Goal: Task Accomplishment & Management: Manage account settings

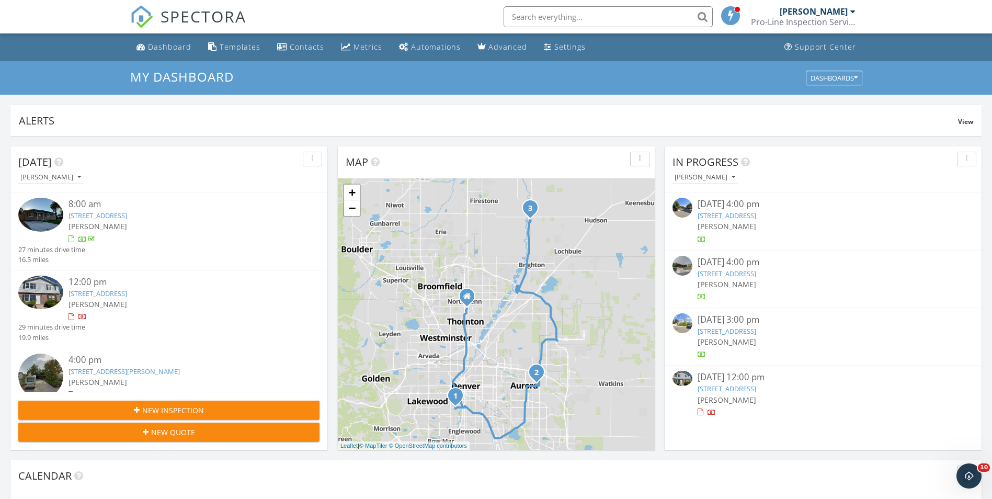
scroll to position [968, 1008]
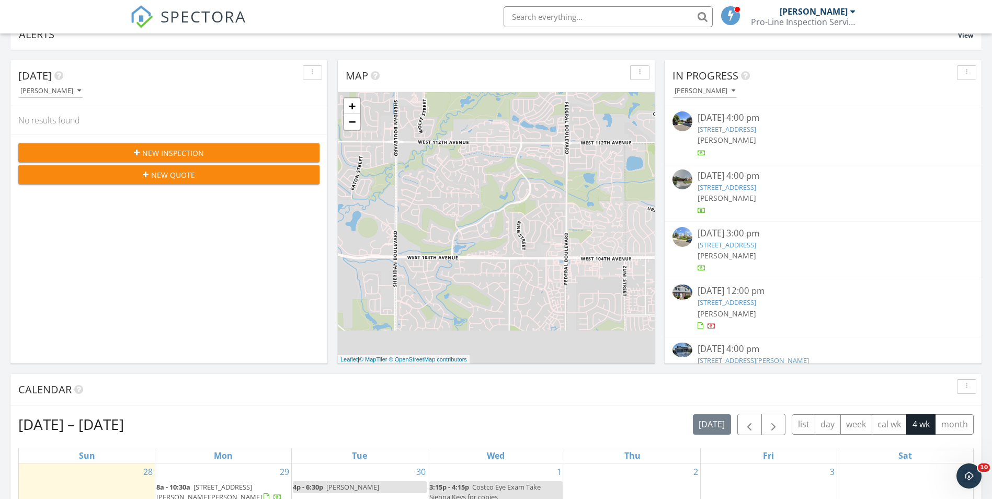
scroll to position [261, 0]
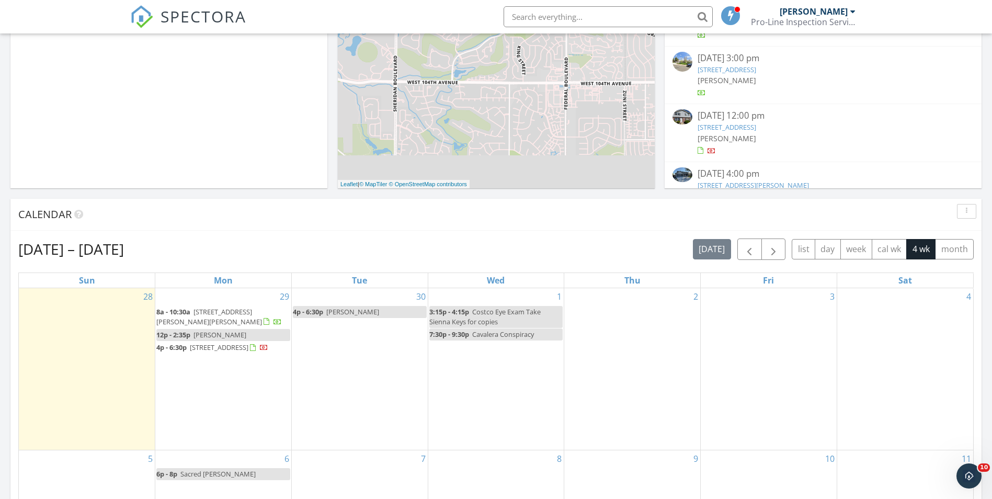
click at [235, 333] on span "[PERSON_NAME]" at bounding box center [219, 334] width 53 height 9
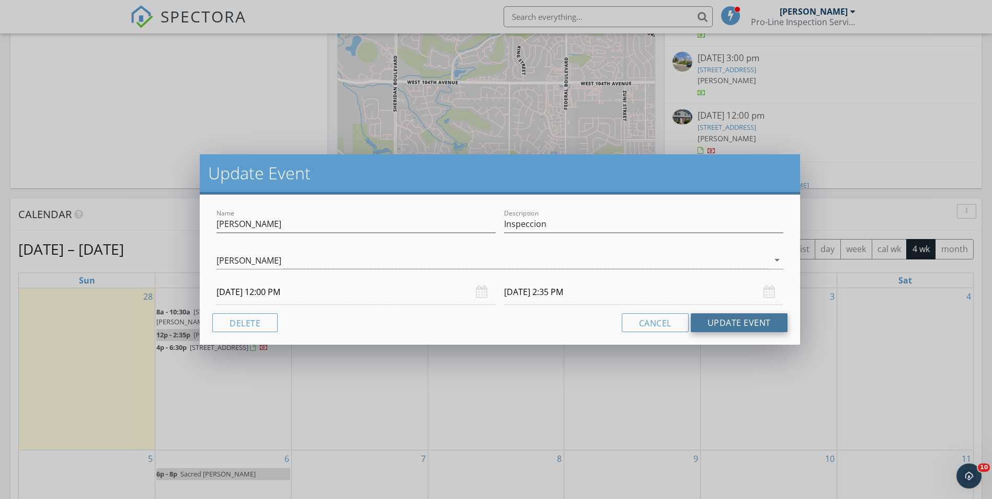
click at [730, 319] on button "Update Event" at bounding box center [739, 322] width 97 height 19
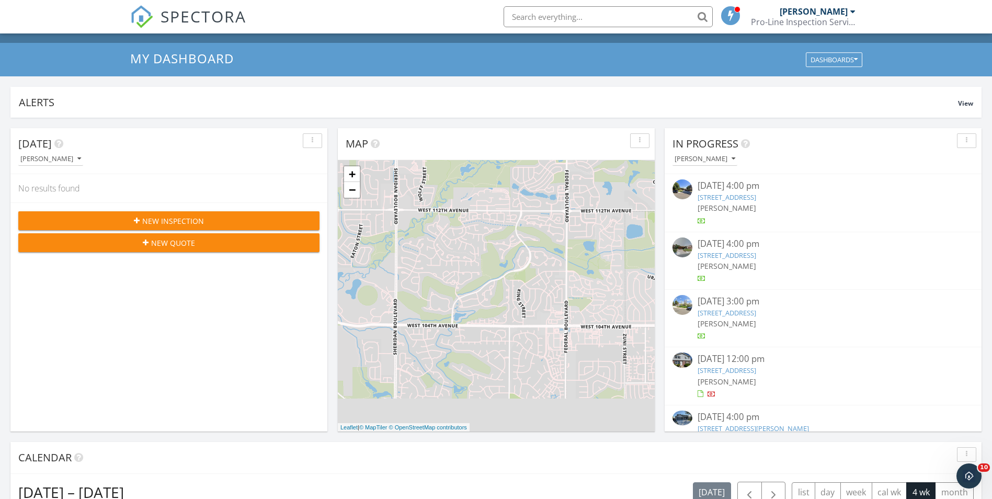
scroll to position [0, 0]
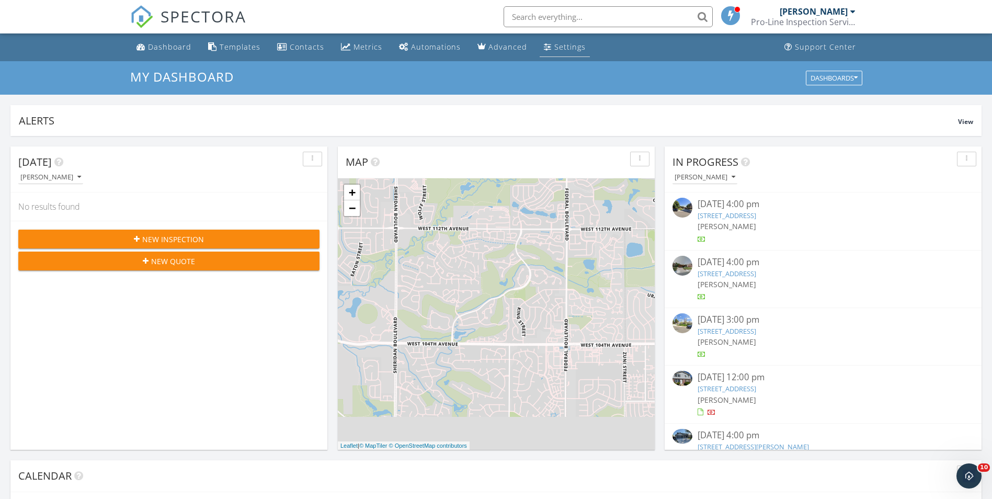
click at [554, 44] on div "Settings" at bounding box center [569, 47] width 31 height 10
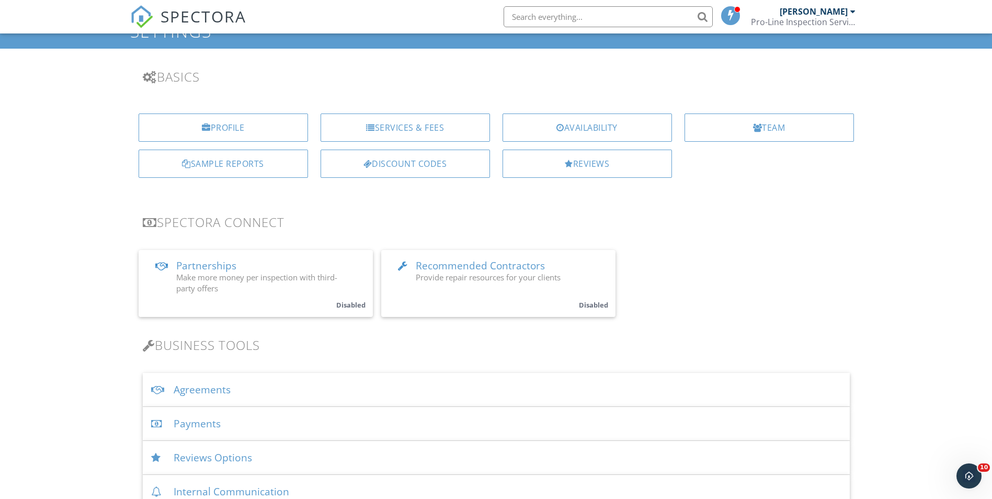
scroll to position [105, 0]
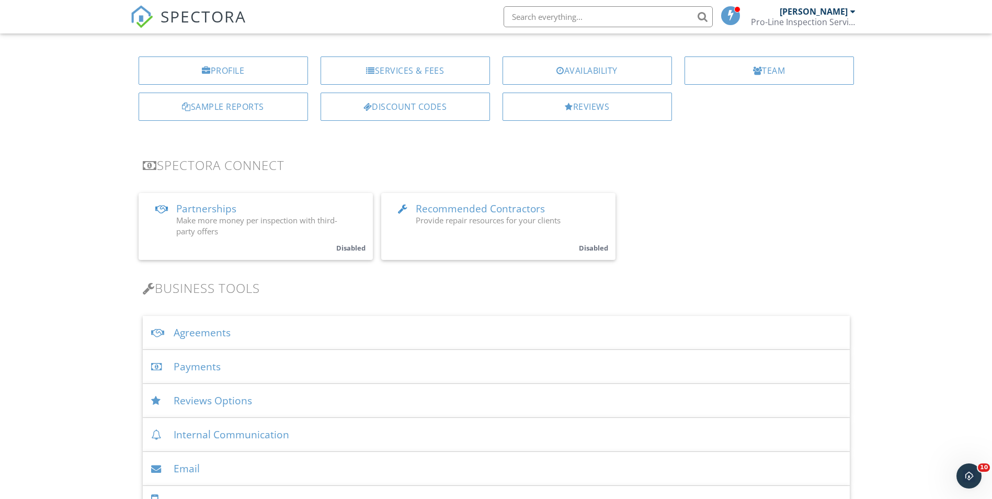
click at [214, 332] on div "Agreements" at bounding box center [496, 333] width 707 height 34
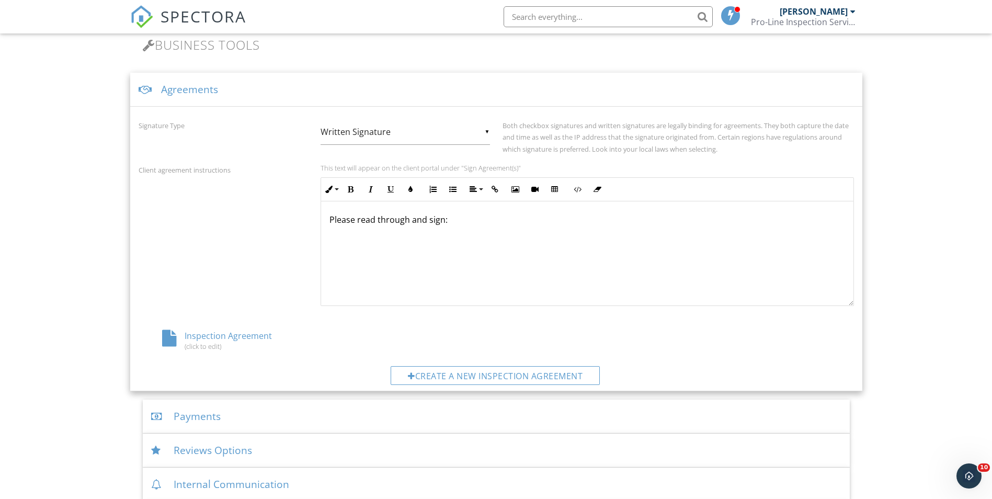
scroll to position [366, 0]
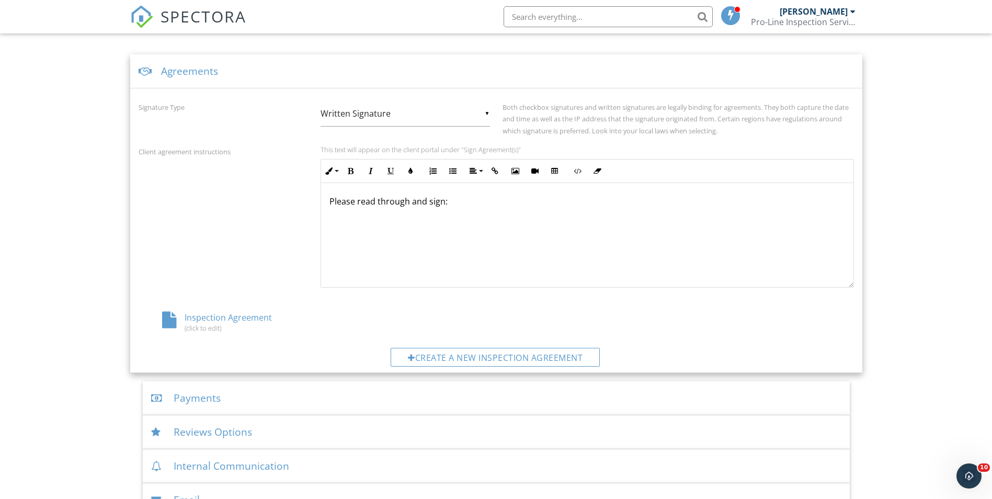
click at [217, 318] on div "Inspection Agreement (click to edit)" at bounding box center [258, 322] width 238 height 20
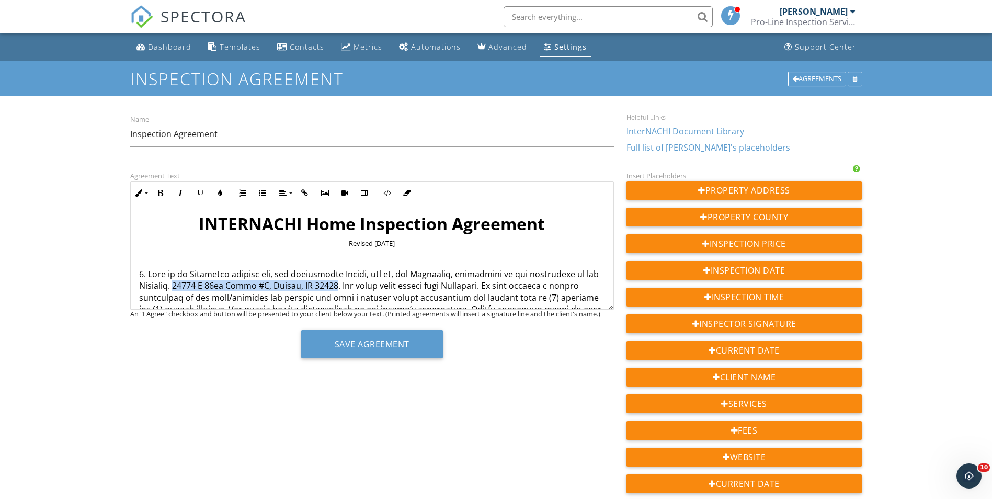
drag, startPoint x: 351, startPoint y: 285, endPoint x: 194, endPoint y: 284, distance: 156.8
click at [194, 284] on p "IMITATION ON LIABILITY AND DAMAGES. We assume no liability for the cost of repa…" at bounding box center [372, 461] width 466 height 386
click at [190, 285] on p "IMITATION ON LIABILITY AND DAMAGES. We assume no liability for the cost of repa…" at bounding box center [372, 461] width 466 height 386
click at [507, 402] on div "Agreement Text Inline Style XLarge Large Normal Small Light Small/Light Bold It…" at bounding box center [496, 478] width 744 height 618
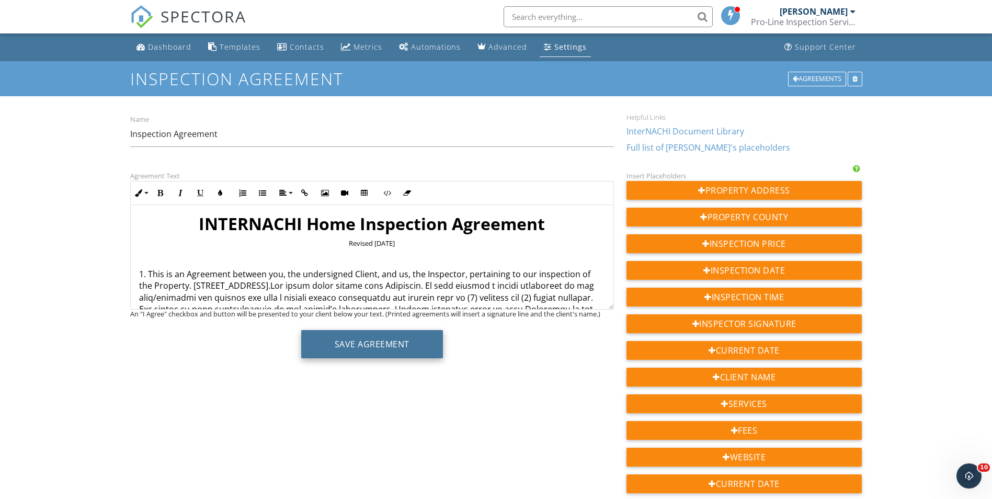
click at [371, 337] on button "Save Agreement" at bounding box center [372, 344] width 142 height 28
click at [359, 345] on button "Save Agreement" at bounding box center [372, 344] width 142 height 28
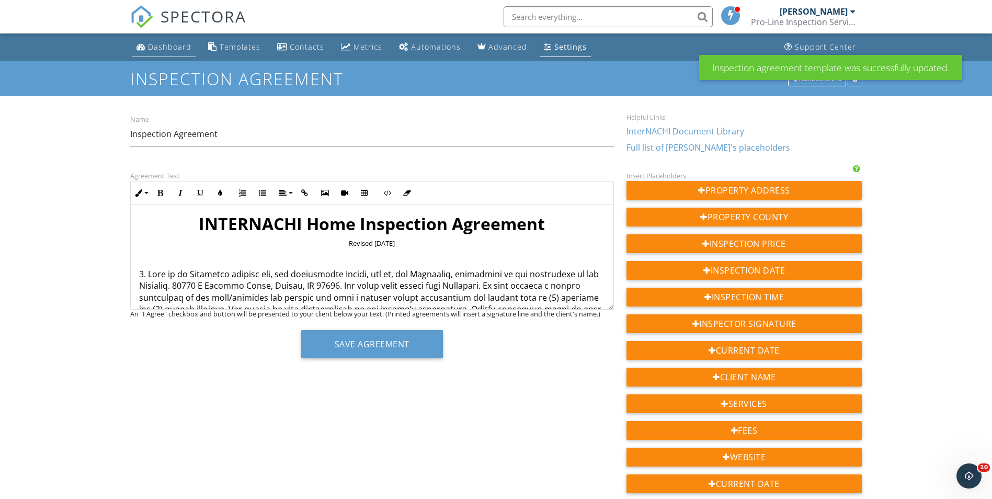
click at [159, 43] on div "Dashboard" at bounding box center [169, 47] width 43 height 10
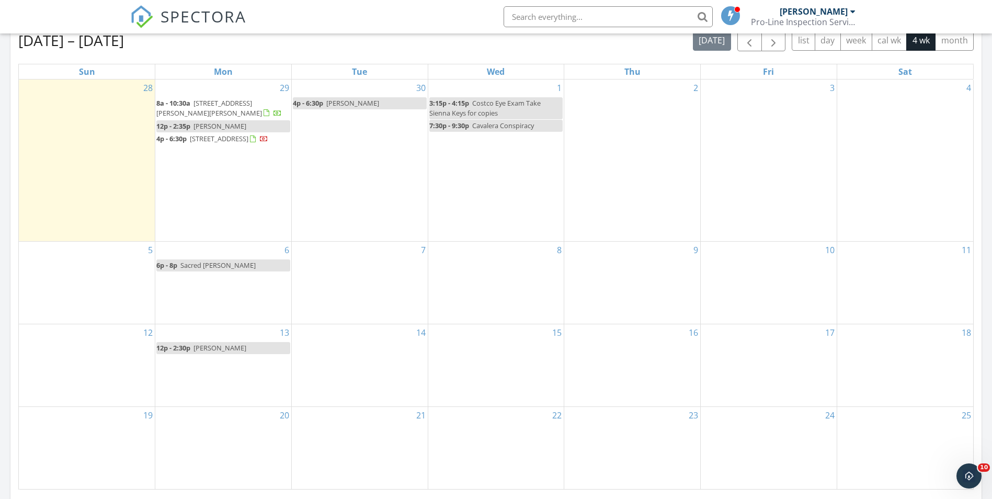
scroll to position [471, 0]
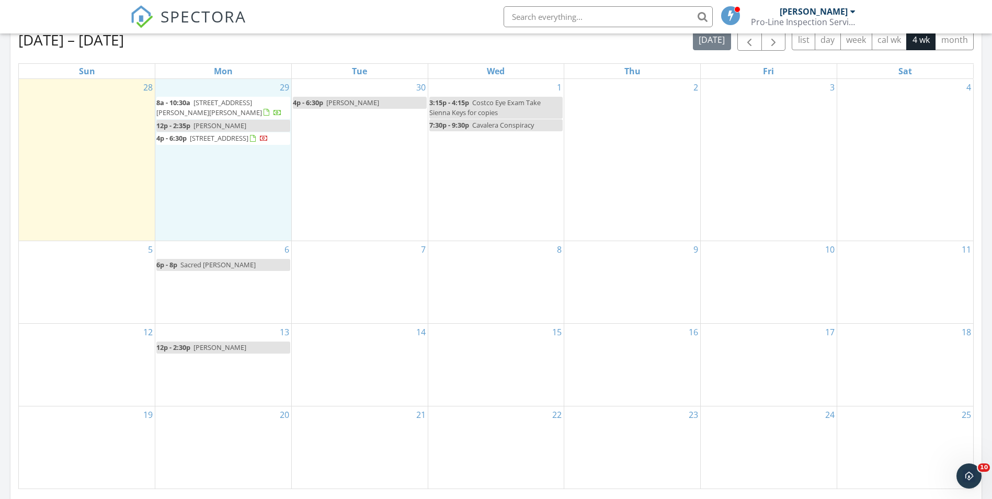
click at [196, 196] on div "29 8a - 10:30a 7577 Richard Ave, Fort Lupton 80621 12p - 2:35p Jasmine Arana 4p…" at bounding box center [223, 160] width 136 height 162
click at [242, 151] on link "Inspection" at bounding box center [223, 152] width 54 height 17
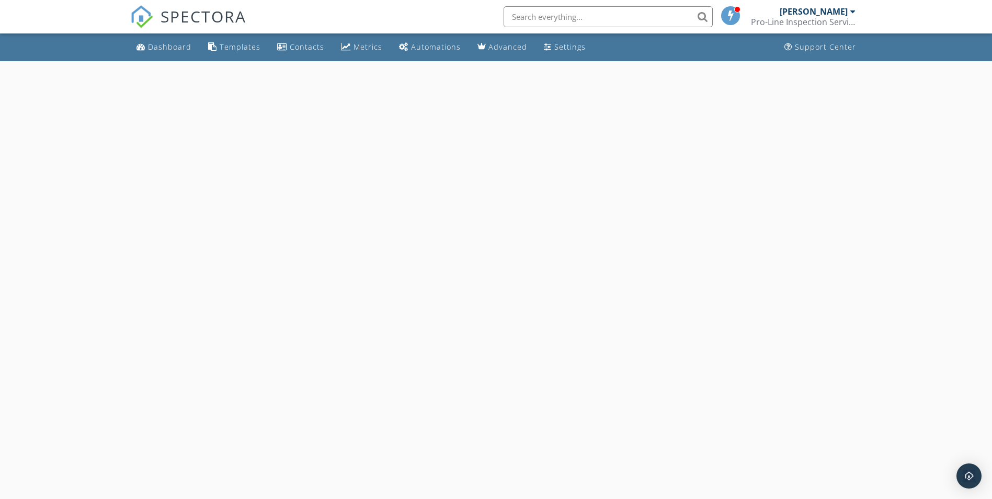
select select "8"
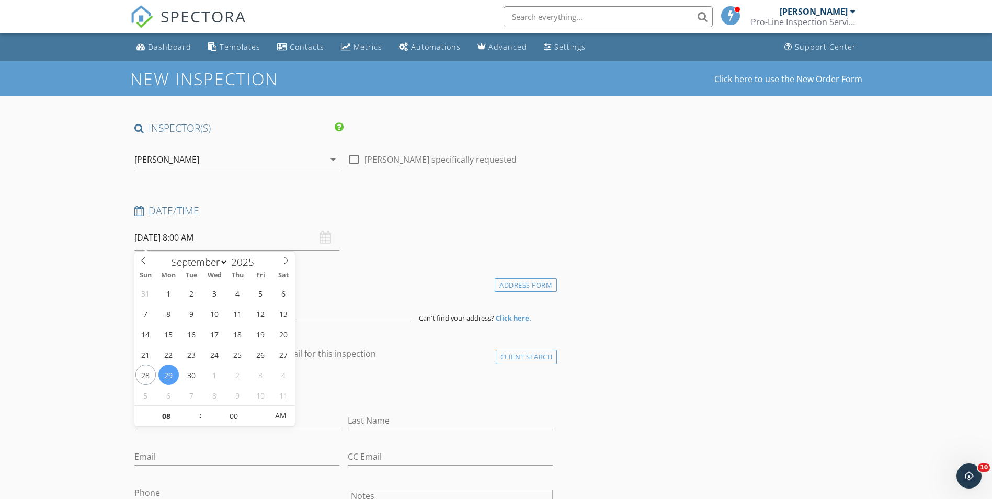
click at [255, 245] on input "09/29/2025 8:00 AM" at bounding box center [236, 238] width 205 height 26
type input "09"
type input "09/29/2025 9:00 AM"
click at [194, 411] on span at bounding box center [194, 411] width 7 height 10
type input "10"
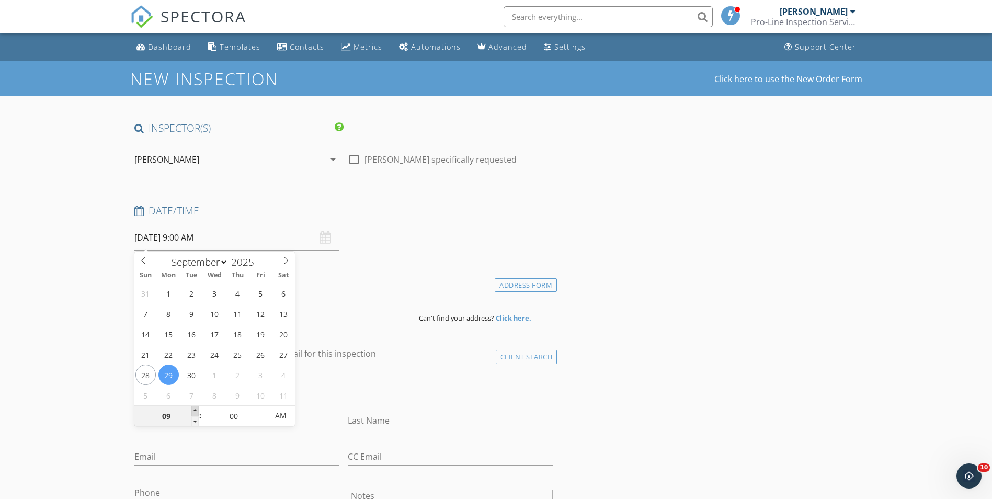
type input "09/29/2025 10:00 AM"
click at [193, 411] on span at bounding box center [194, 411] width 7 height 10
type input "11"
type input "09/29/2025 11:00 AM"
click at [193, 411] on span at bounding box center [194, 411] width 7 height 10
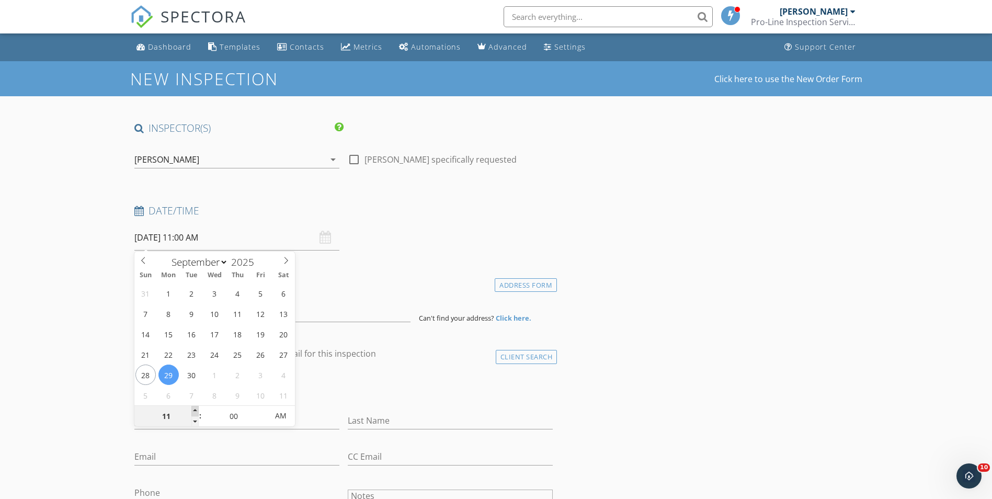
type input "12"
type input "09/29/2025 12:00 PM"
click at [193, 411] on span at bounding box center [194, 411] width 7 height 10
click at [468, 245] on div "Date/Time 09/29/2025 12:00 PM" at bounding box center [343, 227] width 427 height 47
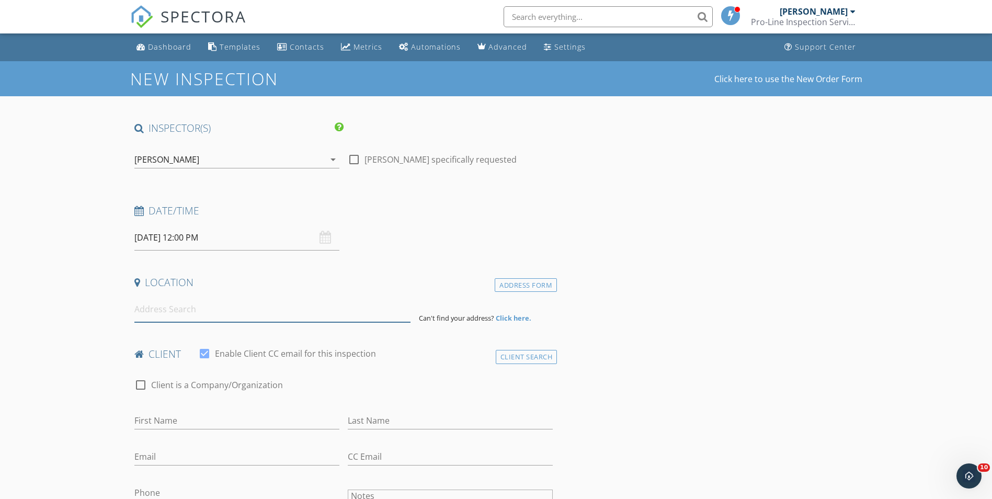
click at [220, 316] on input at bounding box center [272, 309] width 276 height 26
paste input "19543 E Amherst Drive, Aurora, CO 80013"
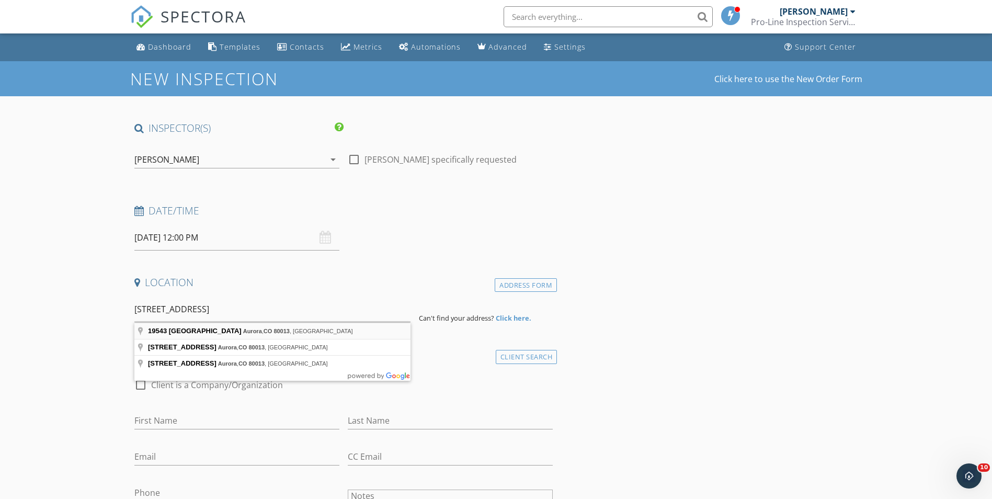
type input "19543 East Amherst Drive, Aurora, CO 80013, USA"
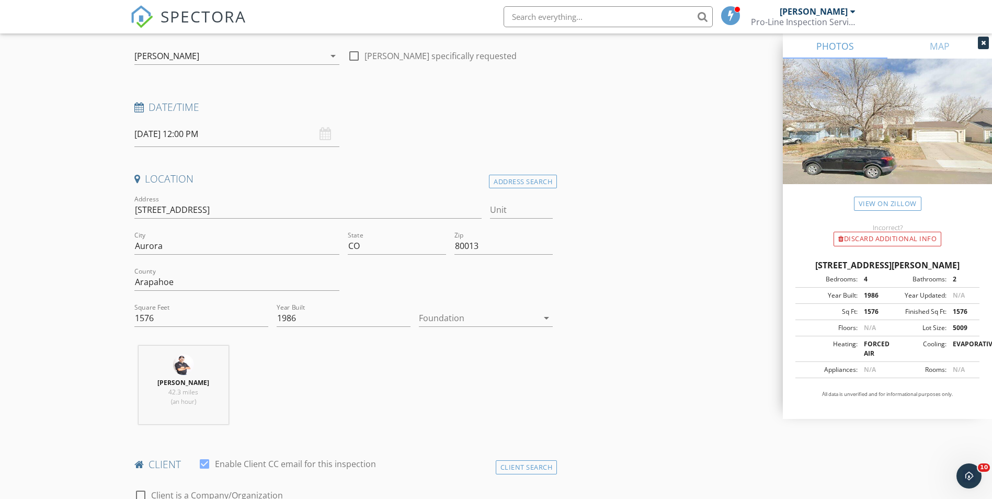
scroll to position [105, 0]
click at [176, 315] on input "1576" at bounding box center [201, 316] width 134 height 17
type input "1"
type input "2267"
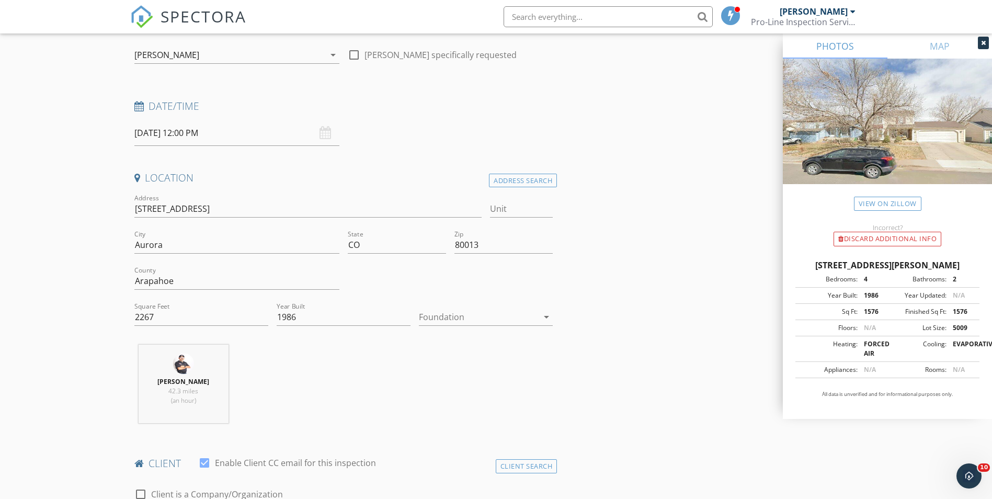
click at [542, 318] on icon "arrow_drop_down" at bounding box center [546, 317] width 13 height 13
click at [480, 345] on div "Basement" at bounding box center [485, 346] width 117 height 13
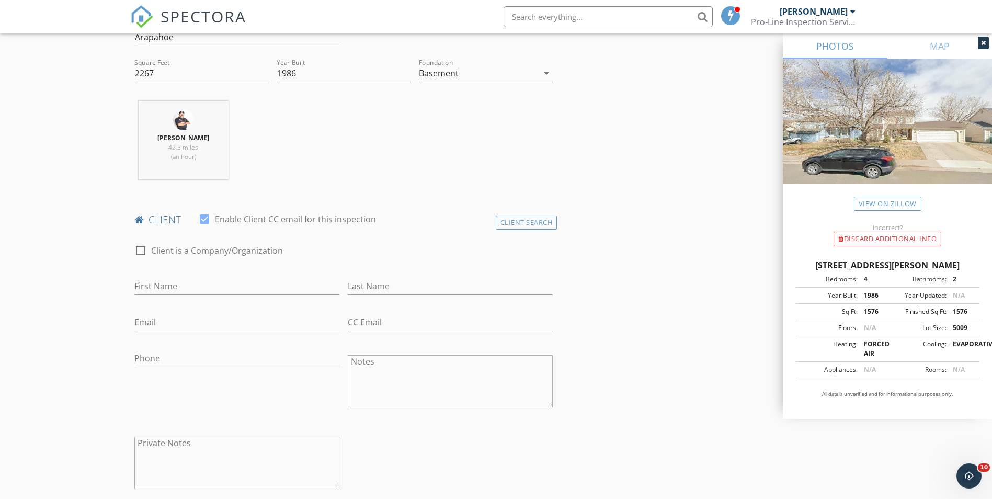
scroll to position [418, 0]
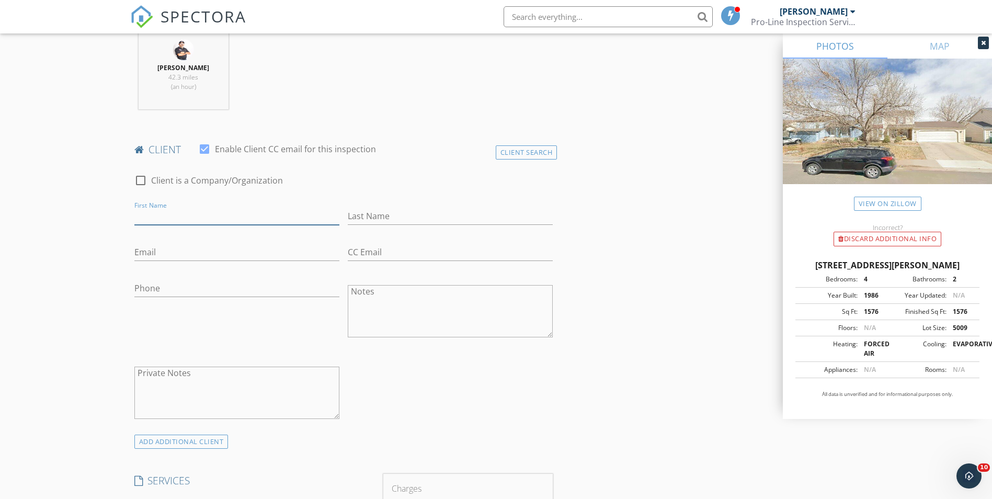
click at [273, 219] on input "First Name" at bounding box center [236, 216] width 205 height 17
type input "Javier M"
type input "Segura"
click at [172, 260] on input "Email" at bounding box center [236, 252] width 205 height 17
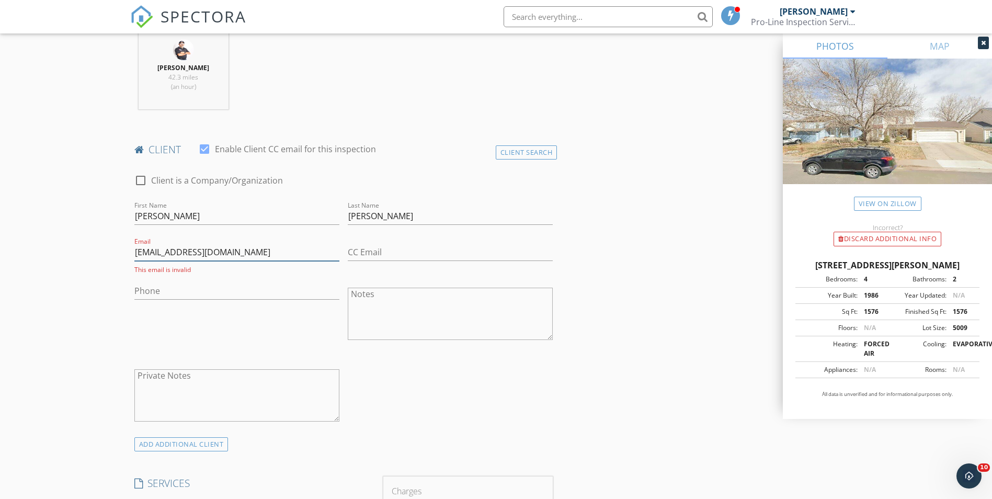
type input "jsegura1578@gmail.com"
click at [233, 294] on input "Phone" at bounding box center [236, 290] width 205 height 17
type input "303-946-8392"
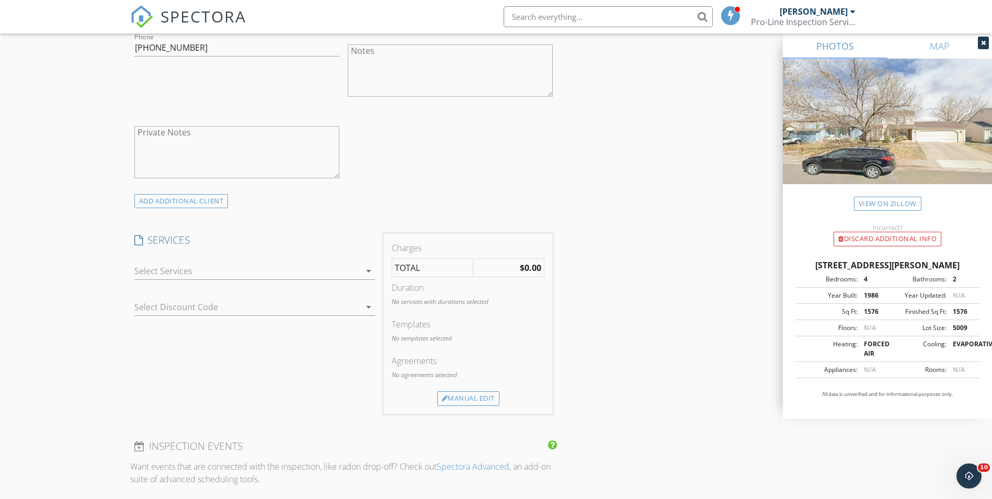
scroll to position [680, 0]
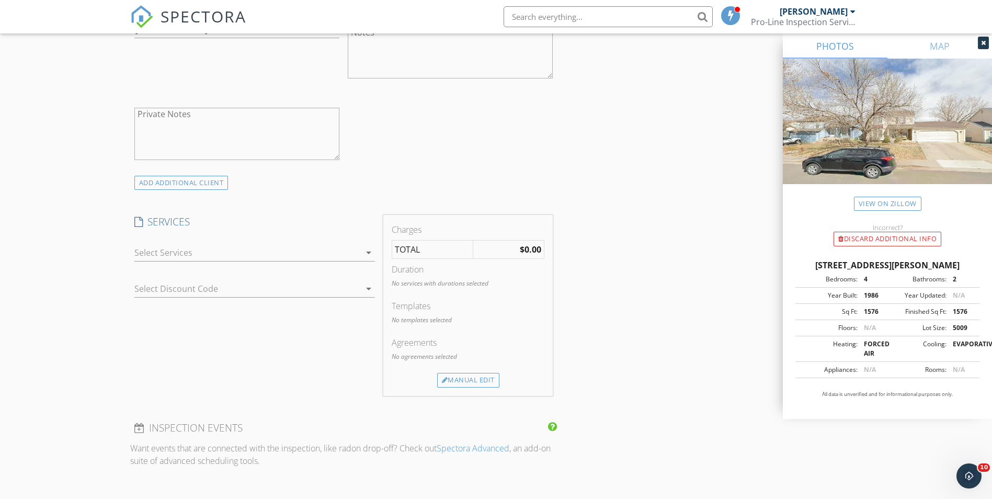
click at [349, 253] on div at bounding box center [247, 252] width 226 height 17
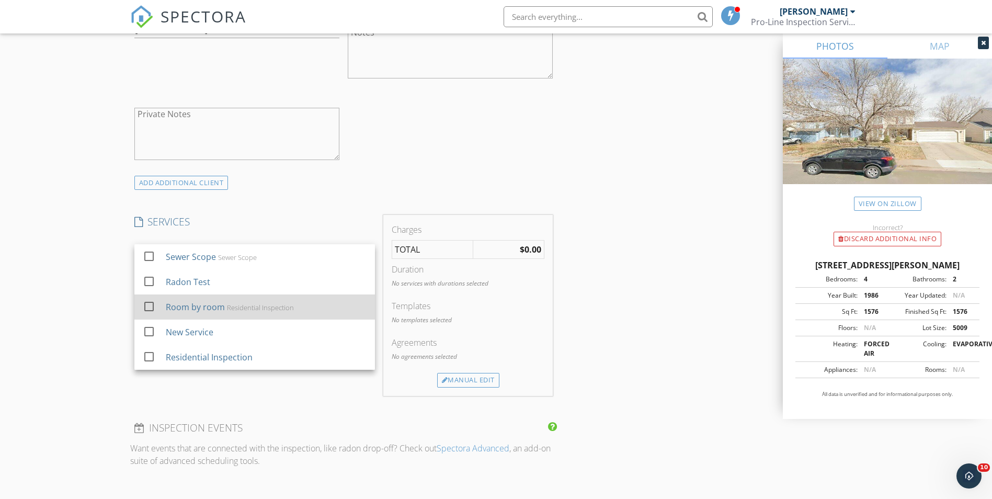
click at [259, 303] on div "Residential Inspection" at bounding box center [259, 307] width 67 height 8
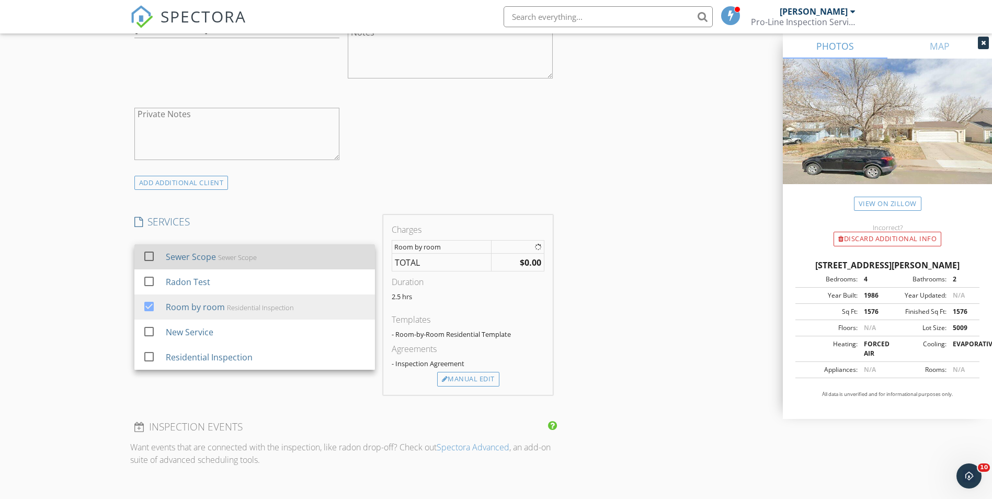
click at [270, 260] on div "Sewer Scope Sewer Scope" at bounding box center [265, 256] width 201 height 21
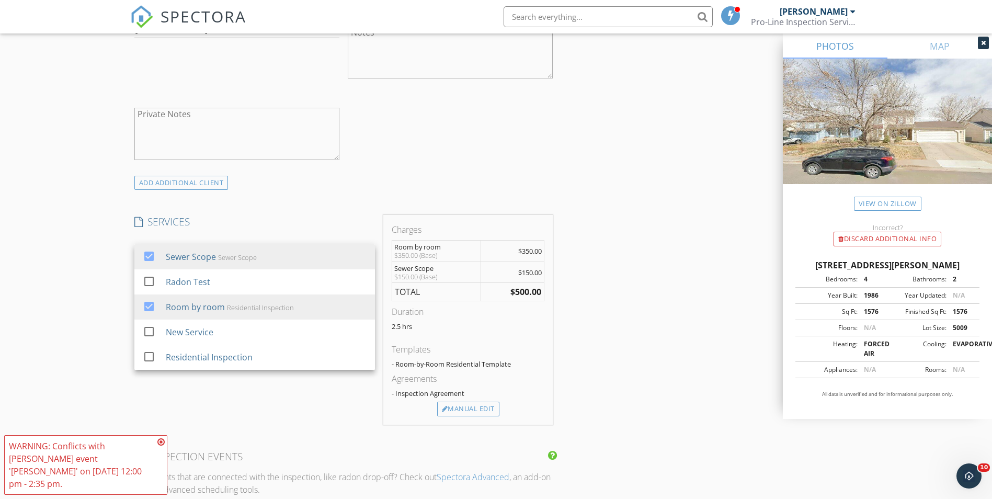
click at [672, 212] on div "INSPECTOR(S) check_box Martin E Martinez PRIMARY Martin E Martinez arrow_drop_d…" at bounding box center [496, 315] width 732 height 1746
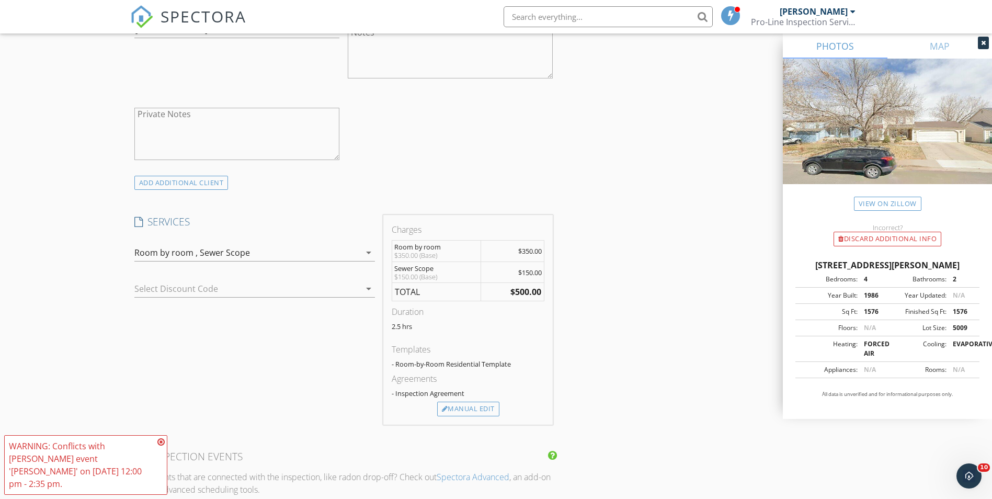
click at [159, 446] on icon at bounding box center [160, 442] width 7 height 8
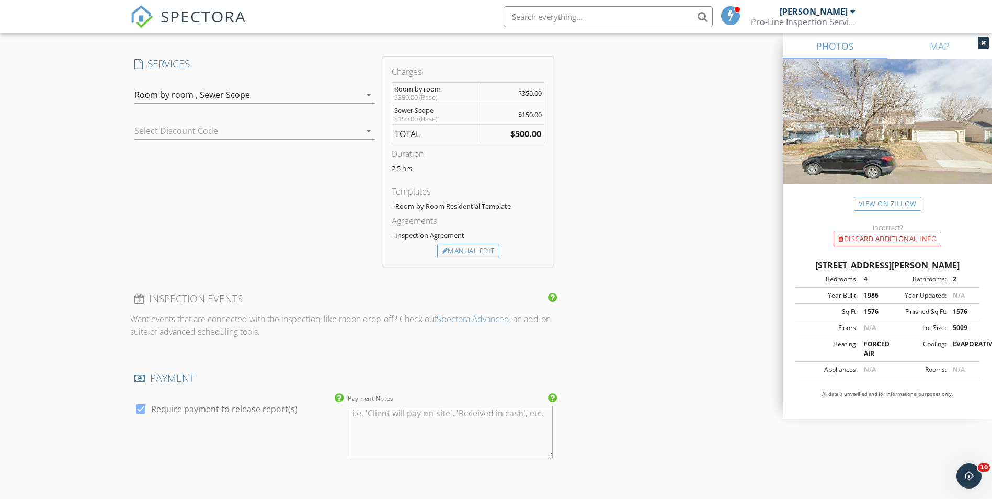
scroll to position [993, 0]
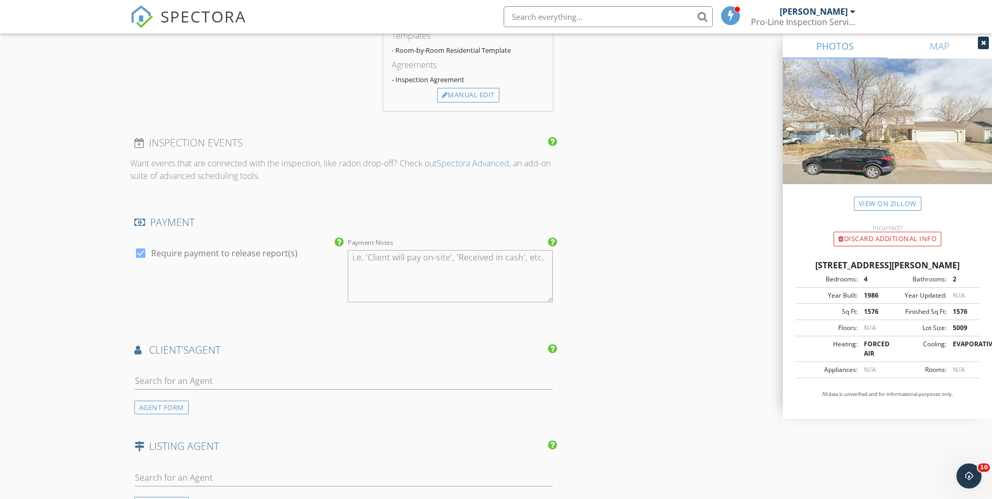
click at [140, 253] on div at bounding box center [141, 253] width 18 height 18
checkbox input "false"
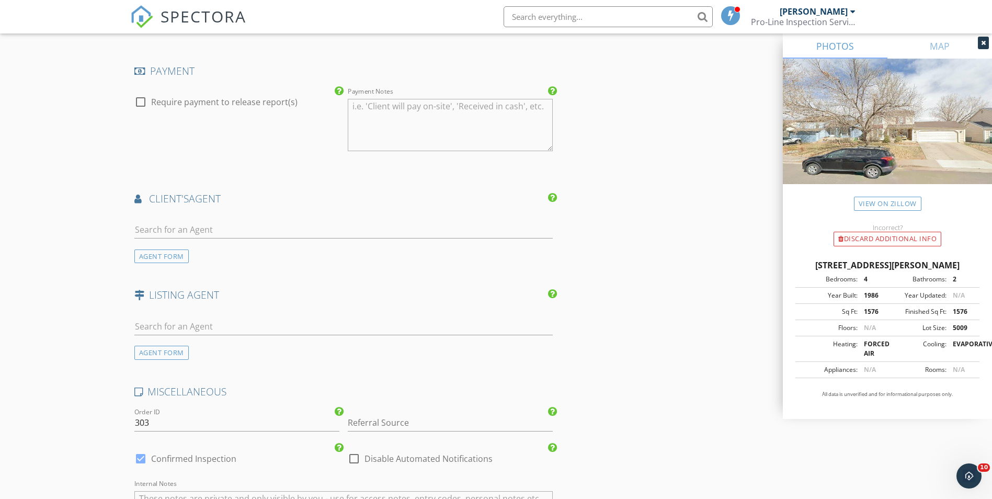
scroll to position [1150, 0]
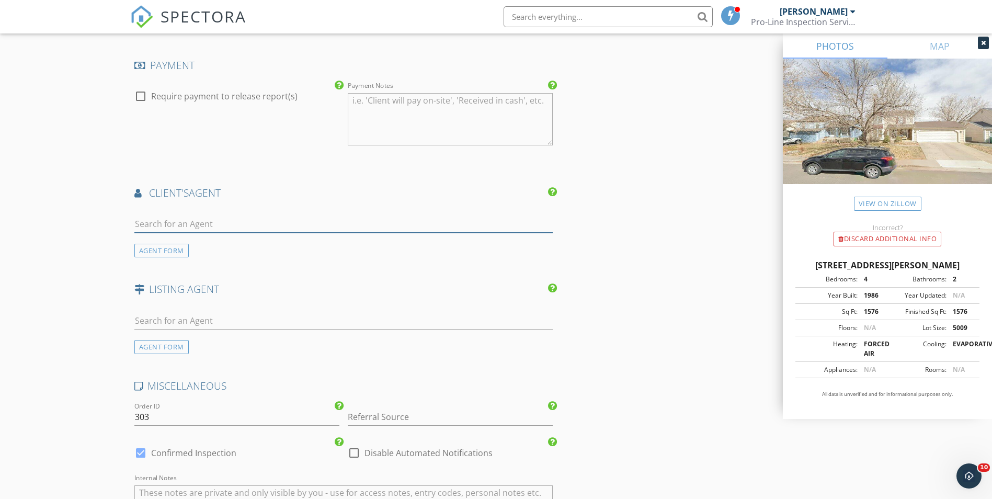
click at [213, 223] on input "text" at bounding box center [343, 223] width 419 height 17
type input "Jazm"
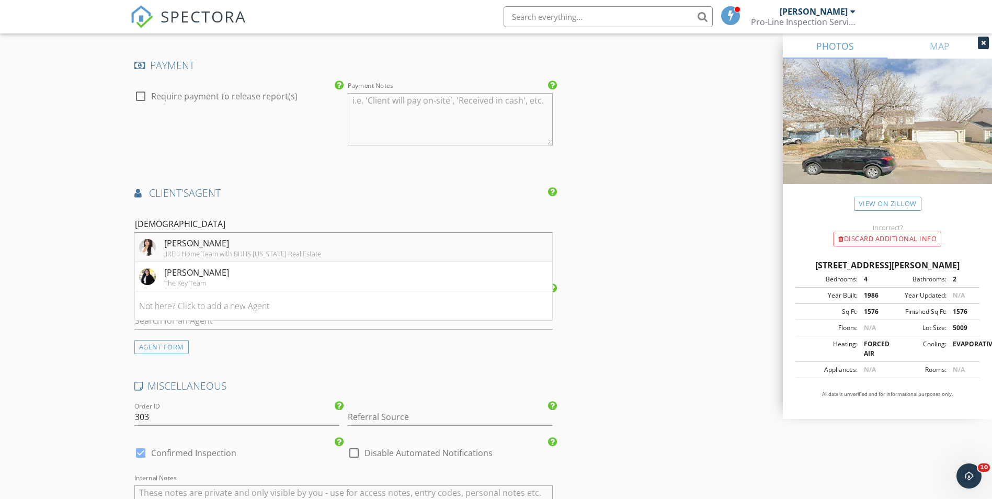
click at [249, 249] on div "JIREH Home Team with BHHS Colorado Real Estate" at bounding box center [242, 253] width 157 height 8
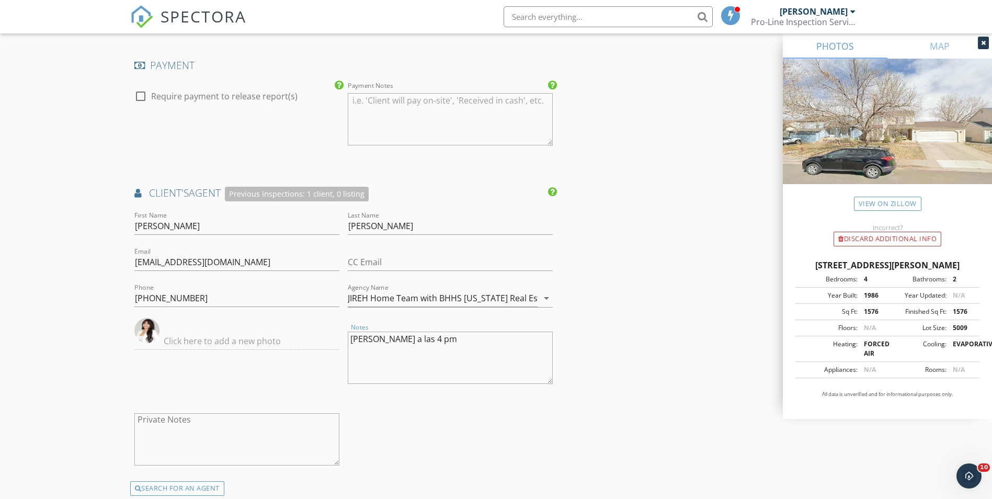
drag, startPoint x: 507, startPoint y: 349, endPoint x: 326, endPoint y: 330, distance: 181.3
click at [328, 330] on div "First Name Jazmin Last Name Arana Email jazmin@jirehteam.com CC Email Phone 720…" at bounding box center [343, 345] width 427 height 272
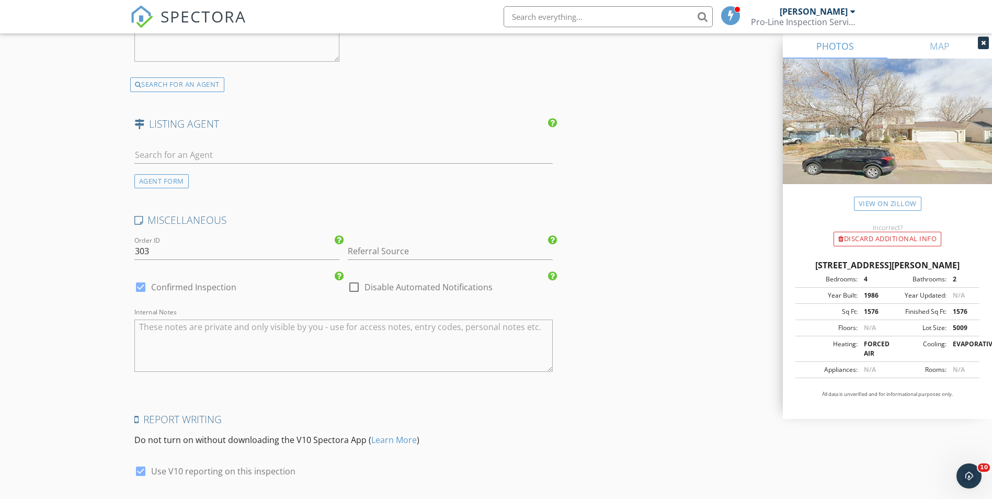
scroll to position [1568, 0]
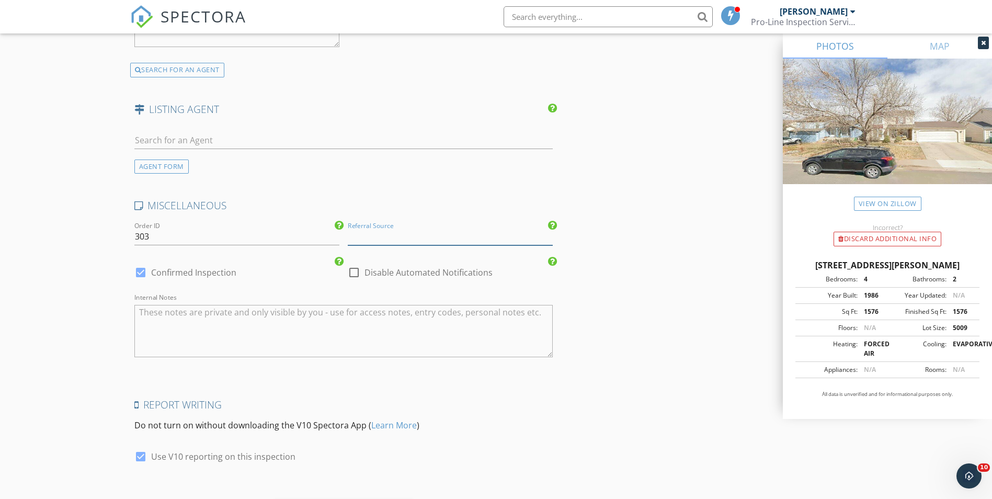
click at [436, 238] on input "Referral Source" at bounding box center [450, 236] width 205 height 17
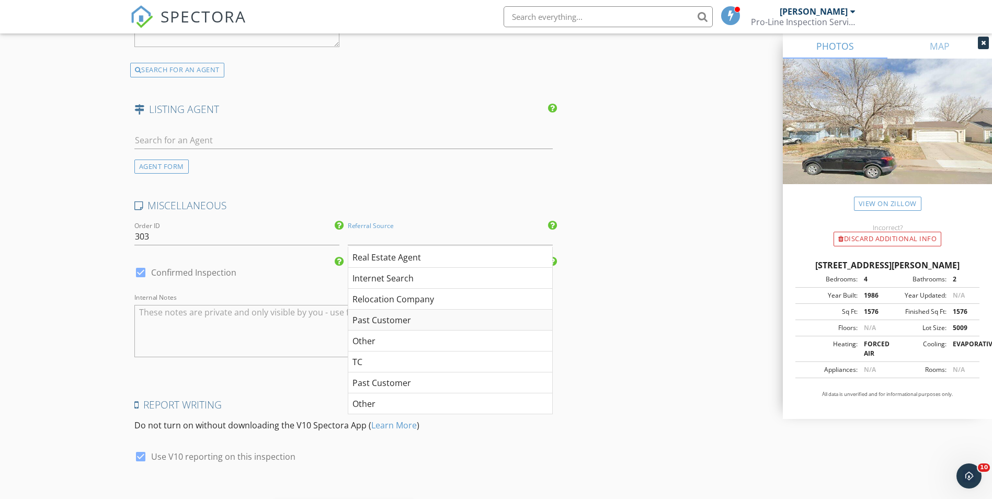
click at [418, 318] on div "Past Customer" at bounding box center [450, 319] width 204 height 21
type input "Past Customer"
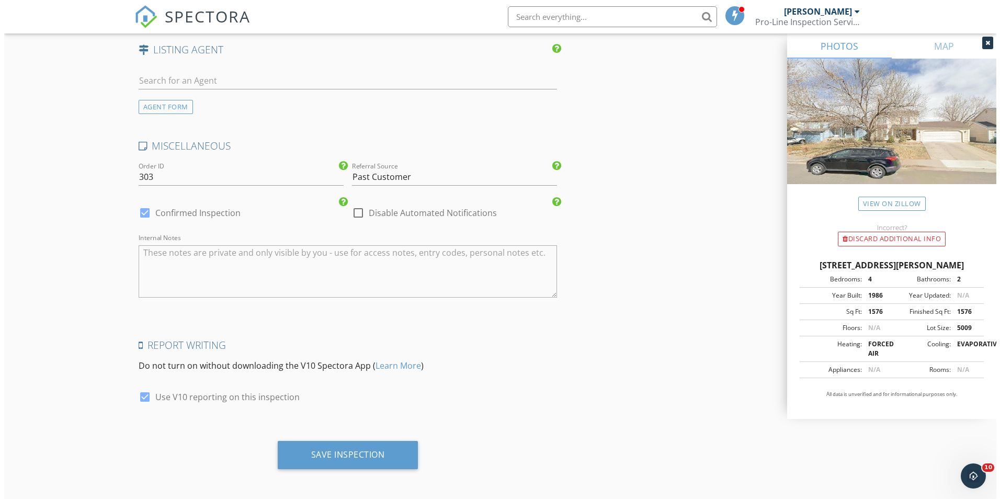
scroll to position [1631, 0]
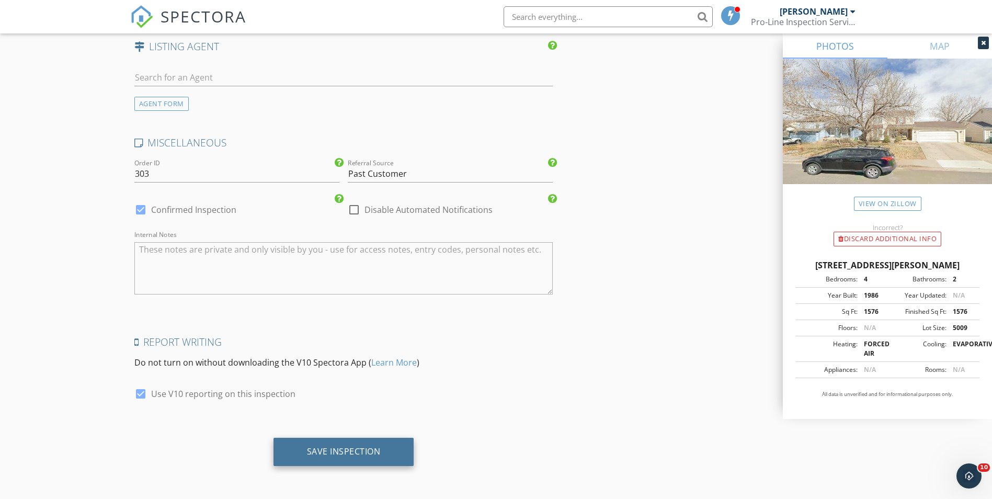
click at [350, 444] on div "Save Inspection" at bounding box center [343, 452] width 141 height 28
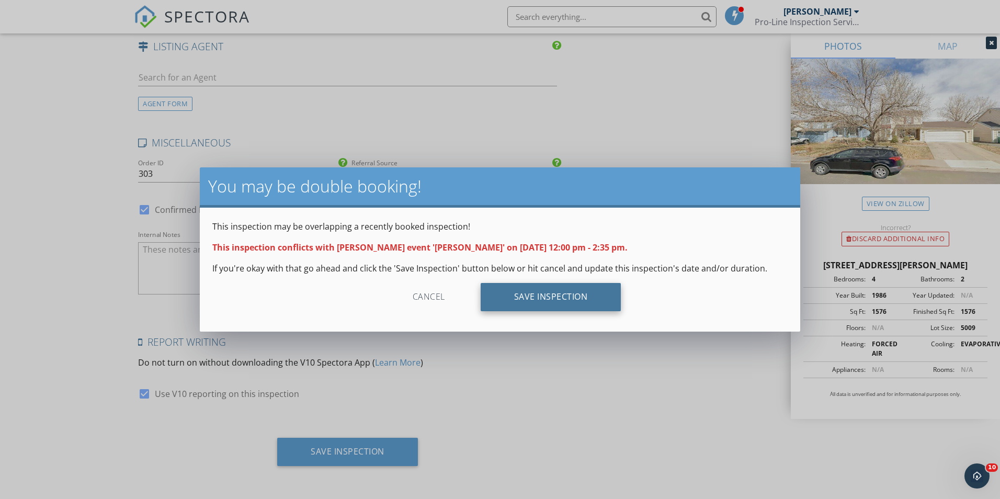
click at [541, 292] on div "Save Inspection" at bounding box center [550, 297] width 141 height 28
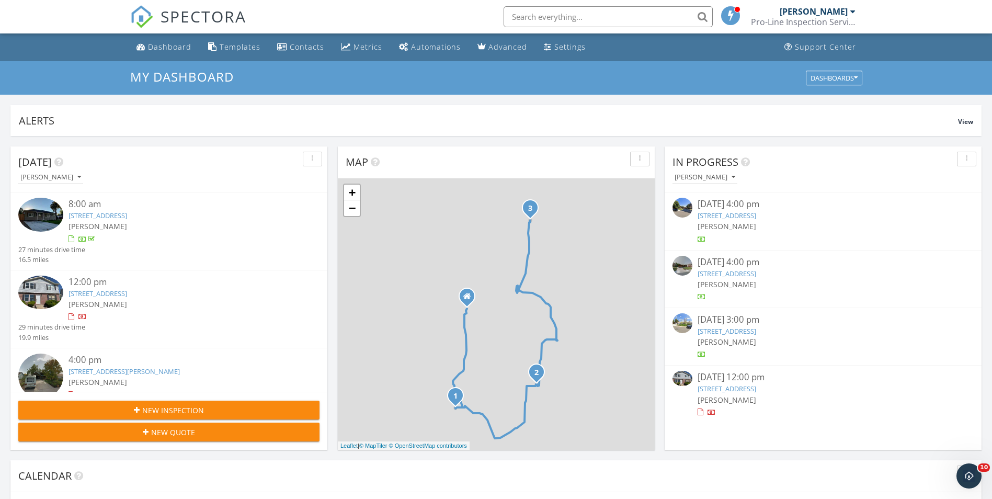
scroll to position [968, 1008]
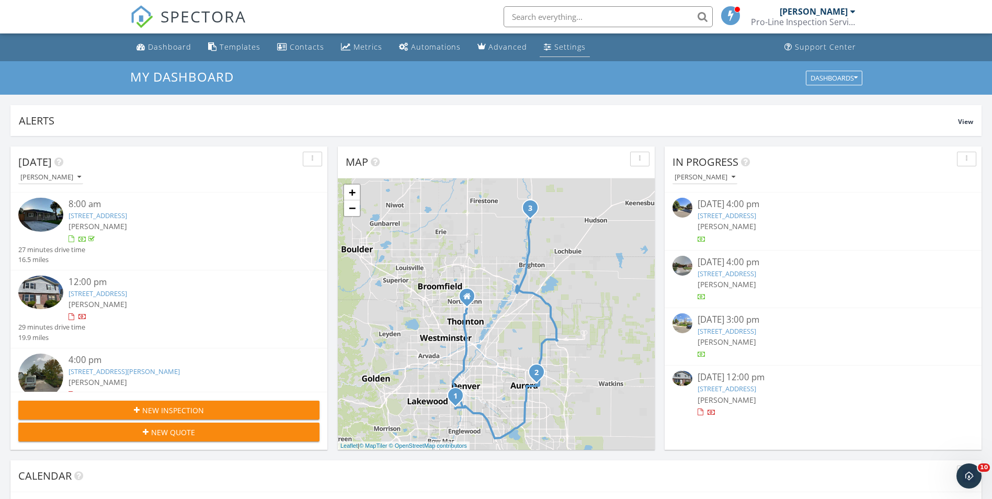
click at [555, 41] on link "Settings" at bounding box center [565, 47] width 50 height 19
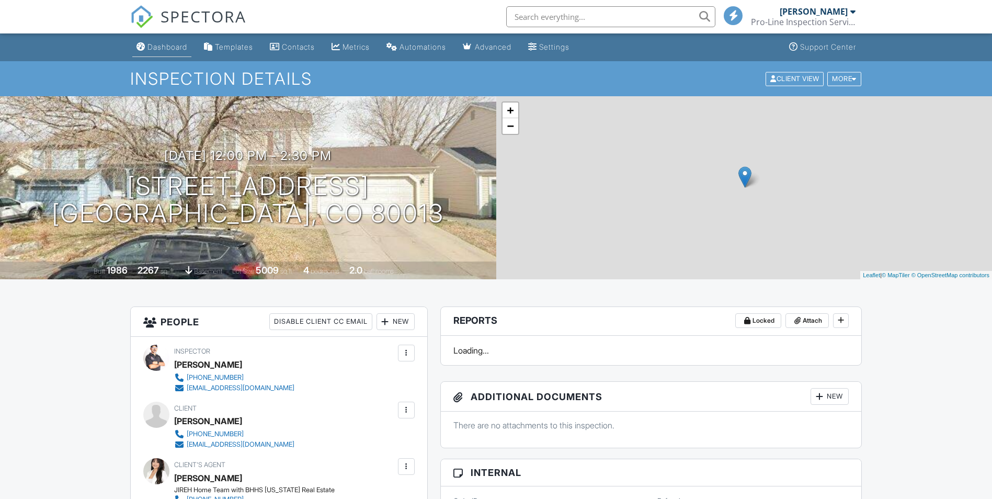
click at [169, 52] on link "Dashboard" at bounding box center [161, 47] width 59 height 19
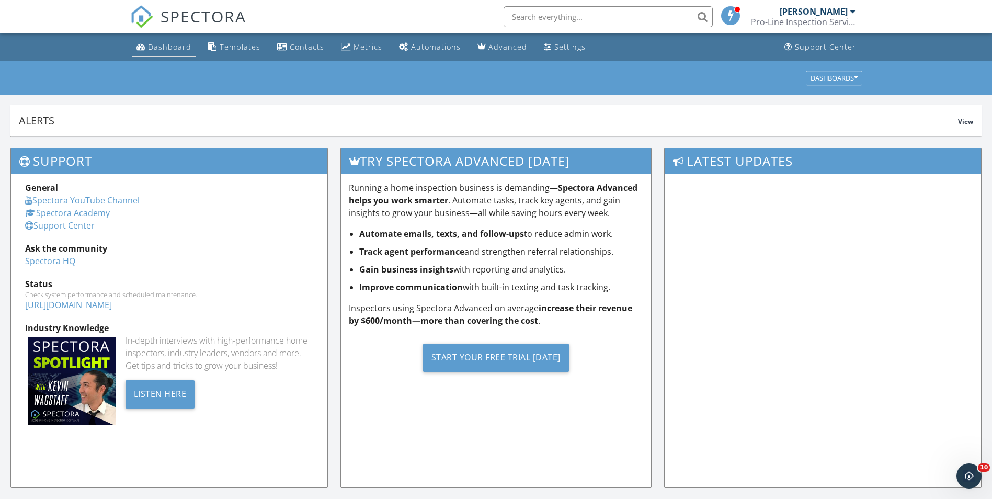
click at [164, 48] on div "Dashboard" at bounding box center [169, 47] width 43 height 10
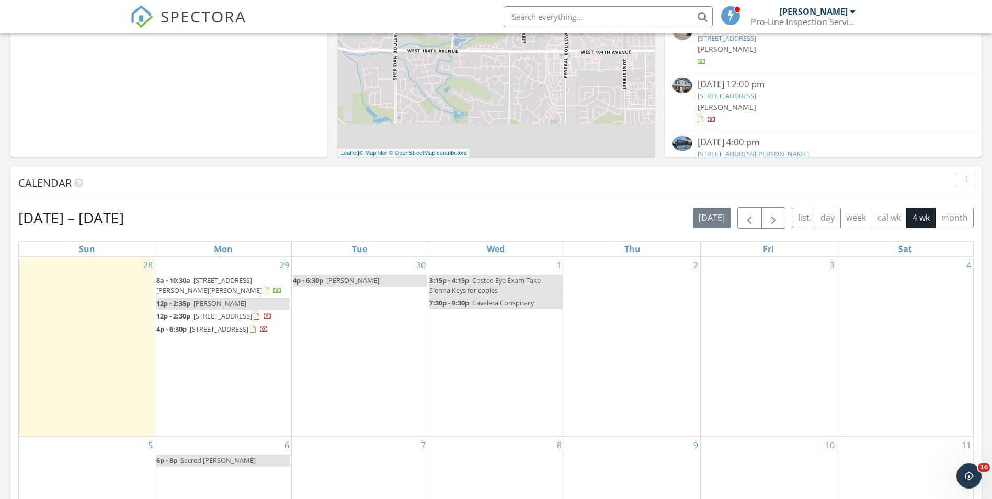
scroll to position [366, 0]
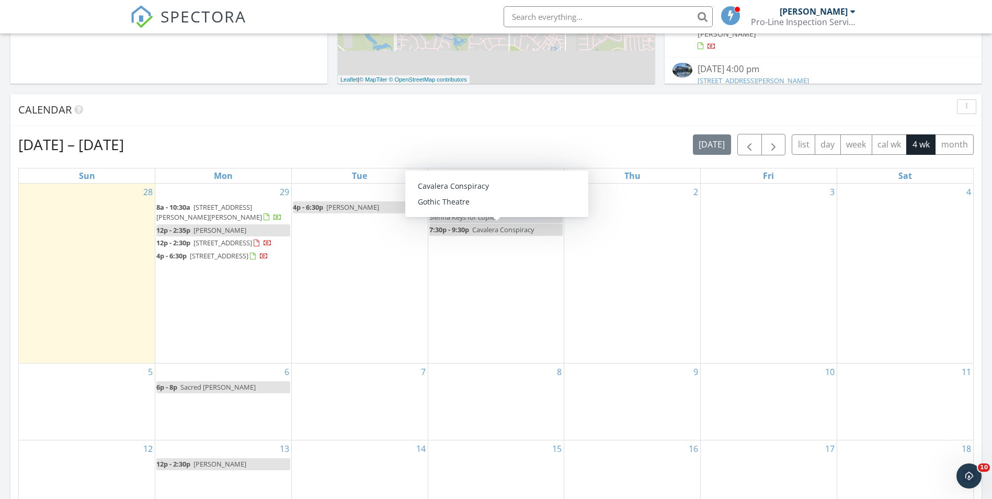
click at [533, 139] on div "Sep 28 – Oct 25, 2025 today list day week cal wk 4 wk month" at bounding box center [495, 144] width 955 height 21
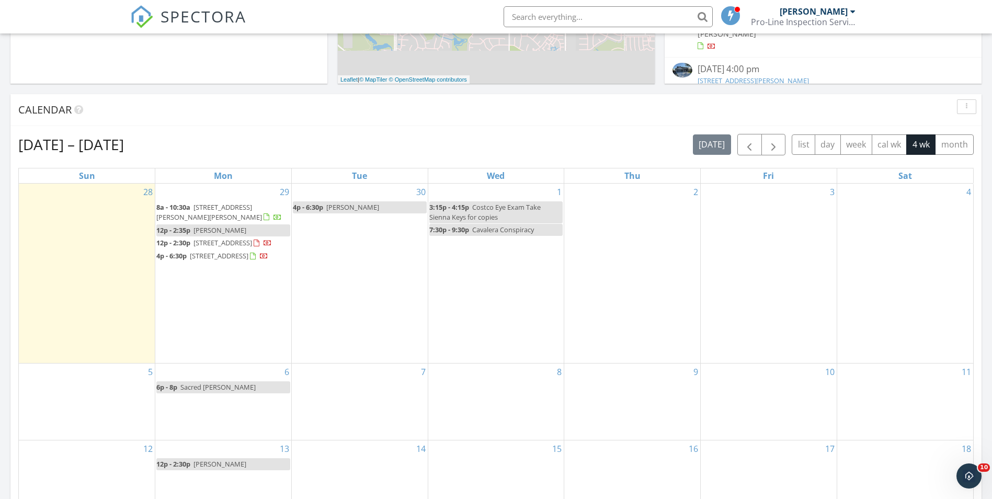
click at [359, 206] on span "Erick Barojas" at bounding box center [352, 206] width 53 height 9
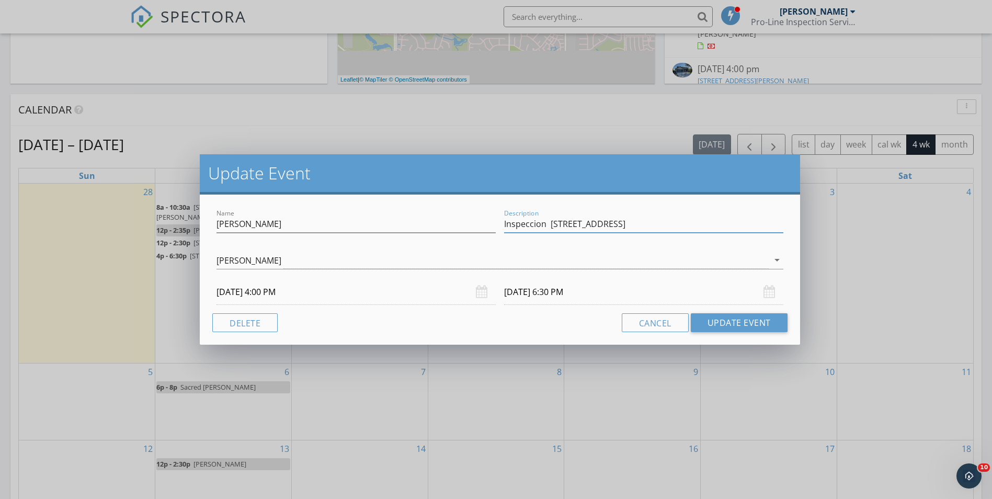
drag, startPoint x: 551, startPoint y: 226, endPoint x: 633, endPoint y: 229, distance: 82.1
click at [633, 229] on input "Inspeccion 940 E 92th Ave" at bounding box center [643, 223] width 279 height 17
click at [626, 205] on div "Name Erick Barojas Description Inspeccion 940 E 92th Ave Martin E Martinez arro…" at bounding box center [500, 269] width 600 height 150
drag, startPoint x: 550, startPoint y: 225, endPoint x: 626, endPoint y: 224, distance: 76.3
click at [626, 224] on input "Inspeccion 940 E 92th Ave" at bounding box center [643, 223] width 279 height 17
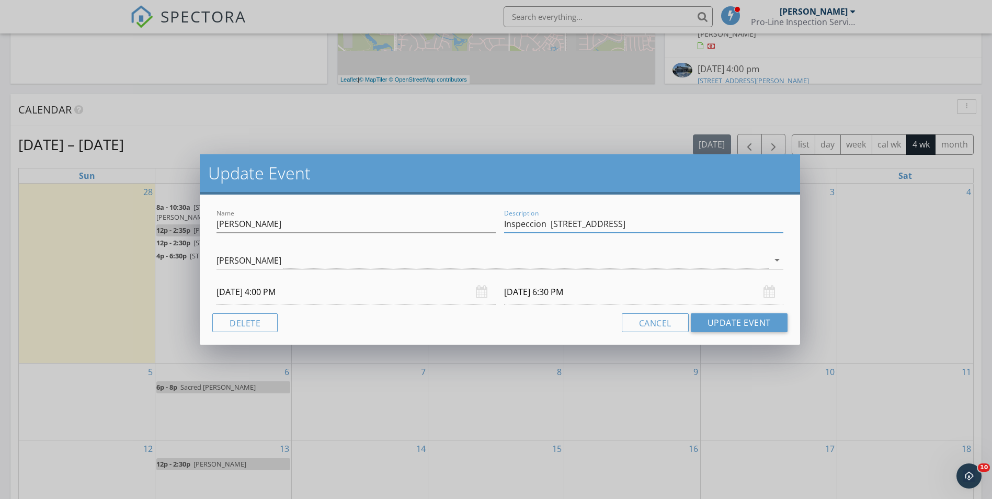
click at [236, 124] on div "Update Event Name Erick Barojas Description Inspeccion 940 E 92th Ave Martin E …" at bounding box center [496, 249] width 992 height 499
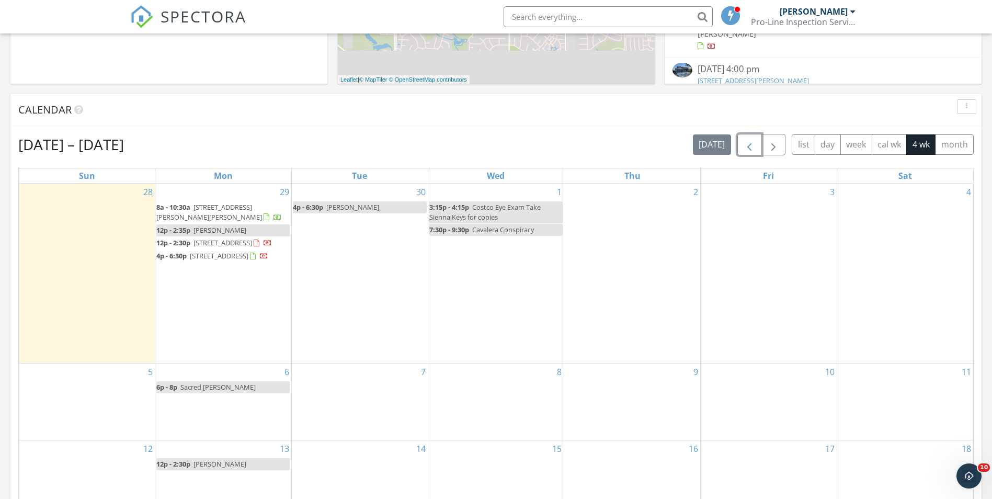
click at [755, 148] on span "button" at bounding box center [749, 145] width 13 height 13
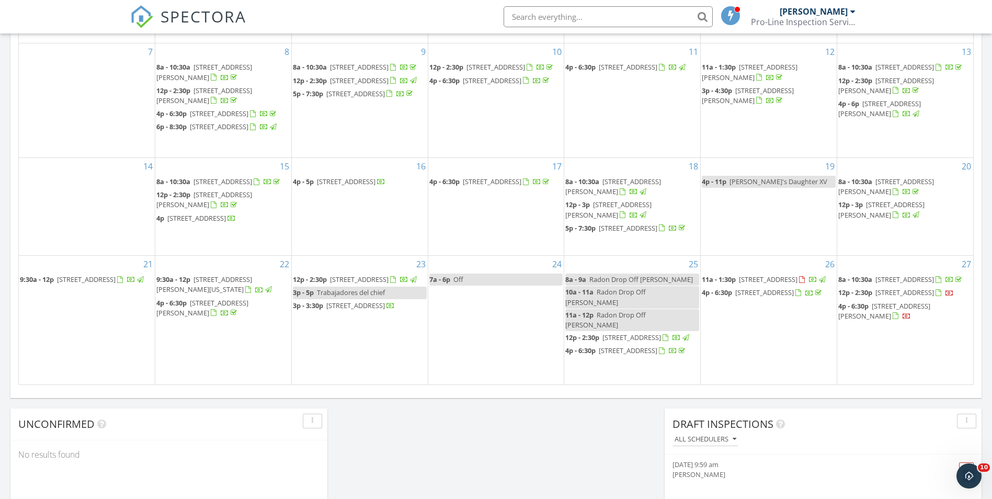
scroll to position [575, 0]
click at [776, 283] on span "5455 Prospero Rd, Peyton 80831" at bounding box center [768, 278] width 59 height 9
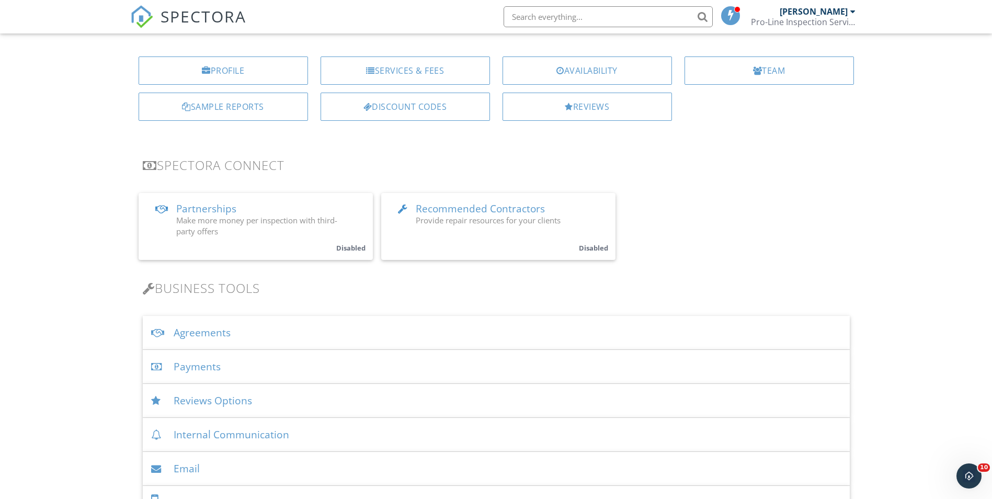
click at [218, 334] on div "Agreements" at bounding box center [496, 333] width 707 height 34
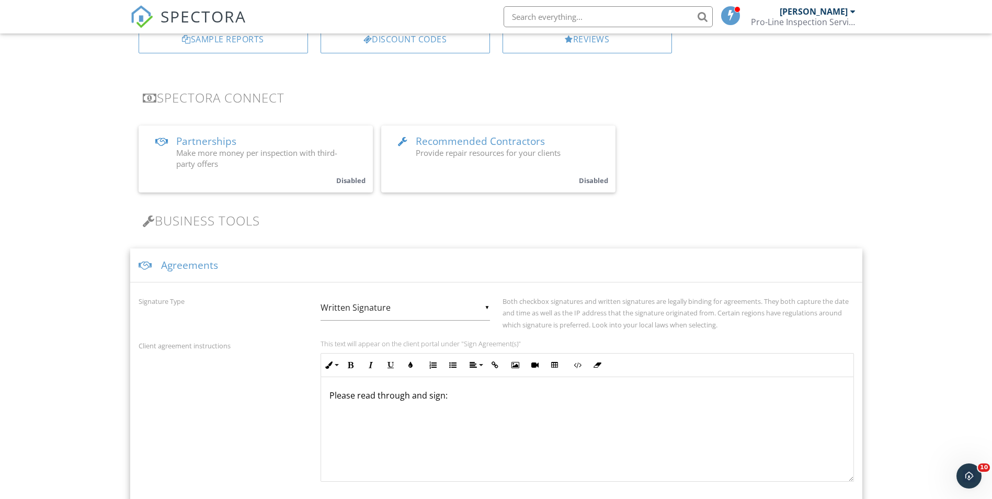
scroll to position [314, 0]
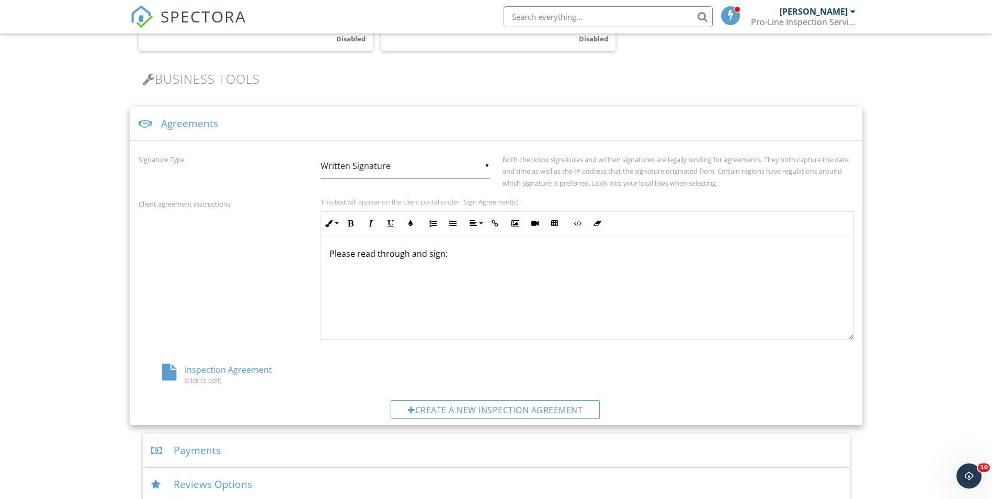
click at [223, 370] on div "Inspection Agreement (click to edit)" at bounding box center [258, 374] width 238 height 20
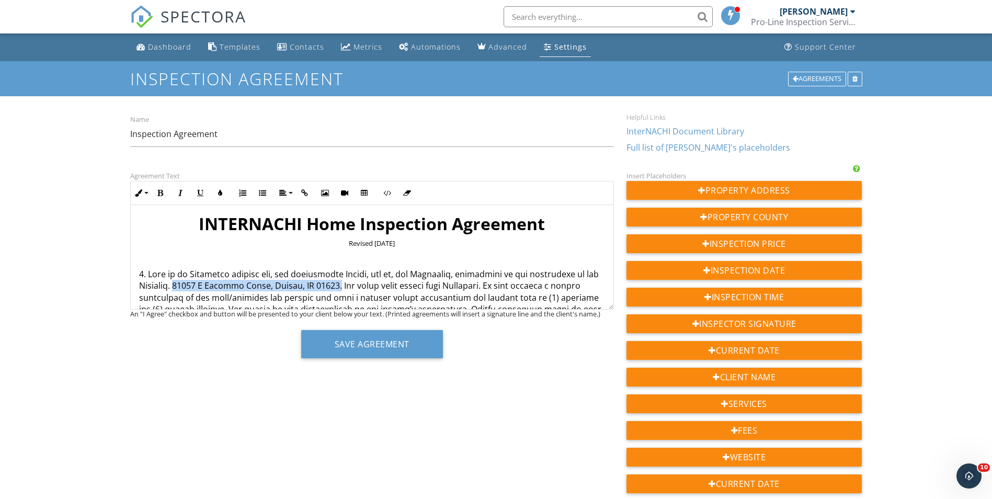
drag, startPoint x: 193, startPoint y: 284, endPoint x: 356, endPoint y: 289, distance: 162.6
click at [356, 289] on p "IMITATION ON LIABILITY AND DAMAGES. We assume no liability for the cost of repa…" at bounding box center [372, 461] width 466 height 386
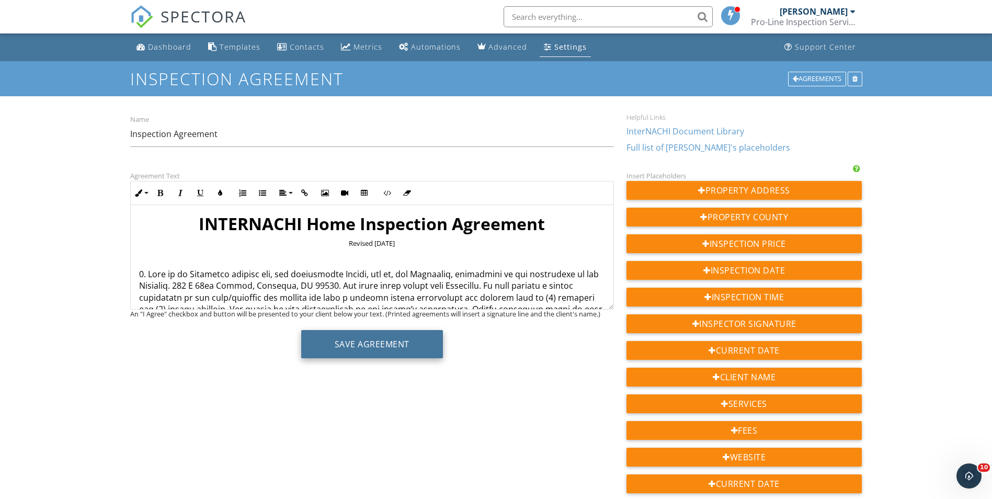
click at [385, 340] on button "Save Agreement" at bounding box center [372, 344] width 142 height 28
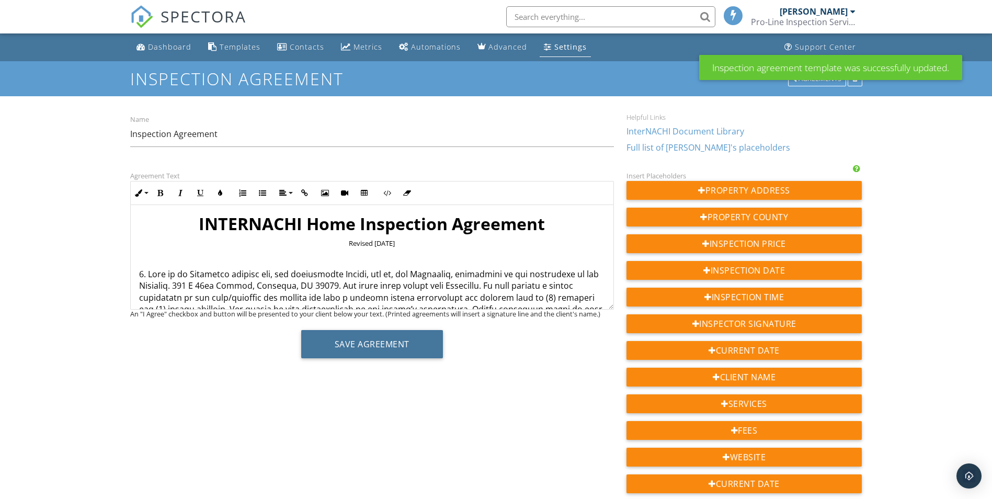
click at [385, 340] on button "Save Agreement" at bounding box center [372, 344] width 142 height 28
click at [178, 45] on div "Dashboard" at bounding box center [169, 47] width 43 height 10
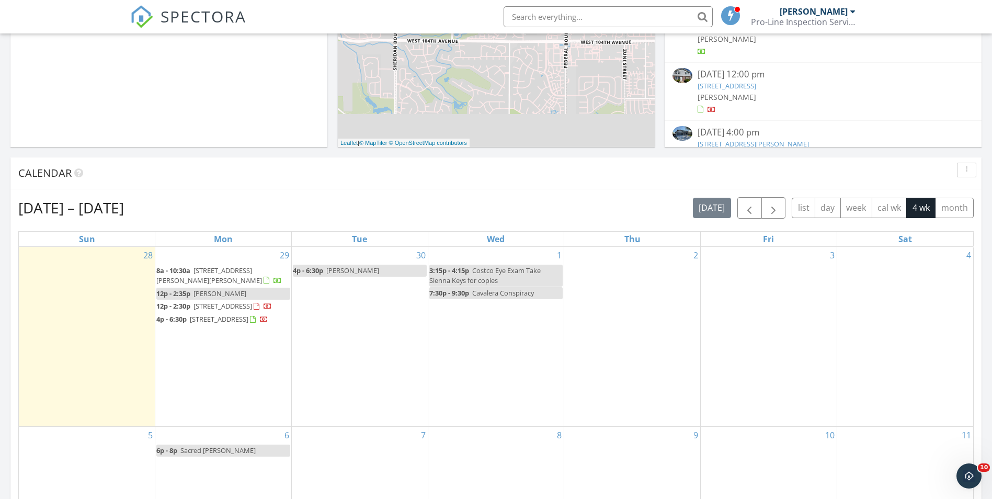
scroll to position [314, 0]
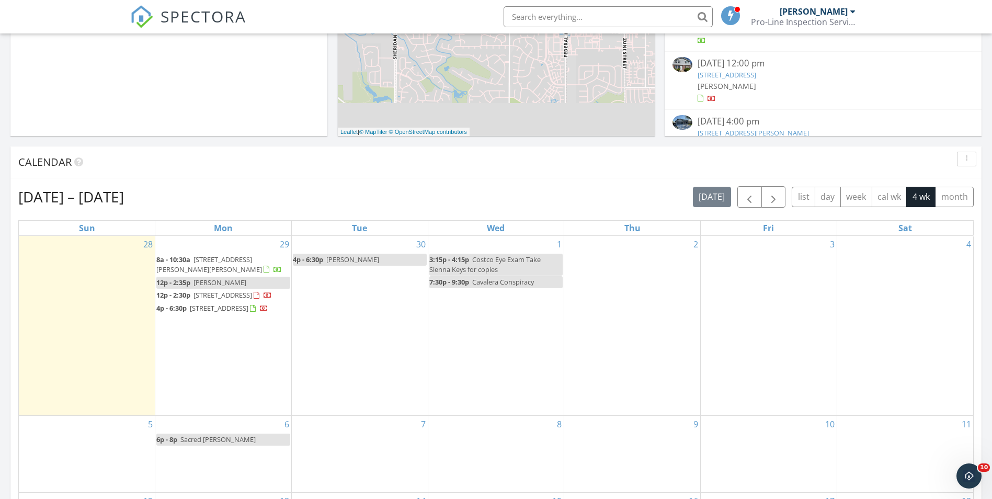
click at [366, 257] on span "Erick Barojas" at bounding box center [352, 259] width 53 height 9
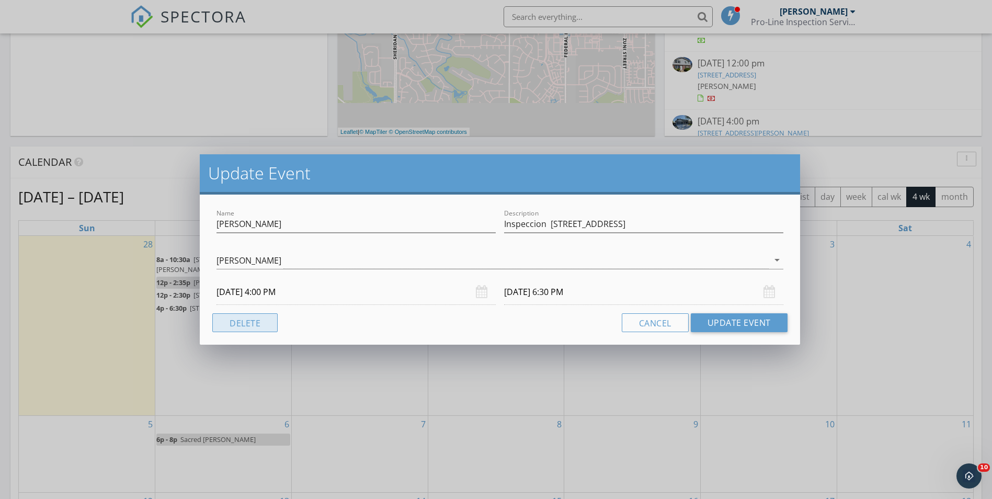
click at [262, 324] on button "Delete" at bounding box center [244, 322] width 65 height 19
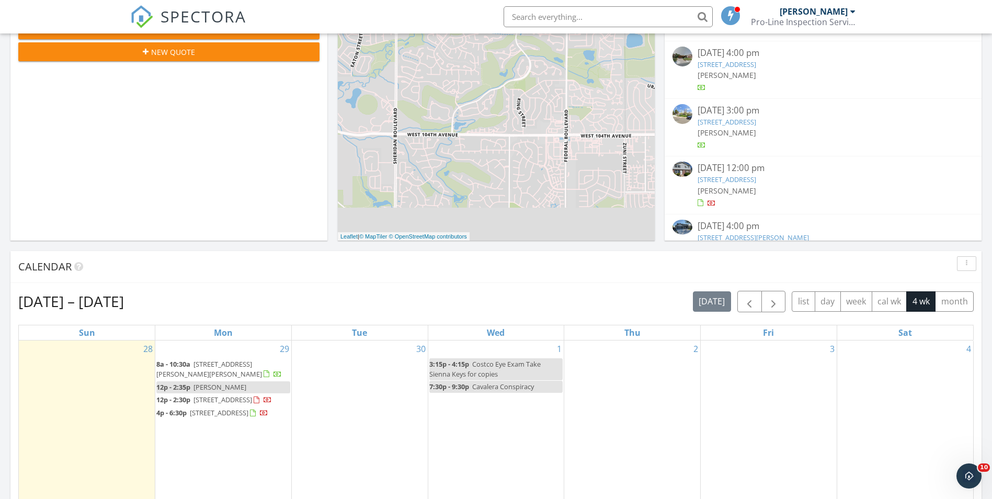
scroll to position [314, 0]
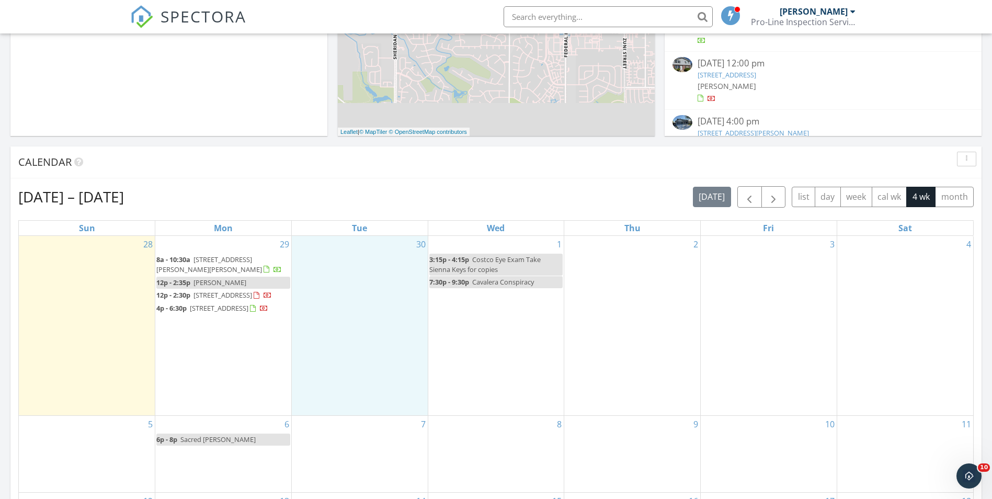
click at [345, 303] on div "30" at bounding box center [360, 325] width 136 height 179
click at [371, 260] on link "Inspection" at bounding box center [359, 258] width 54 height 17
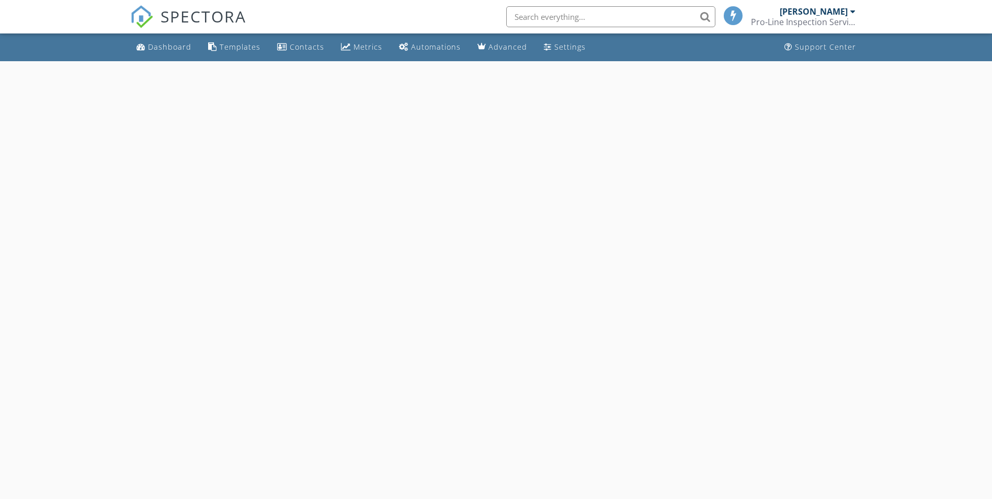
select select "8"
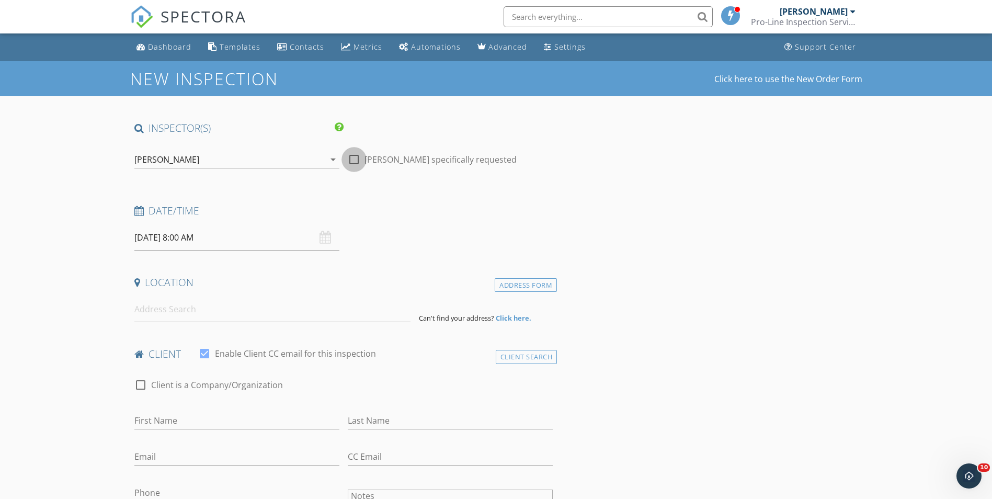
click at [351, 159] on div at bounding box center [354, 160] width 18 height 18
checkbox input "true"
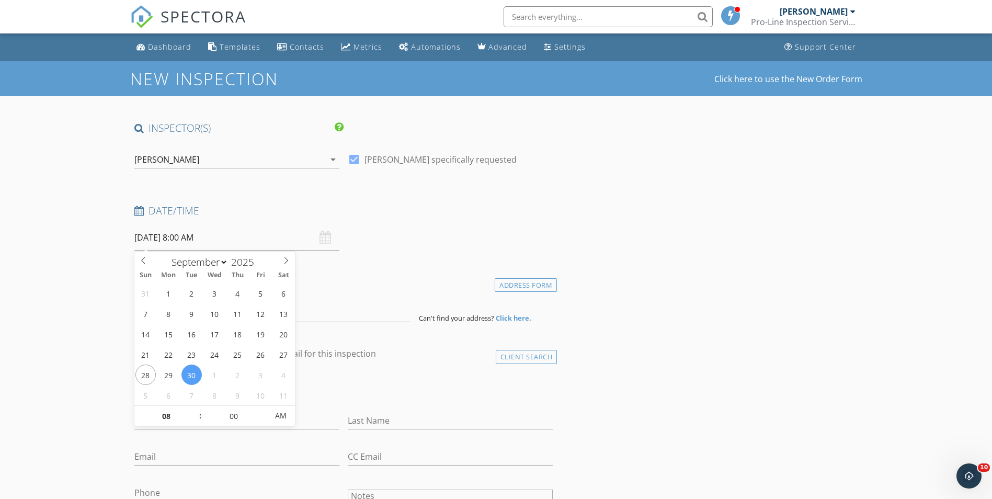
click at [261, 243] on input "[DATE] 8:00 AM" at bounding box center [236, 238] width 205 height 26
type input "09"
type input "[DATE] 9:00 AM"
click at [194, 408] on span at bounding box center [194, 411] width 7 height 10
type input "10"
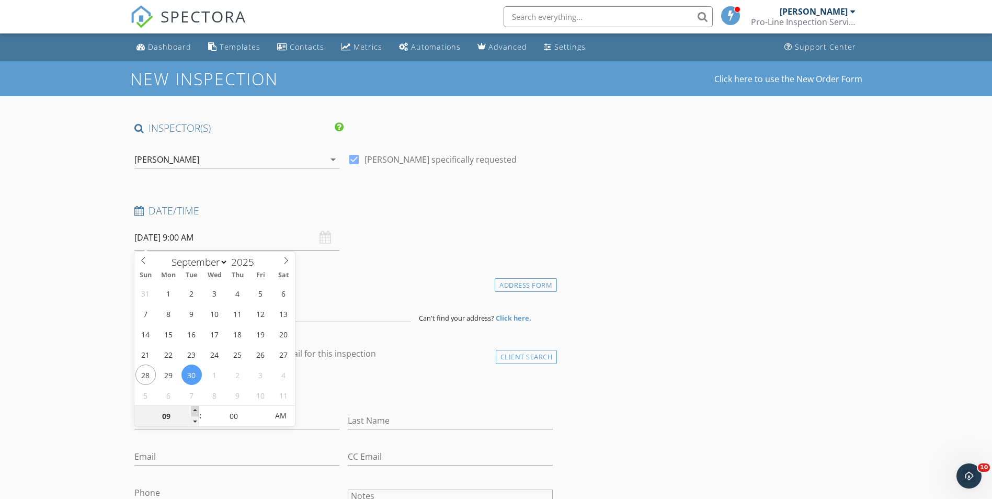
type input "[DATE] 10:00 AM"
click at [194, 408] on span at bounding box center [194, 411] width 7 height 10
type input "11"
type input "09/30/2025 11:00 AM"
click at [194, 408] on span at bounding box center [194, 411] width 7 height 10
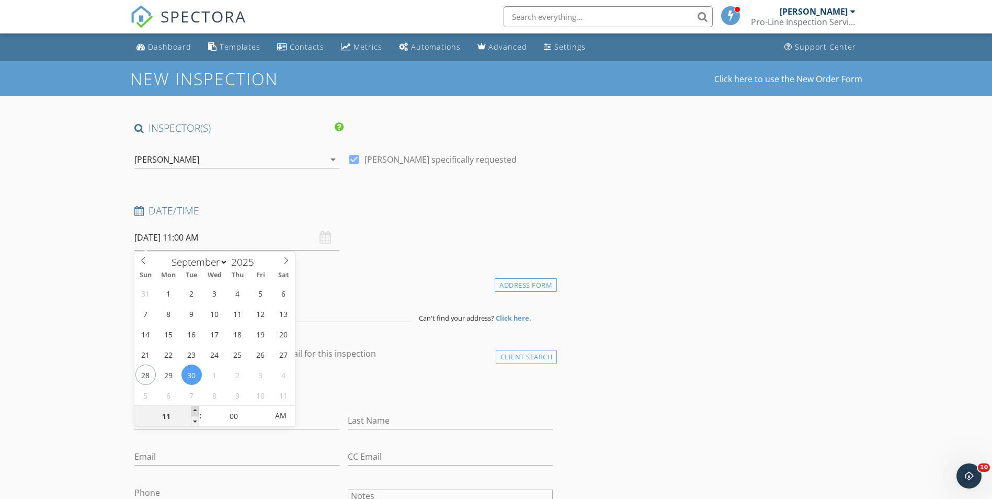
type input "12"
type input "09/30/2025 12:00 PM"
click at [194, 408] on span at bounding box center [194, 411] width 7 height 10
type input "01"
type input "09/30/2025 1:00 PM"
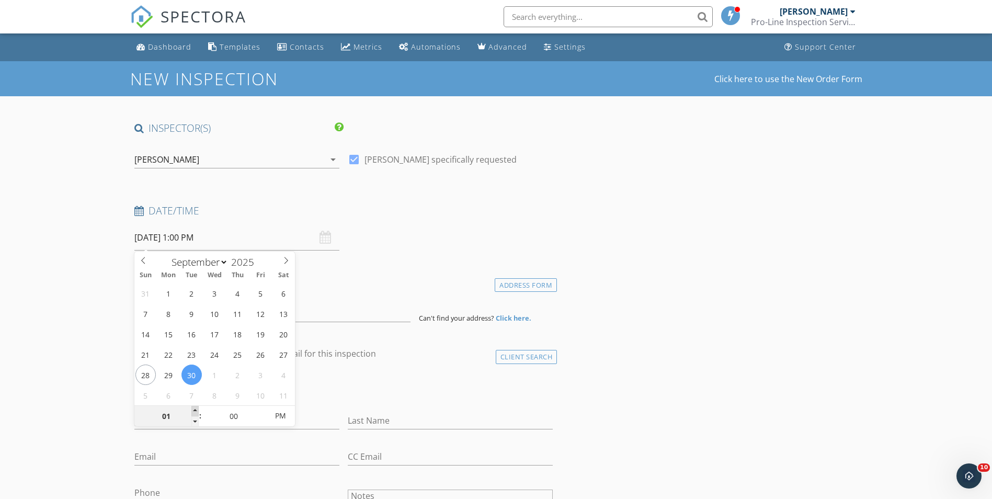
click at [194, 408] on span at bounding box center [194, 411] width 7 height 10
type input "02"
type input "09/30/2025 2:00 PM"
click at [194, 408] on span at bounding box center [194, 411] width 7 height 10
type input "03"
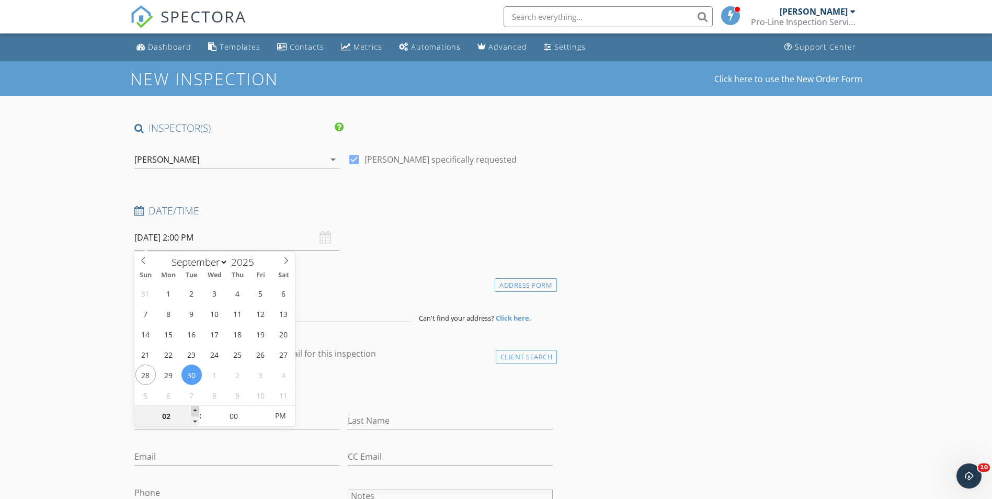
type input "09/30/2025 3:00 PM"
click at [194, 408] on span at bounding box center [194, 411] width 7 height 10
type input "04"
type input "09/30/2025 4:00 PM"
click at [194, 408] on span at bounding box center [194, 411] width 7 height 10
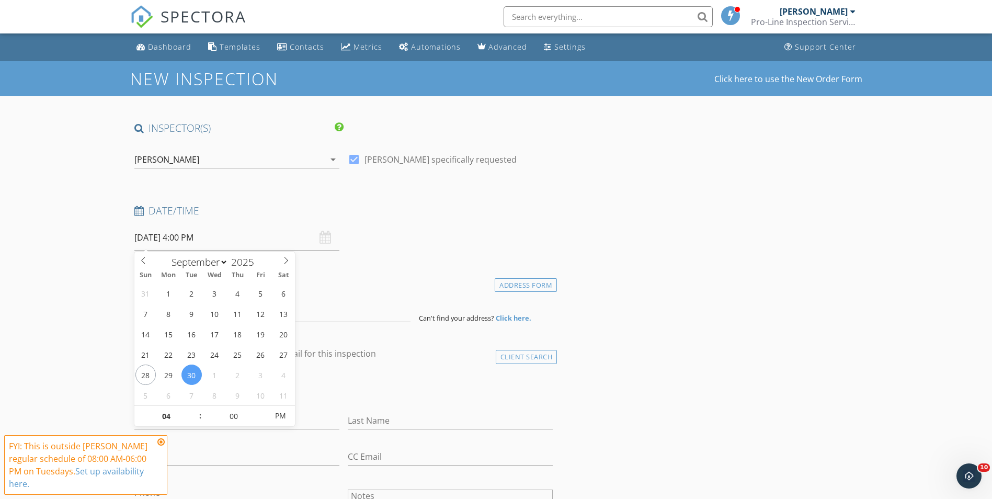
click at [161, 444] on icon at bounding box center [160, 442] width 7 height 8
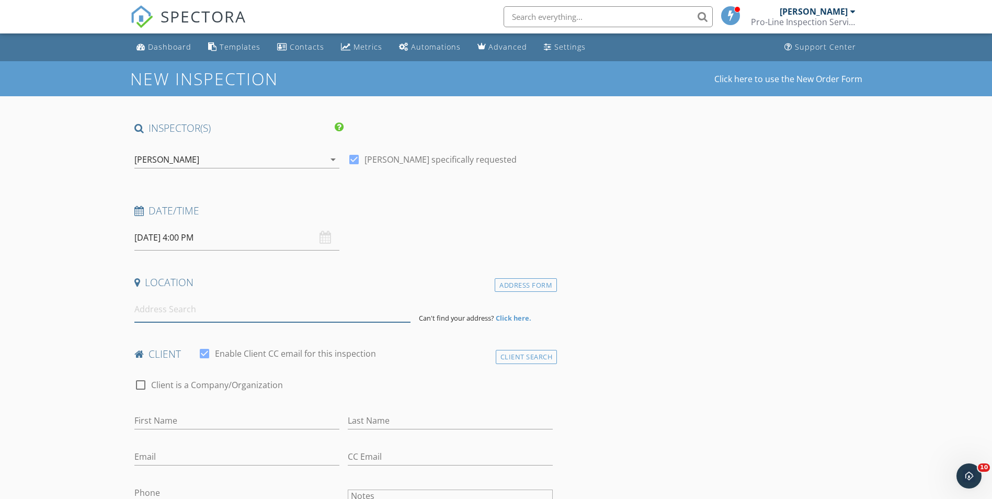
click at [208, 309] on input at bounding box center [272, 309] width 276 height 26
paste input "940 E 92nd Avenue, Thornton, CO 80229"
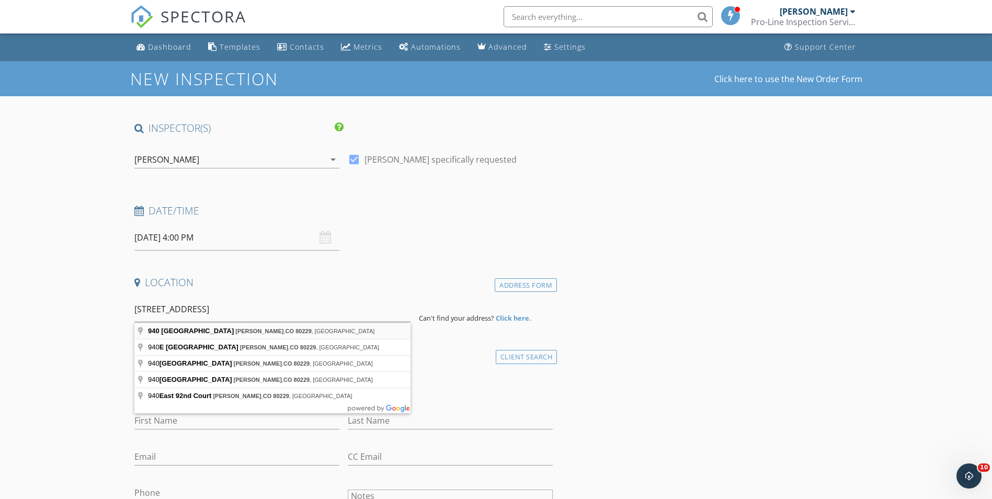
type input "940 East 92nd Avenue, Thornton, CO 80229, USA"
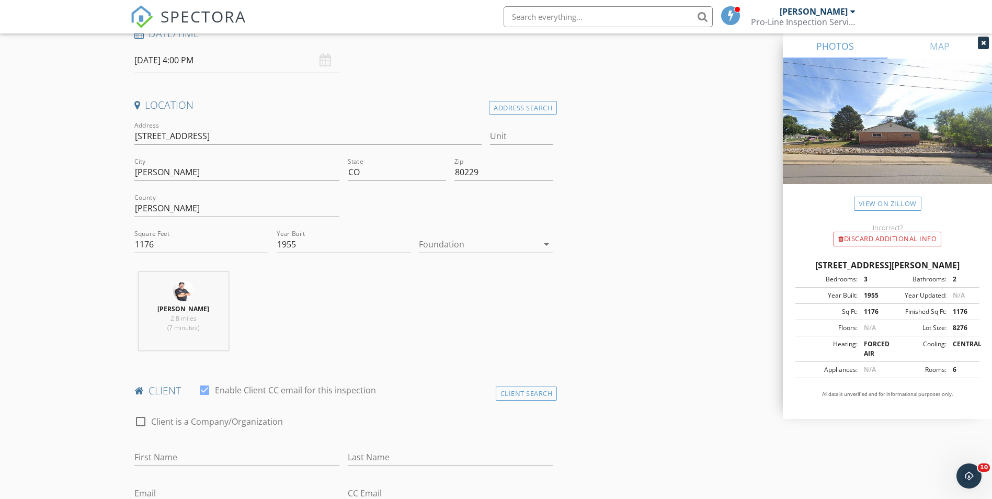
scroll to position [209, 0]
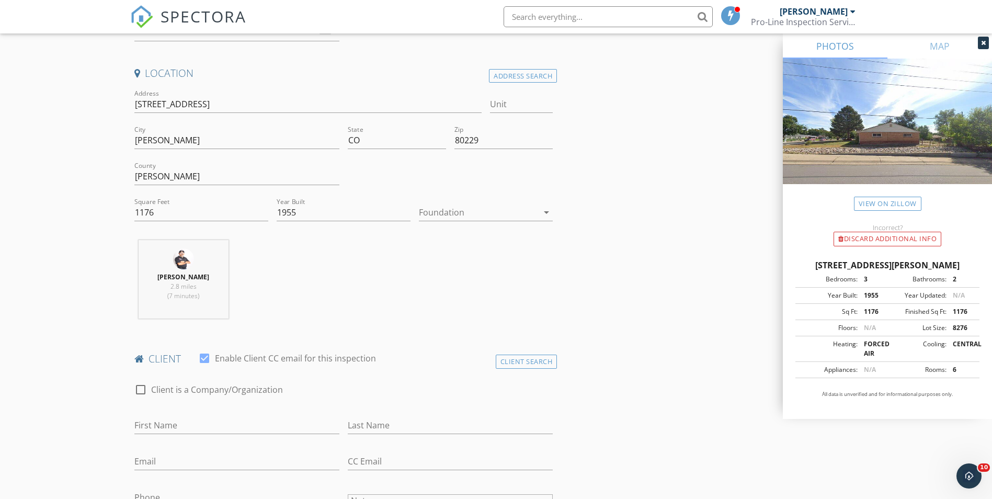
click at [532, 211] on div at bounding box center [478, 212] width 119 height 17
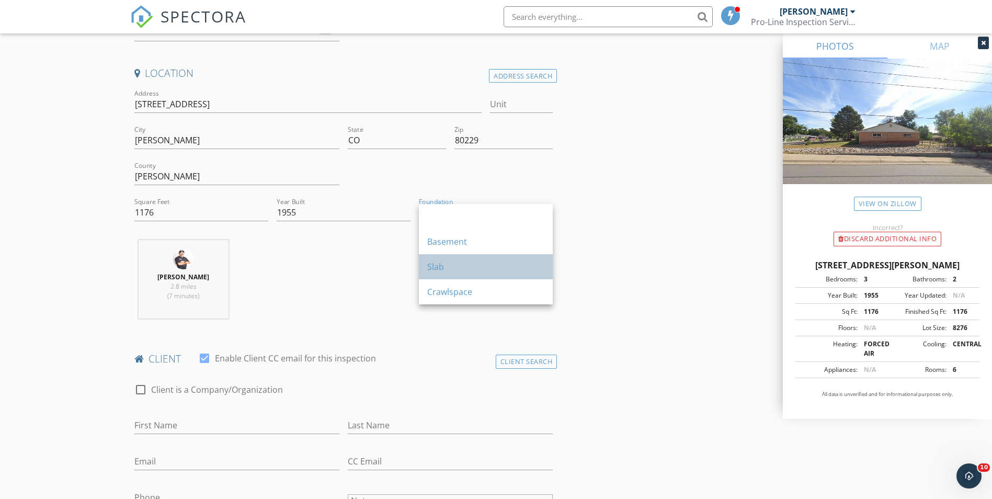
click at [472, 269] on div "Slab" at bounding box center [485, 266] width 117 height 13
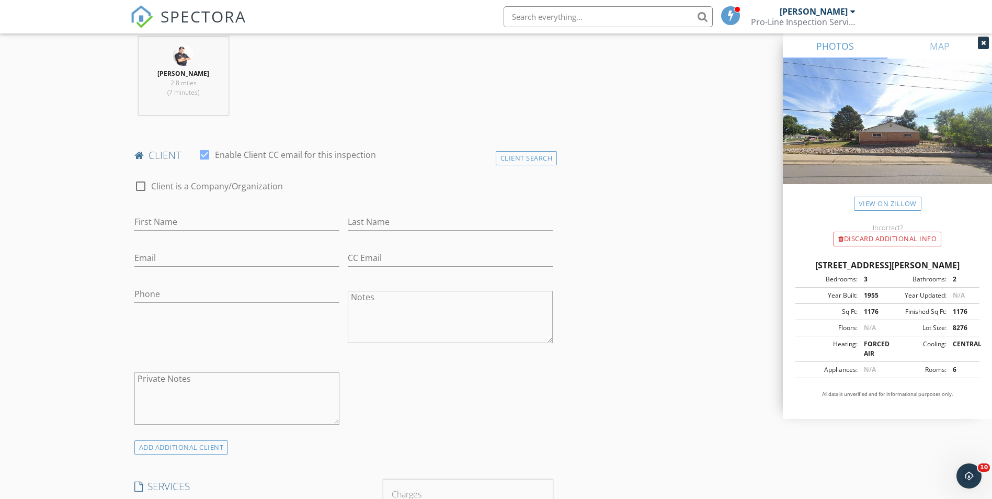
scroll to position [418, 0]
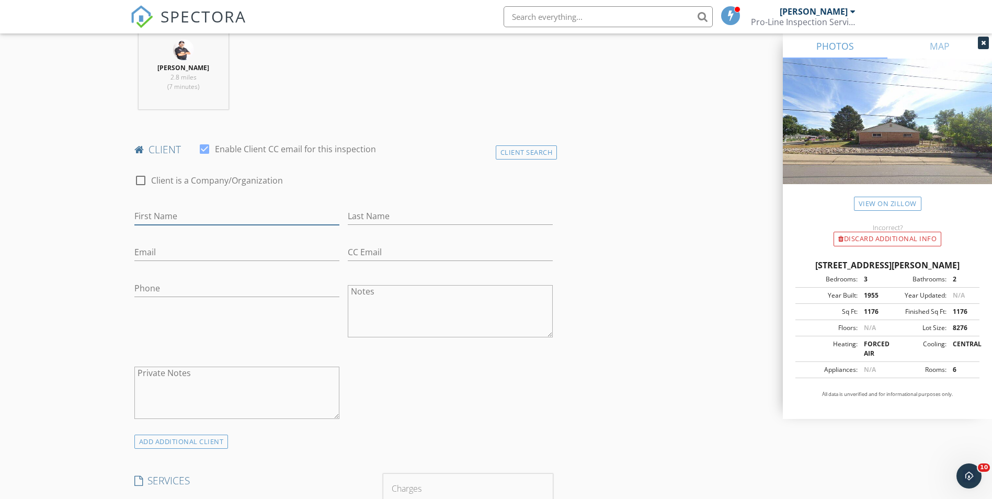
click at [278, 220] on input "First Name" at bounding box center [236, 216] width 205 height 17
type input "Cesar"
type input "Fernandez"
click at [244, 258] on input "Email" at bounding box center [236, 252] width 205 height 17
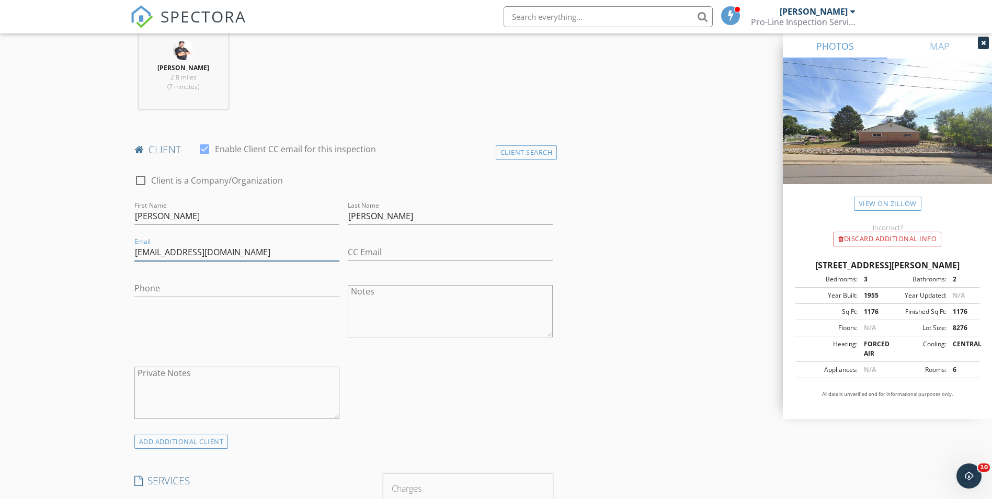
type input "cesargio21@hotmail.com"
click at [210, 290] on input "Phone" at bounding box center [236, 288] width 205 height 17
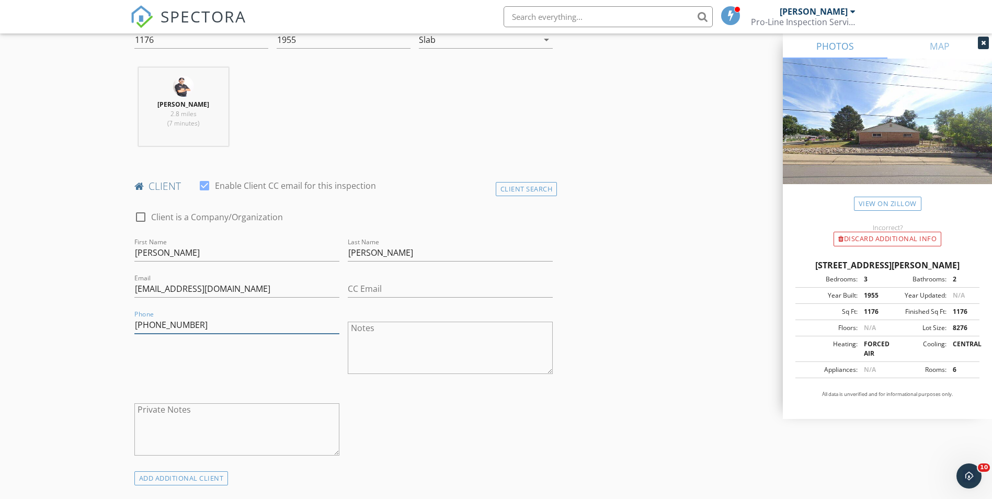
scroll to position [366, 0]
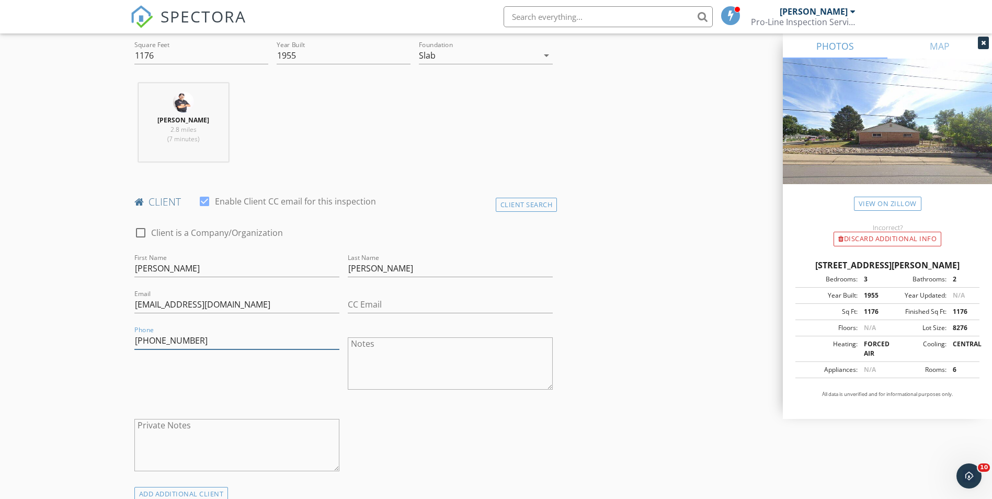
type input "303-350-7825"
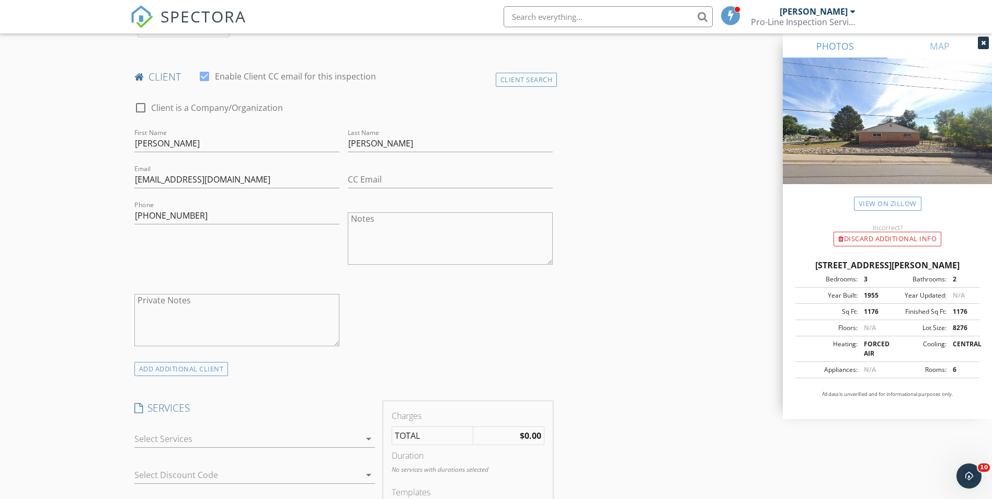
scroll to position [627, 0]
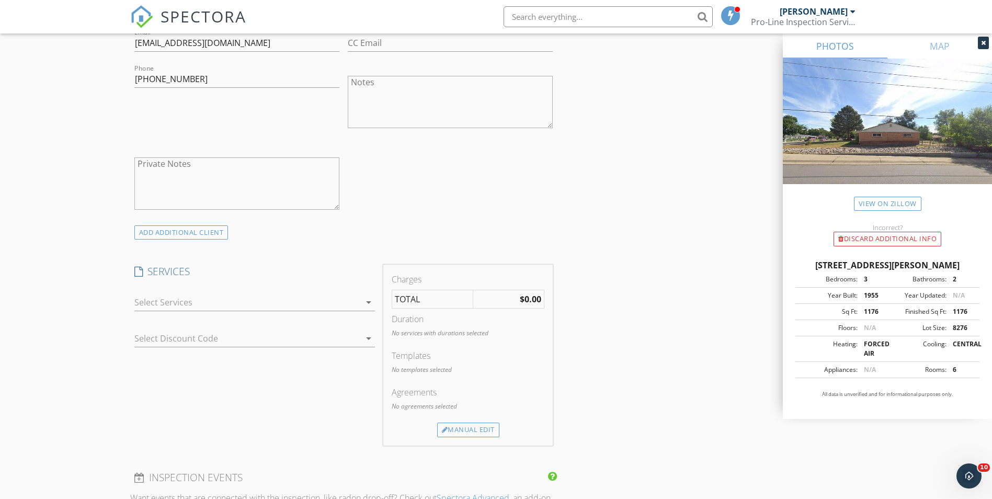
click at [356, 294] on div at bounding box center [247, 302] width 226 height 17
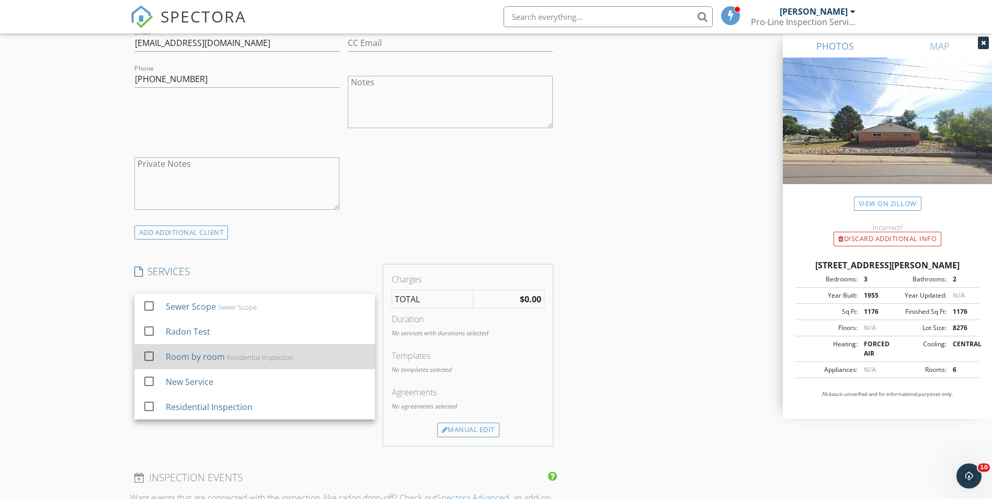
click at [286, 356] on div "Residential Inspection" at bounding box center [259, 357] width 67 height 8
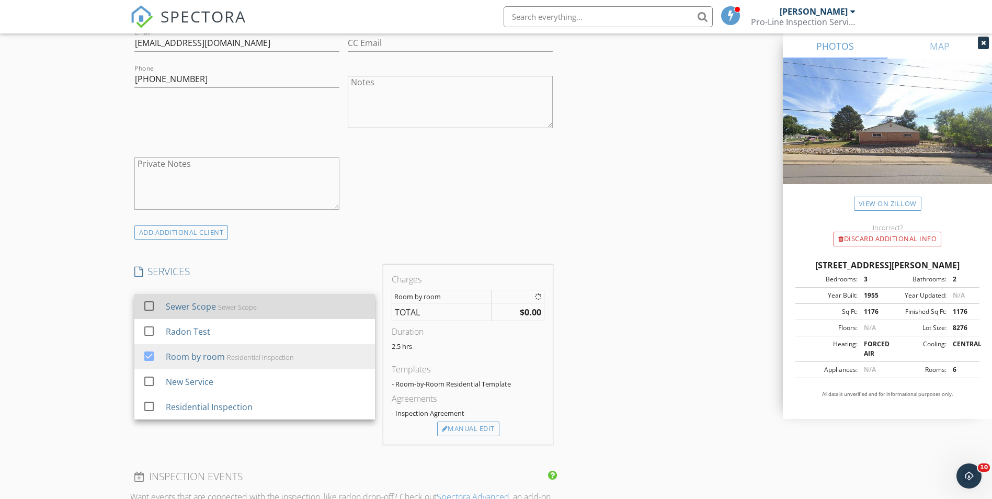
click at [283, 304] on div "Sewer Scope Sewer Scope" at bounding box center [265, 306] width 201 height 21
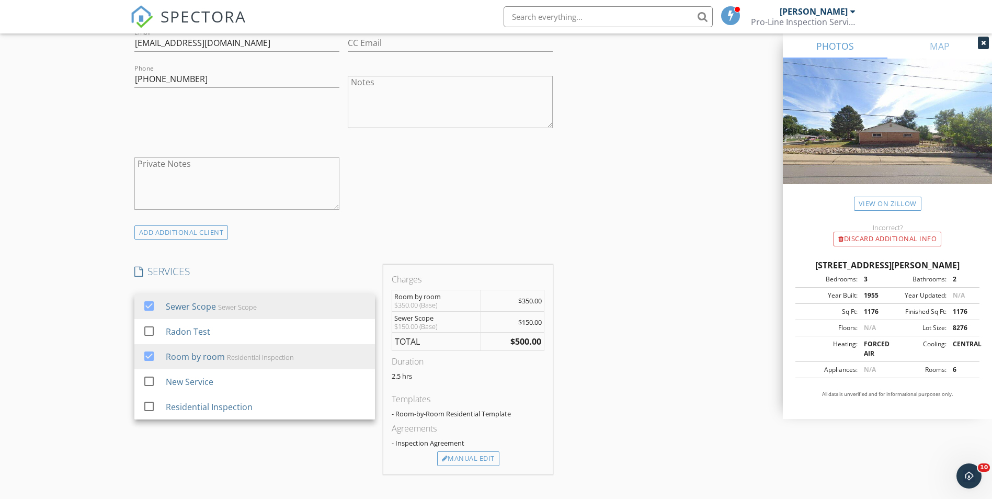
click at [651, 214] on div "INSPECTOR(S) check_box Martin E Martinez PRIMARY Martin E Martinez arrow_drop_d…" at bounding box center [496, 365] width 732 height 1743
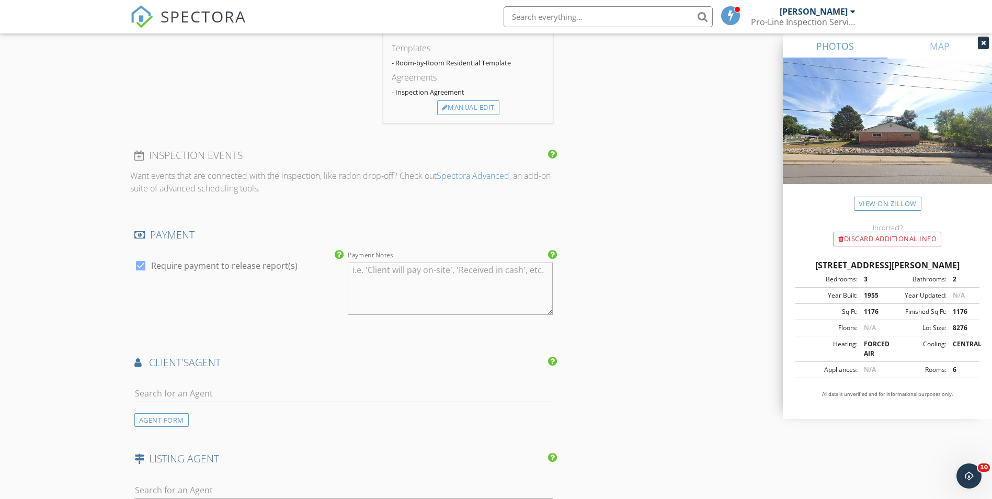
scroll to position [993, 0]
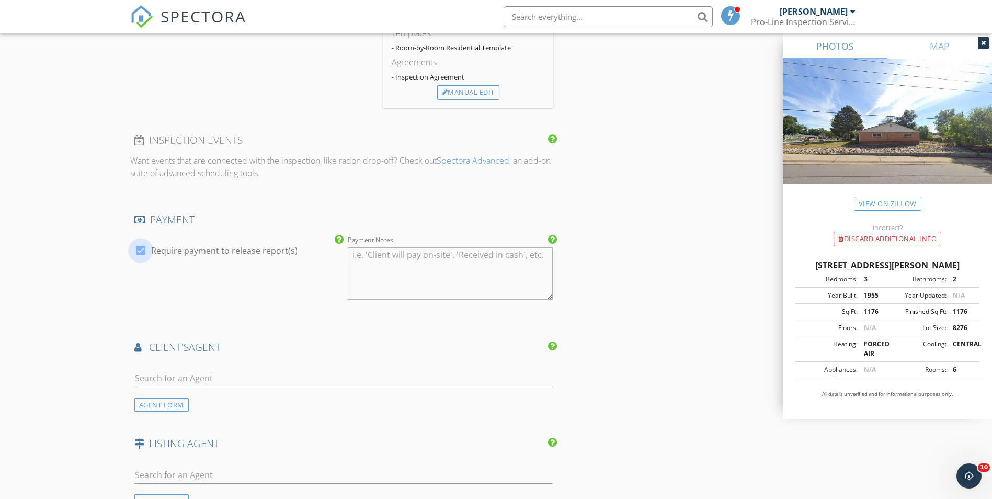
click at [137, 244] on div at bounding box center [141, 251] width 18 height 18
checkbox input "false"
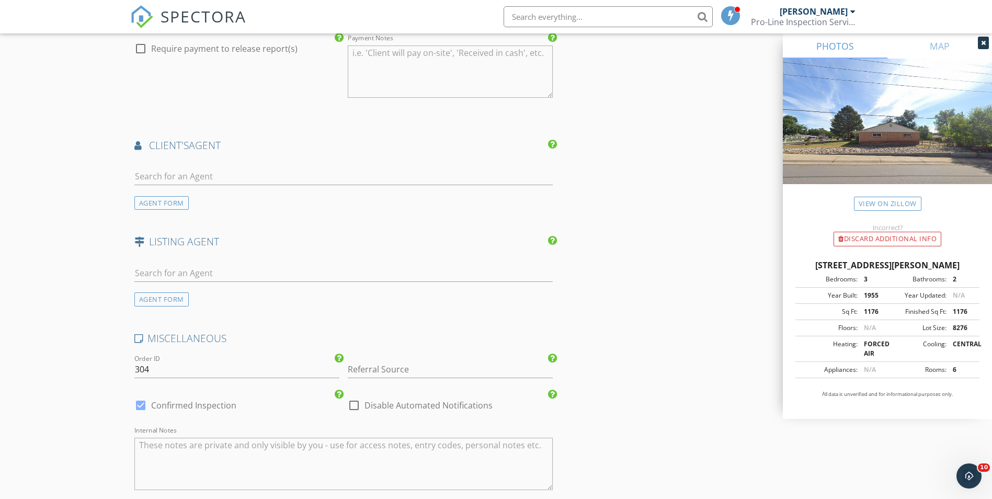
scroll to position [1202, 0]
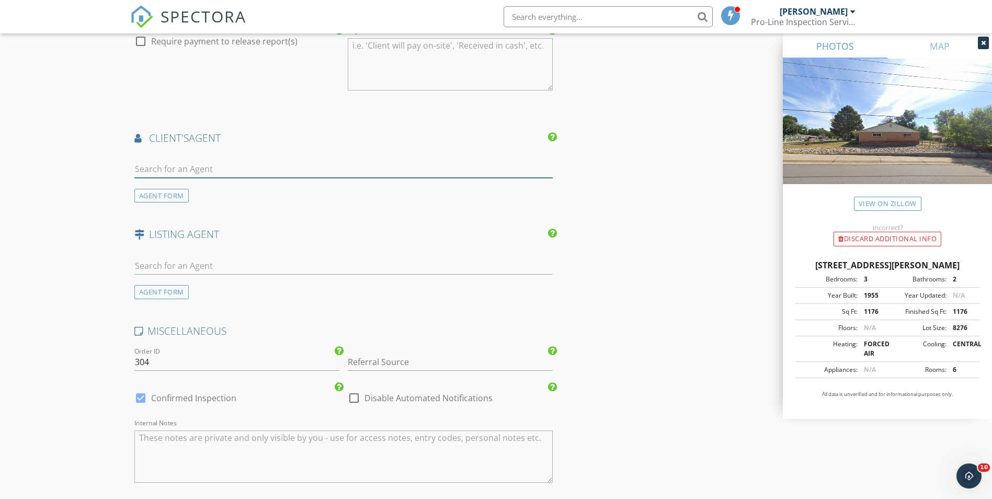
click at [213, 171] on input "text" at bounding box center [343, 168] width 419 height 17
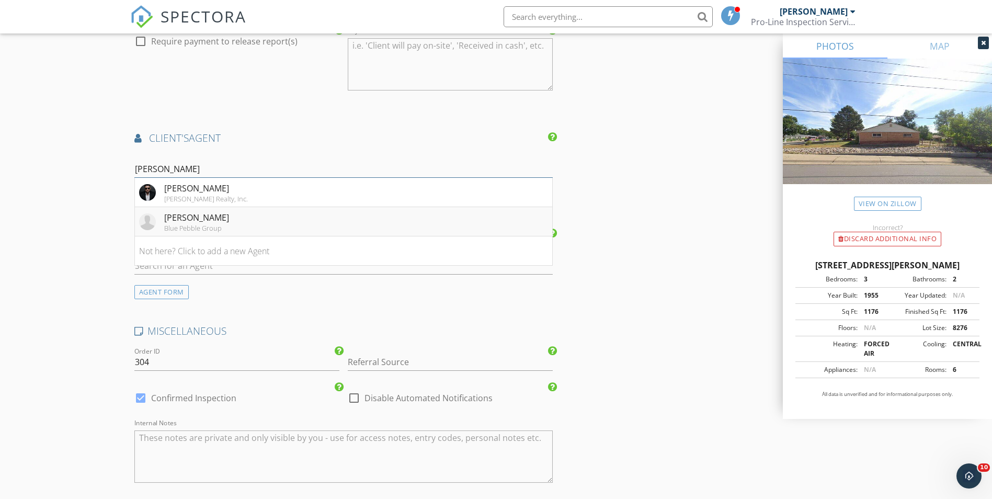
type input "Eric"
click at [233, 223] on li "Eric Barojas Blue Pebble Group" at bounding box center [344, 221] width 418 height 29
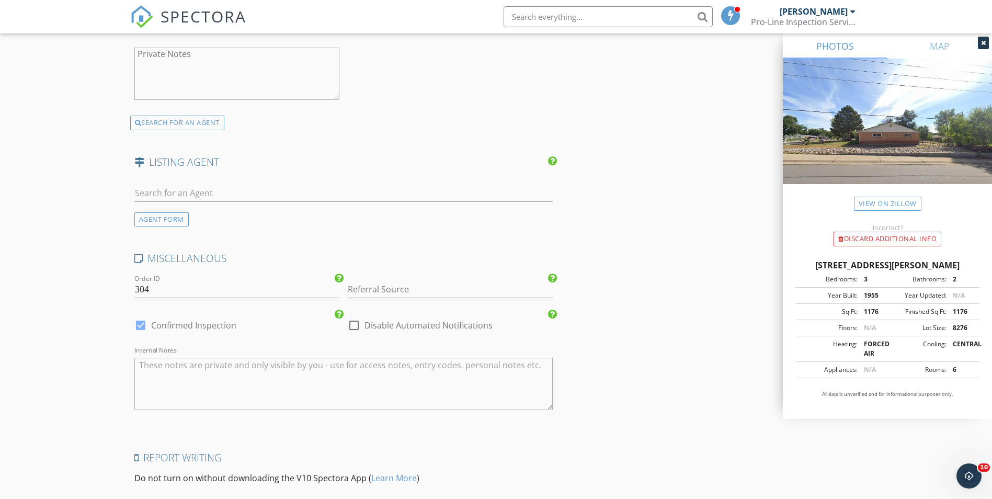
scroll to position [1516, 0]
click at [417, 283] on input "Referral Source" at bounding box center [450, 286] width 205 height 17
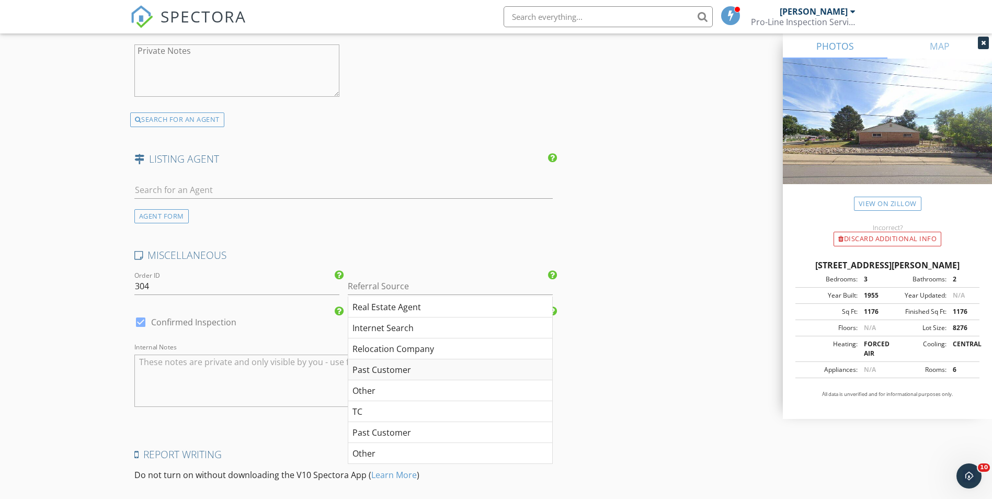
click at [400, 372] on div "Past Customer" at bounding box center [450, 369] width 204 height 21
type input "Past Customer"
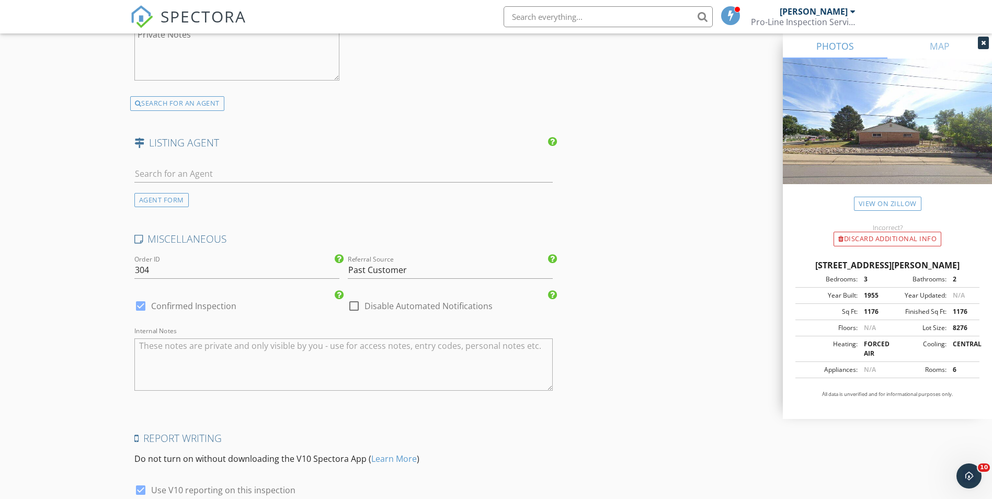
scroll to position [1629, 0]
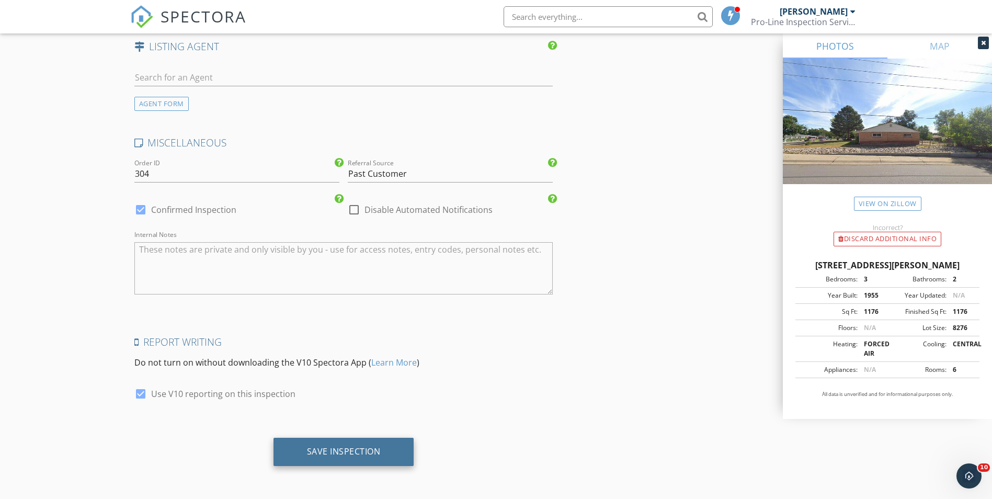
click at [339, 444] on div "Save Inspection" at bounding box center [343, 452] width 141 height 28
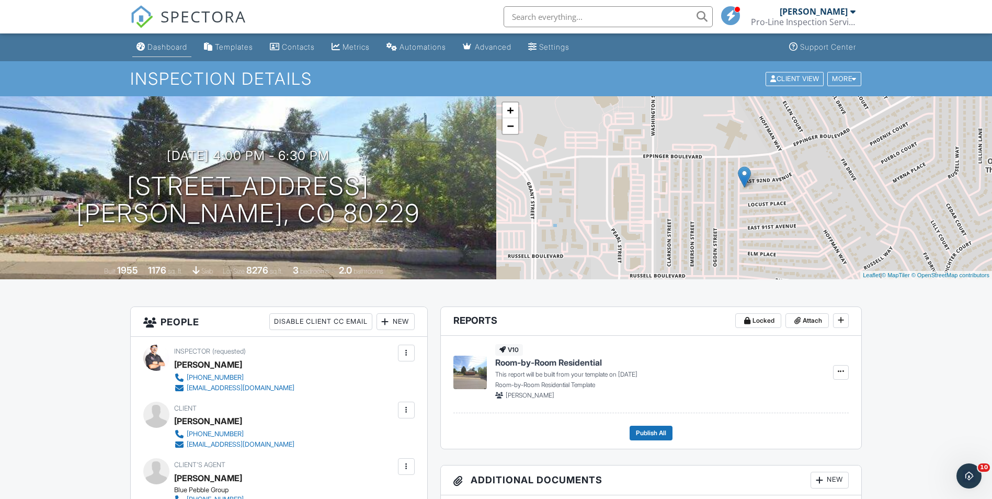
click at [169, 44] on div "Dashboard" at bounding box center [167, 46] width 40 height 9
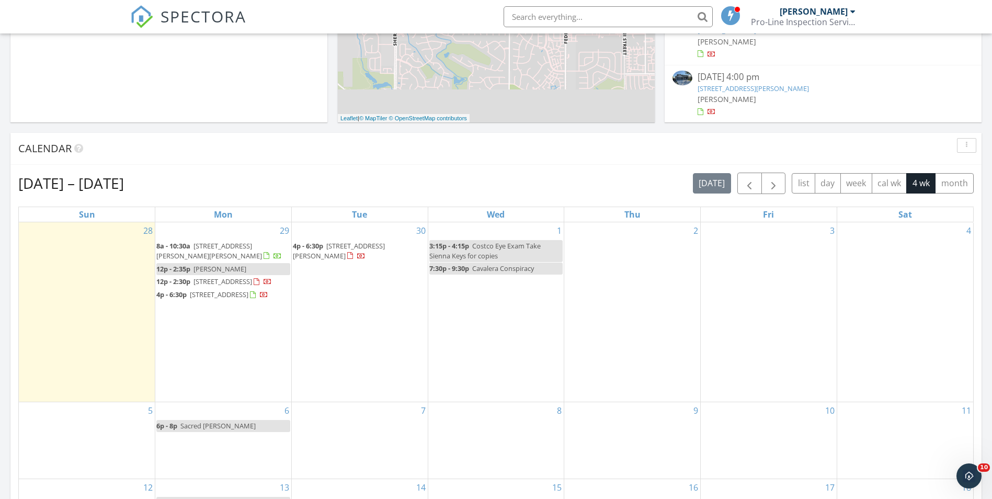
scroll to position [366, 0]
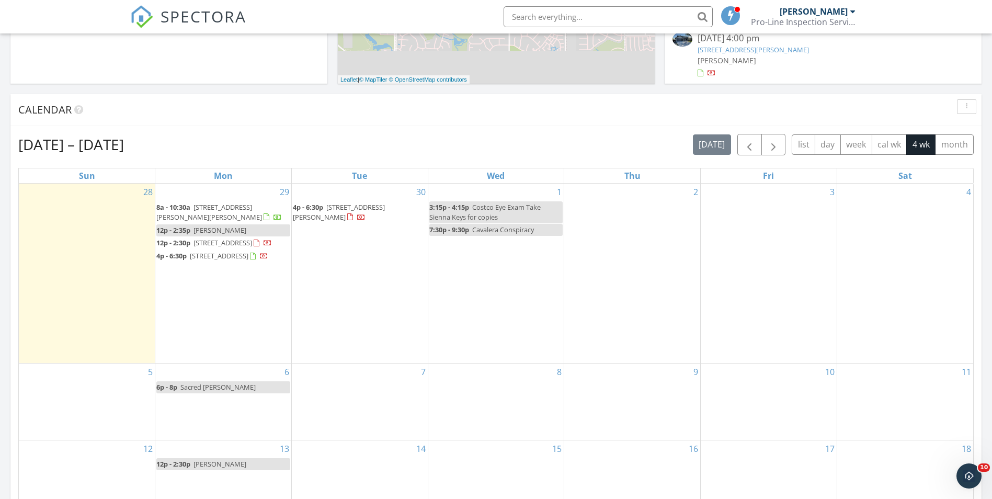
click at [319, 134] on div "[DATE] – [DATE] [DATE] list day week cal wk 4 wk month" at bounding box center [495, 144] width 955 height 21
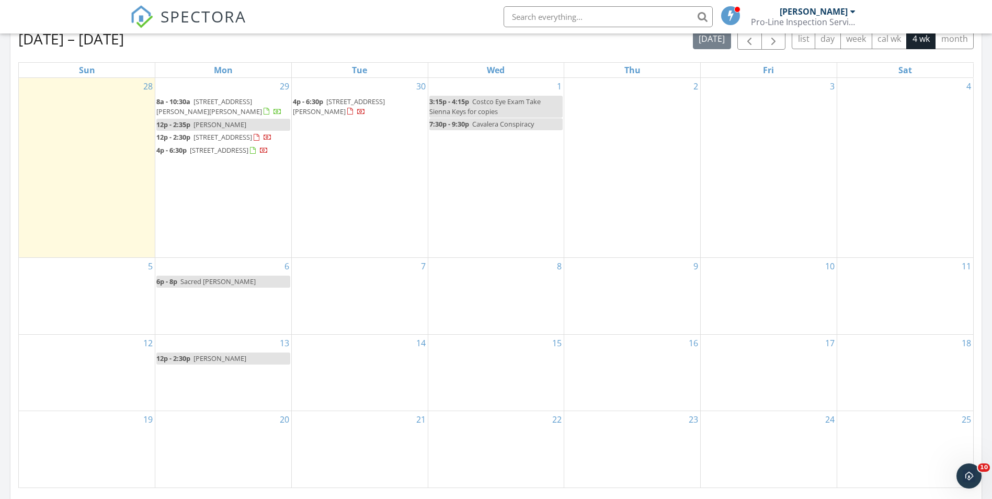
scroll to position [627, 0]
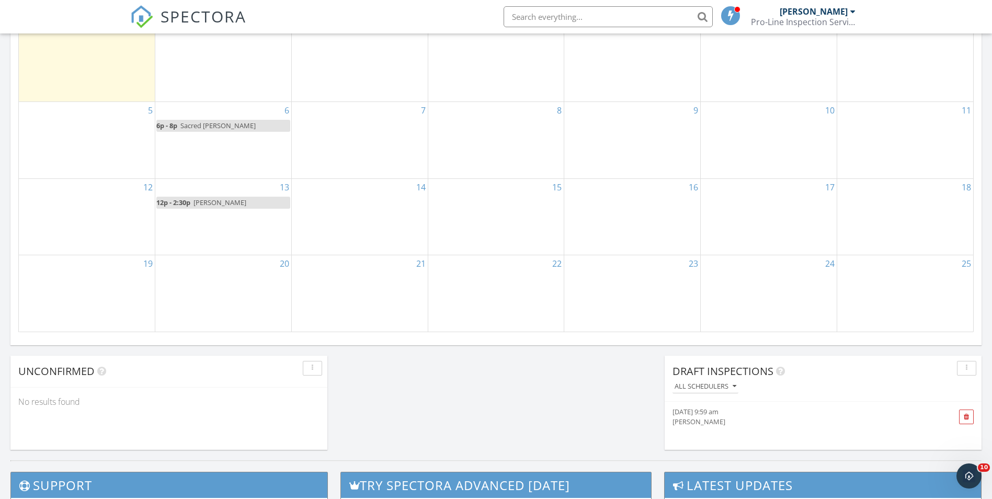
click at [251, 209] on link "12p - 2:30p [PERSON_NAME]" at bounding box center [223, 203] width 134 height 12
click at [908, 85] on div at bounding box center [496, 249] width 992 height 499
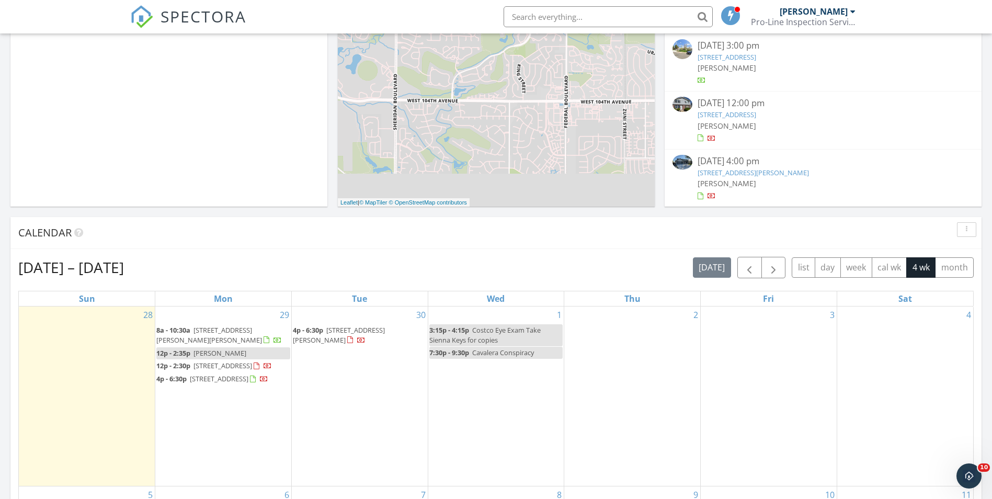
scroll to position [261, 0]
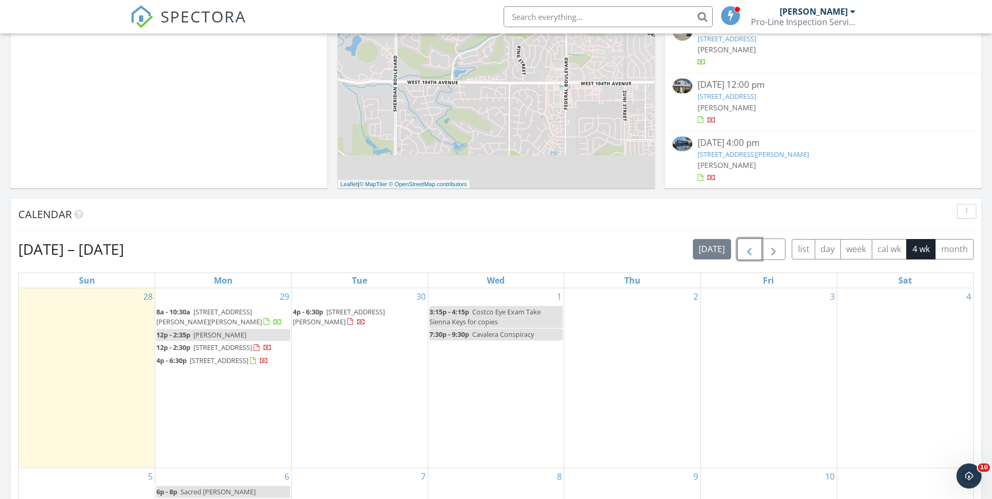
click at [748, 254] on span "button" at bounding box center [749, 249] width 13 height 13
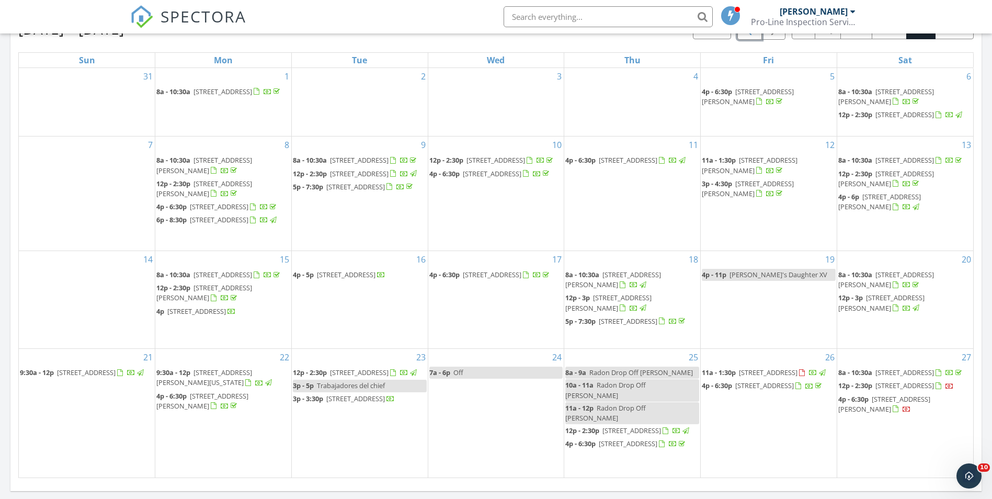
scroll to position [627, 0]
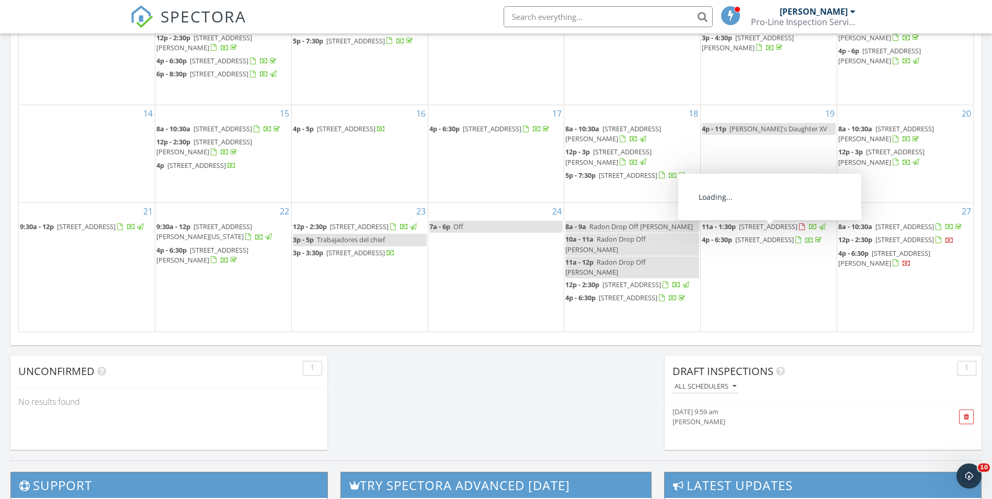
click at [777, 231] on span "5455 Prospero Rd, Peyton 80831" at bounding box center [768, 226] width 59 height 9
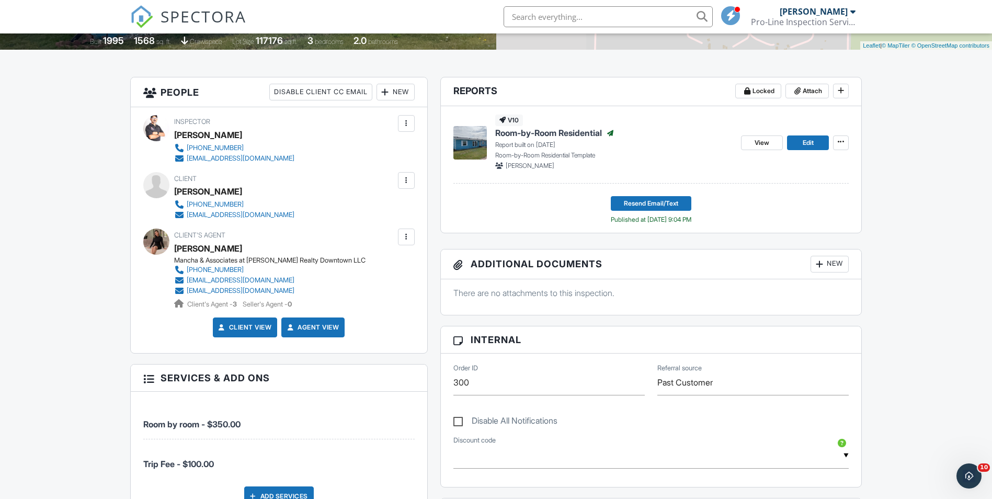
scroll to position [209, 0]
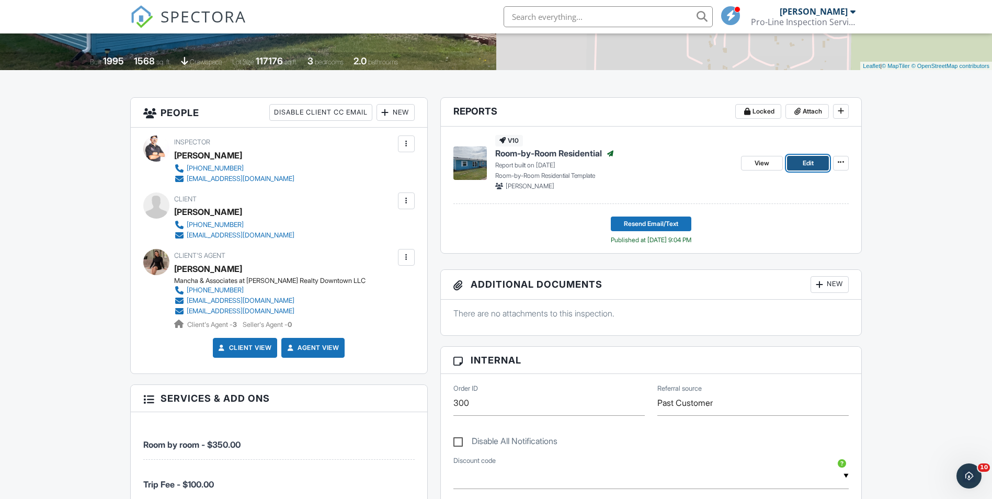
click at [796, 160] on link "Edit" at bounding box center [808, 163] width 42 height 15
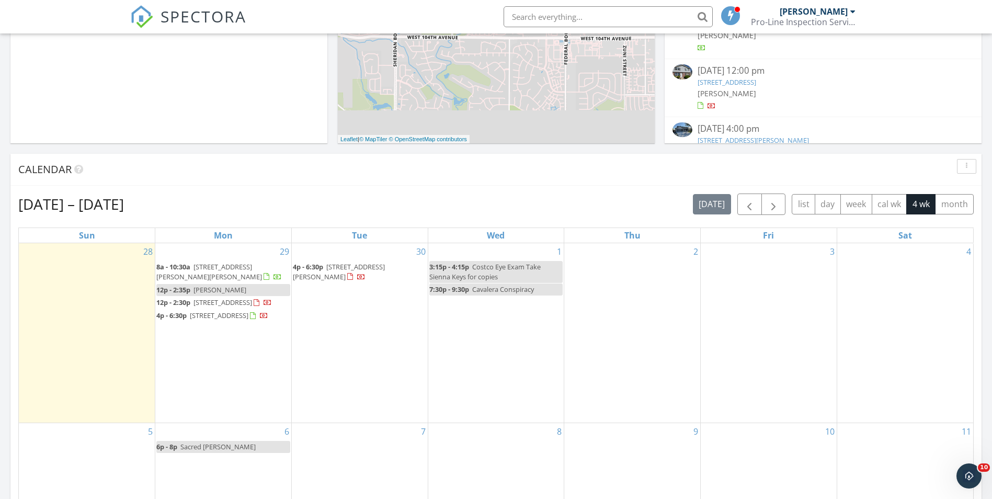
scroll to position [314, 0]
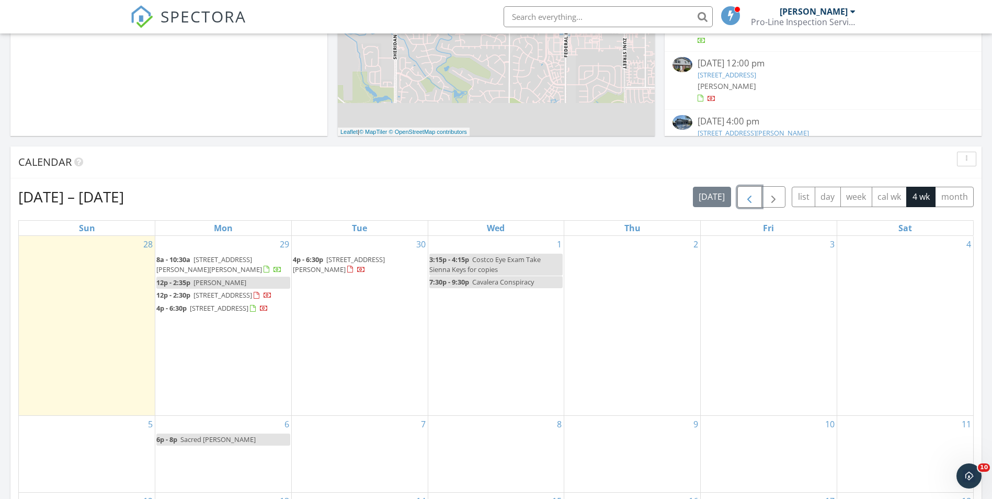
click at [749, 194] on span "button" at bounding box center [749, 197] width 13 height 13
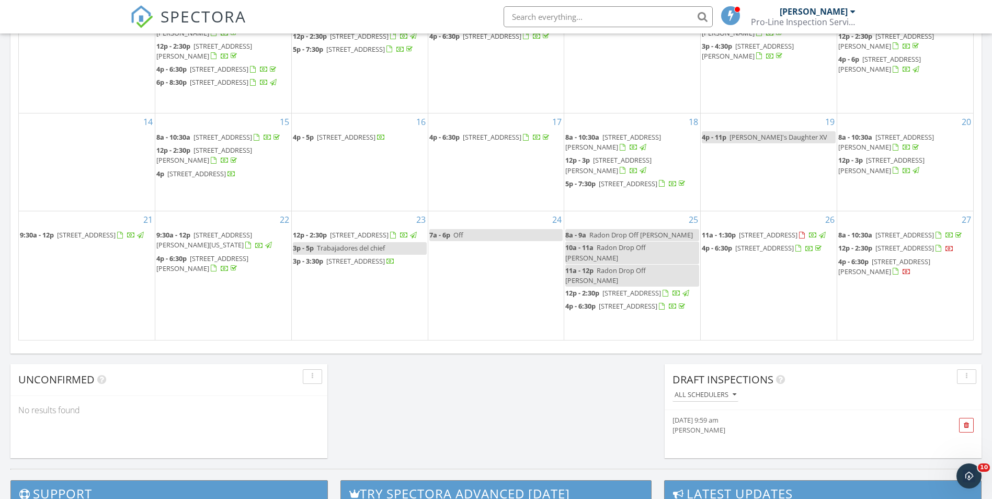
scroll to position [680, 0]
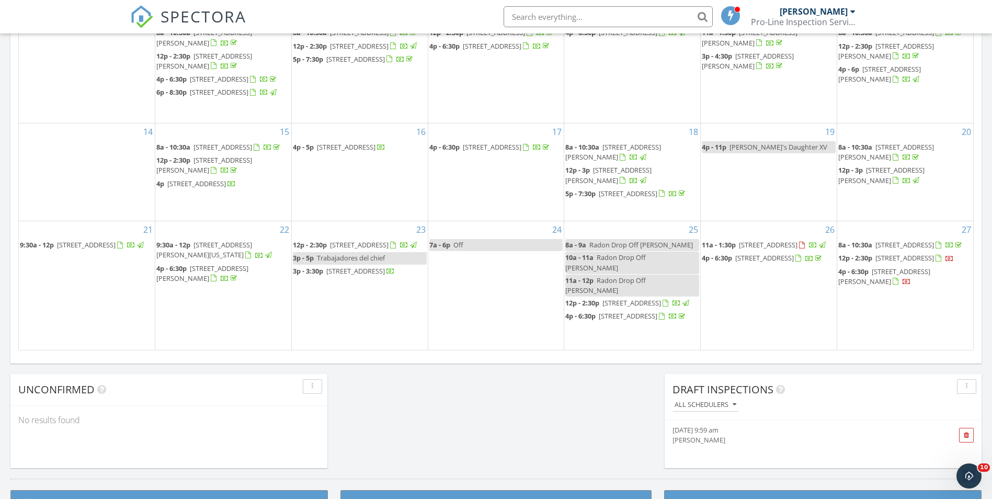
scroll to position [627, 0]
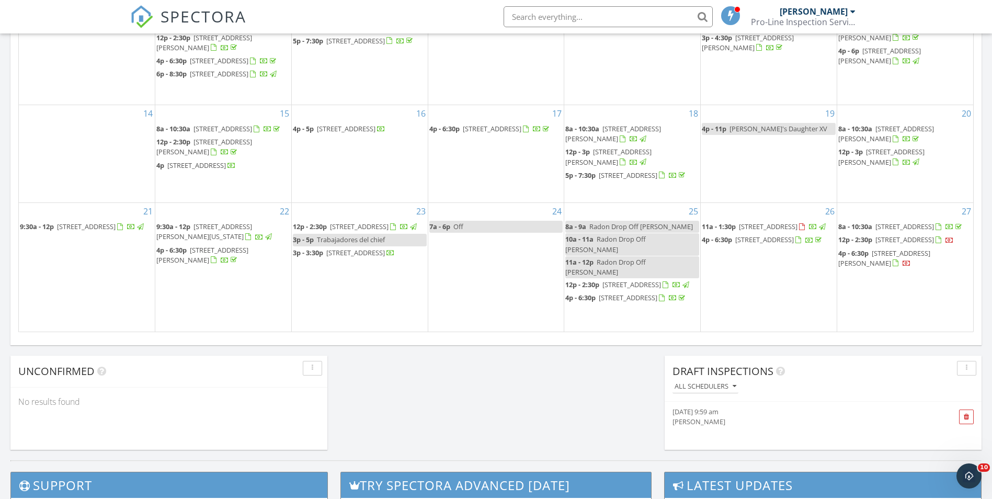
click at [764, 231] on span "[STREET_ADDRESS]" at bounding box center [768, 226] width 59 height 9
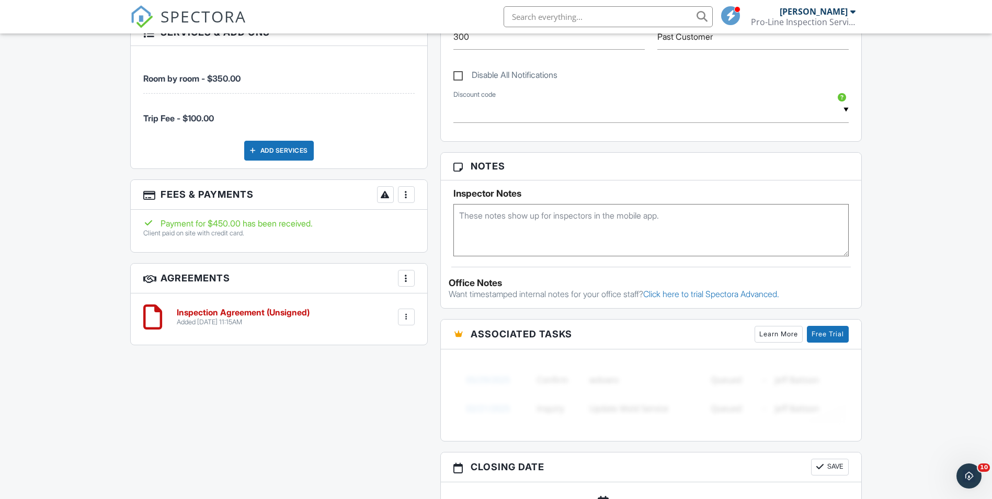
click at [284, 311] on h6 "Inspection Agreement (Unsigned)" at bounding box center [243, 312] width 133 height 9
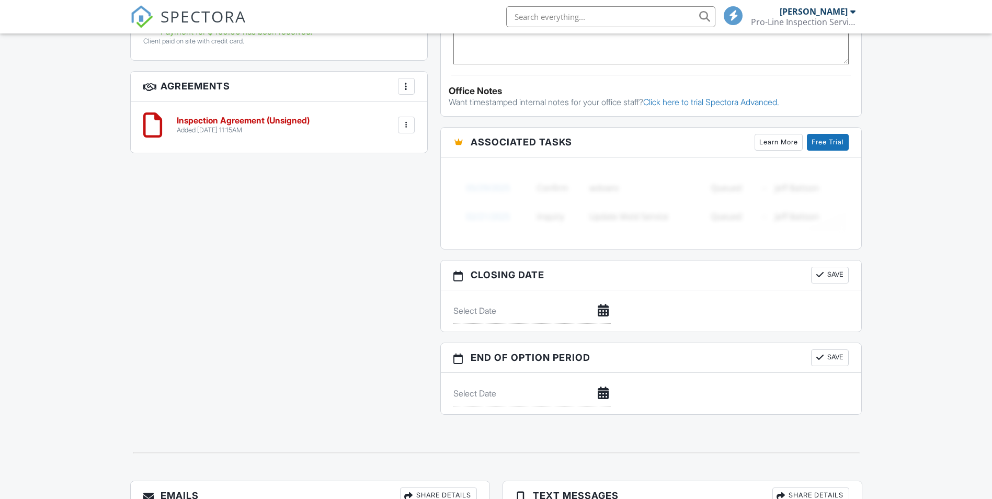
click at [405, 127] on div at bounding box center [406, 125] width 10 height 10
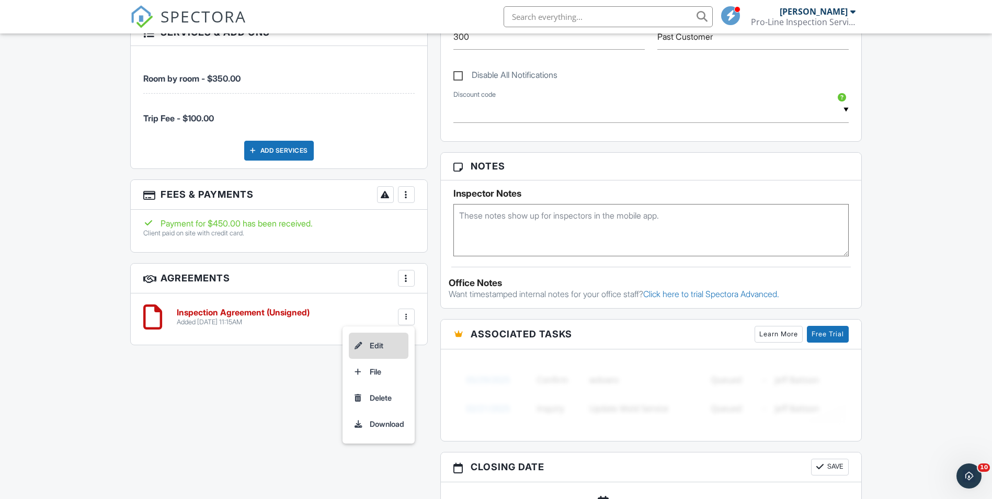
click at [385, 341] on li "Edit" at bounding box center [379, 346] width 60 height 26
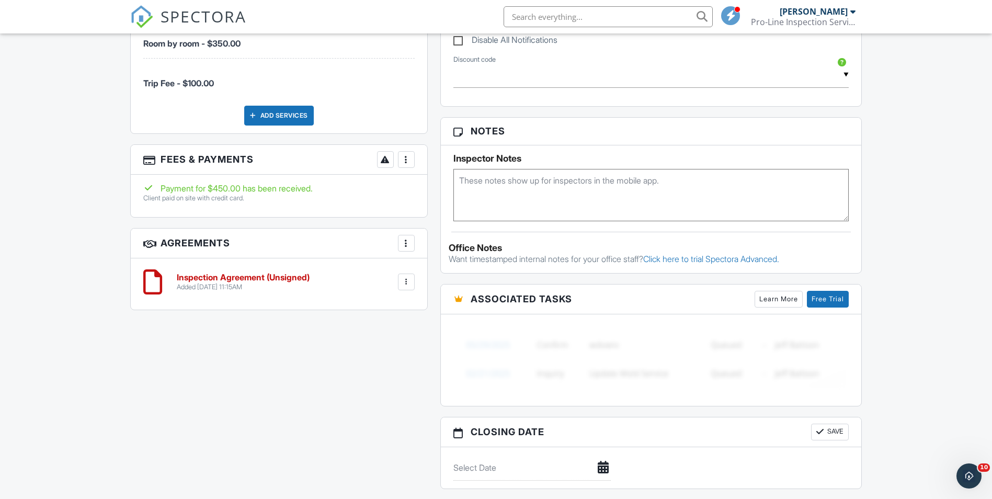
click at [406, 161] on div at bounding box center [406, 159] width 10 height 10
click at [463, 193] on li "Edit Fees & Payments" at bounding box center [458, 191] width 109 height 26
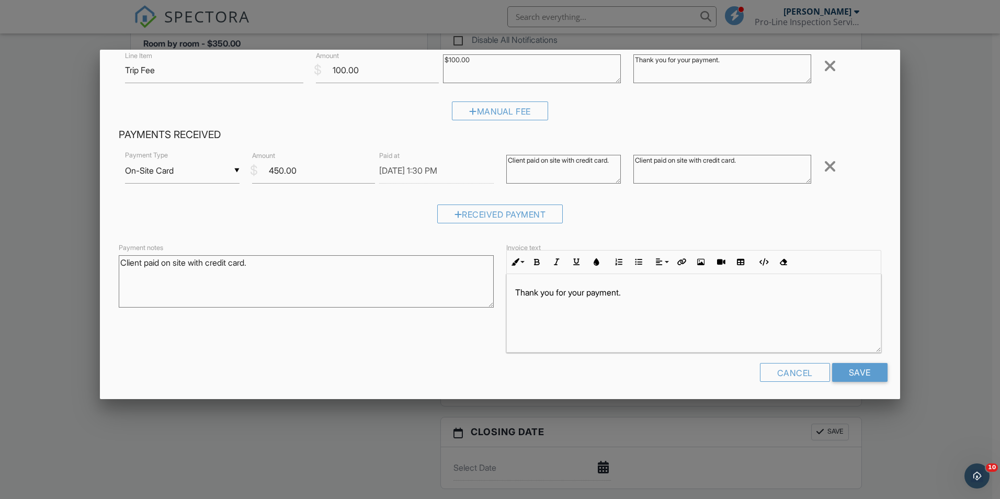
scroll to position [130, 0]
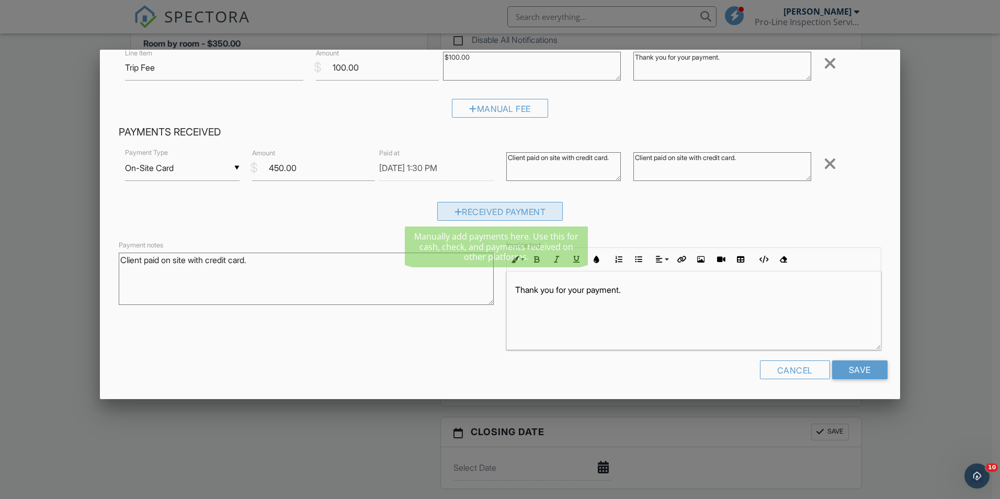
click at [497, 213] on div "Received Payment" at bounding box center [500, 211] width 126 height 19
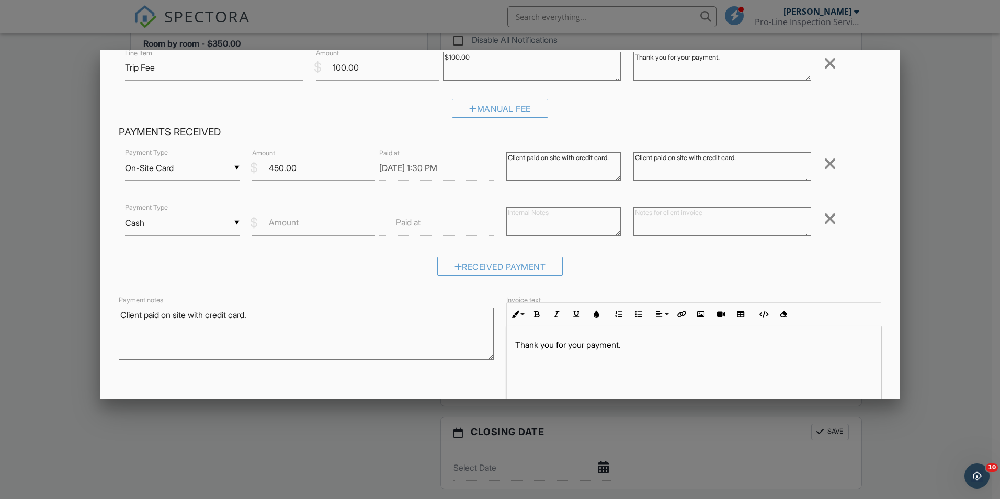
click at [823, 221] on div at bounding box center [829, 218] width 13 height 17
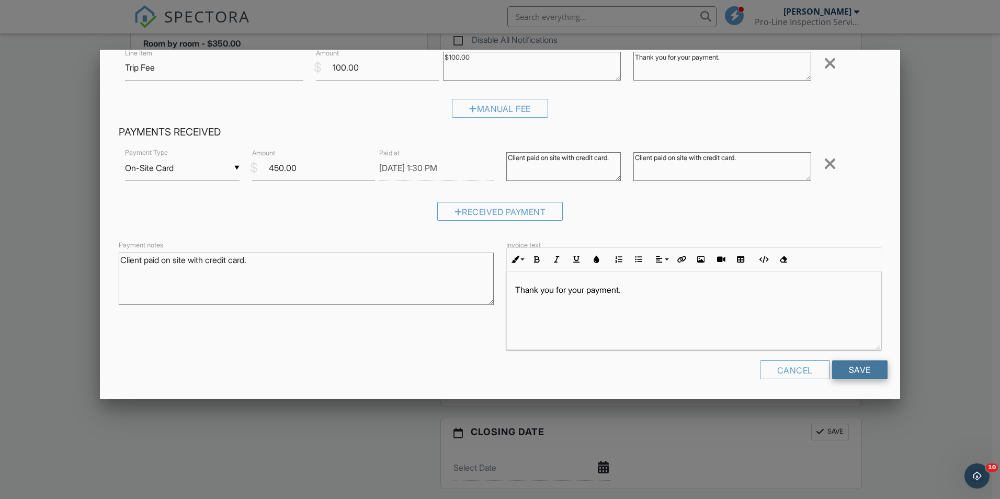
click at [851, 371] on input "Save" at bounding box center [859, 369] width 55 height 19
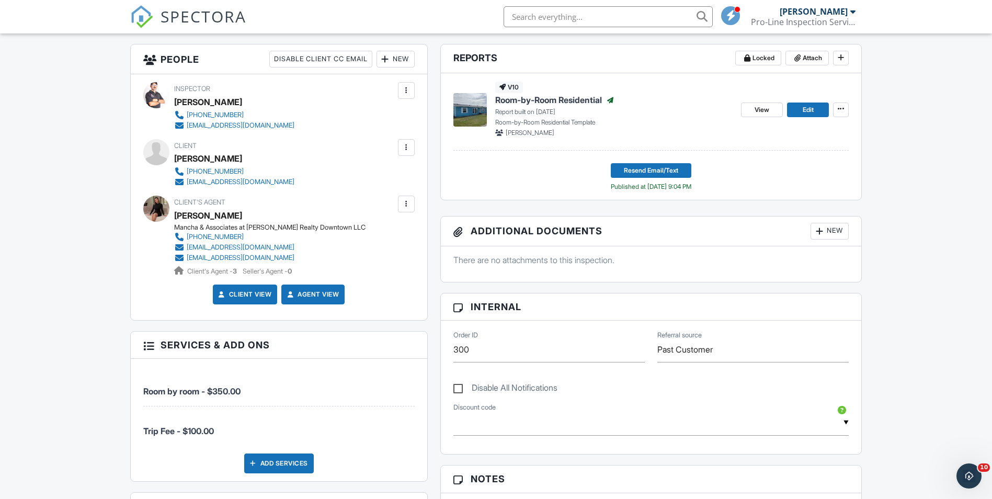
scroll to position [261, 0]
click at [255, 292] on link "Client View" at bounding box center [243, 295] width 55 height 10
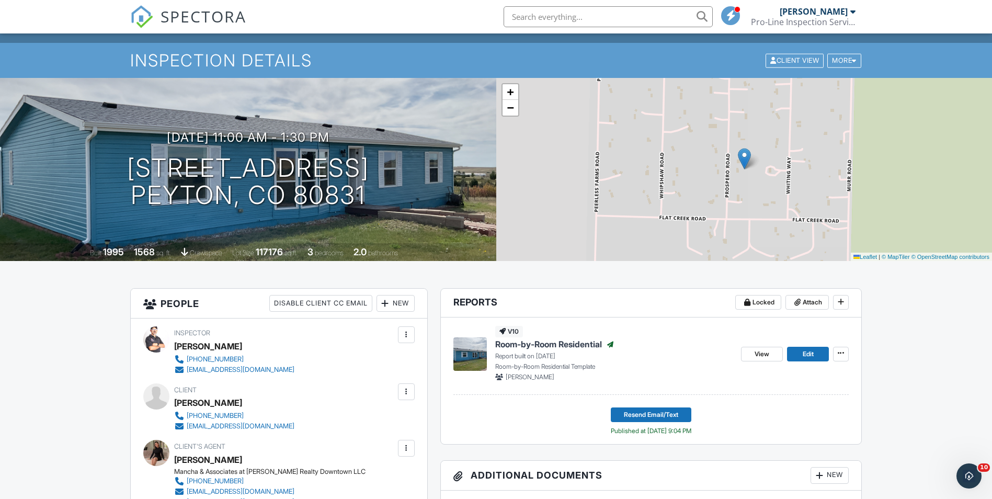
scroll to position [0, 0]
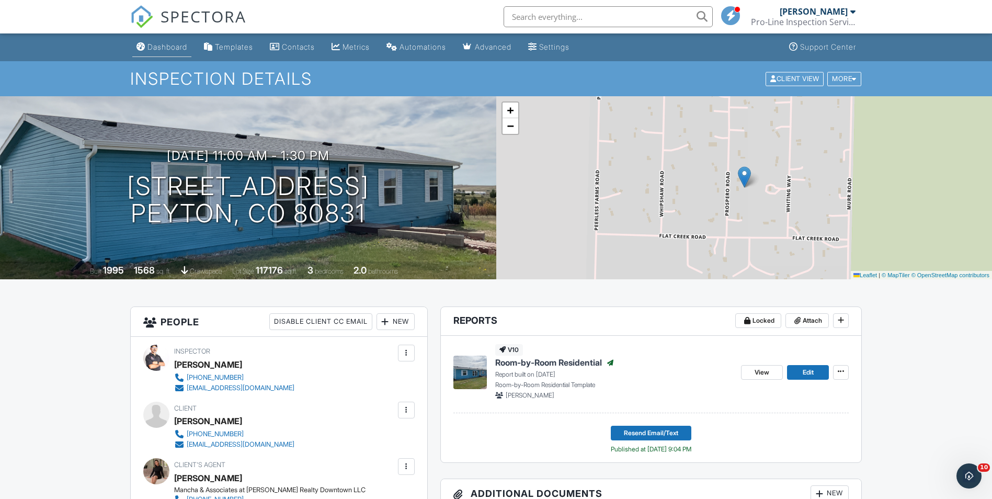
click at [168, 53] on link "Dashboard" at bounding box center [161, 47] width 59 height 19
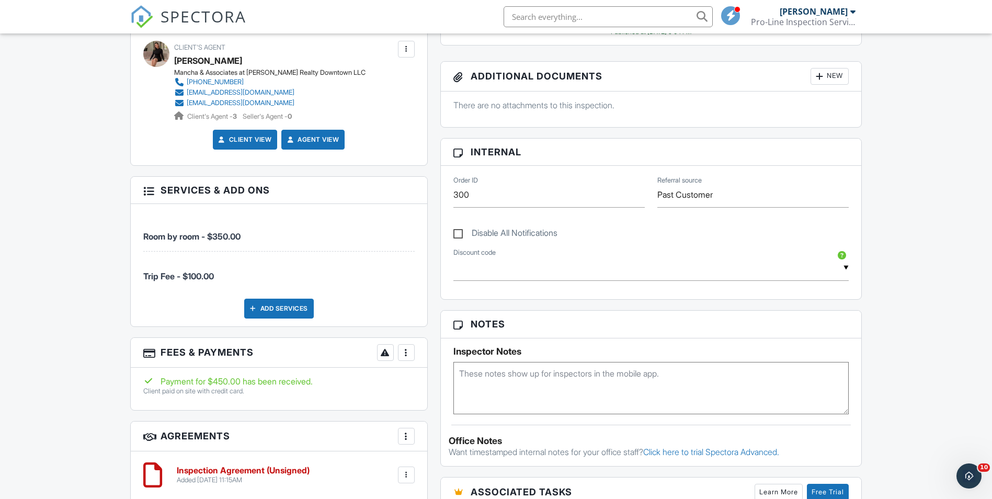
scroll to position [418, 0]
click at [318, 139] on link "Agent View" at bounding box center [312, 138] width 54 height 10
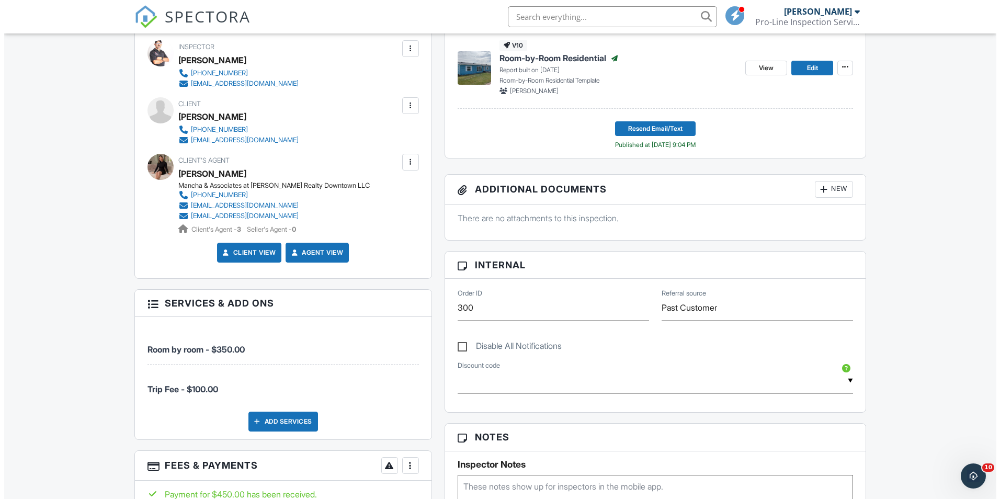
scroll to position [157, 0]
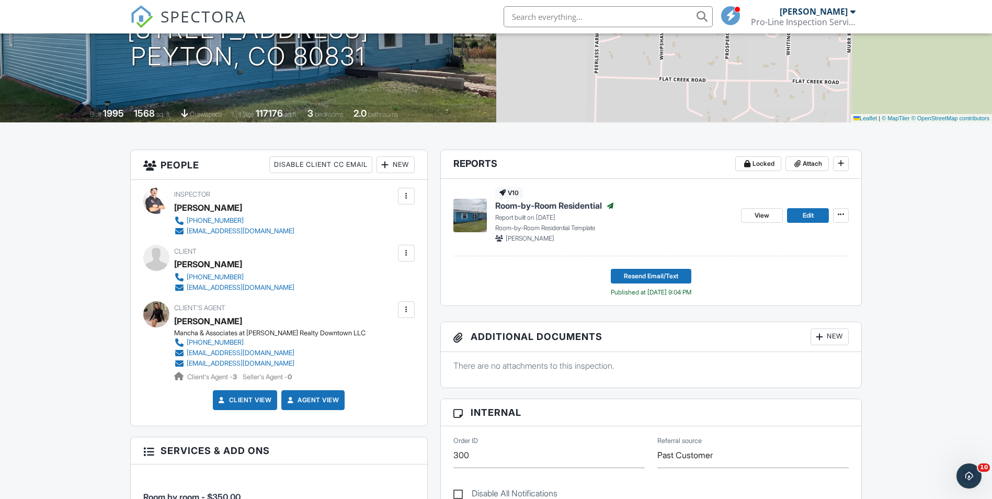
click at [396, 165] on div "New" at bounding box center [395, 164] width 38 height 17
click at [410, 251] on div at bounding box center [406, 253] width 10 height 10
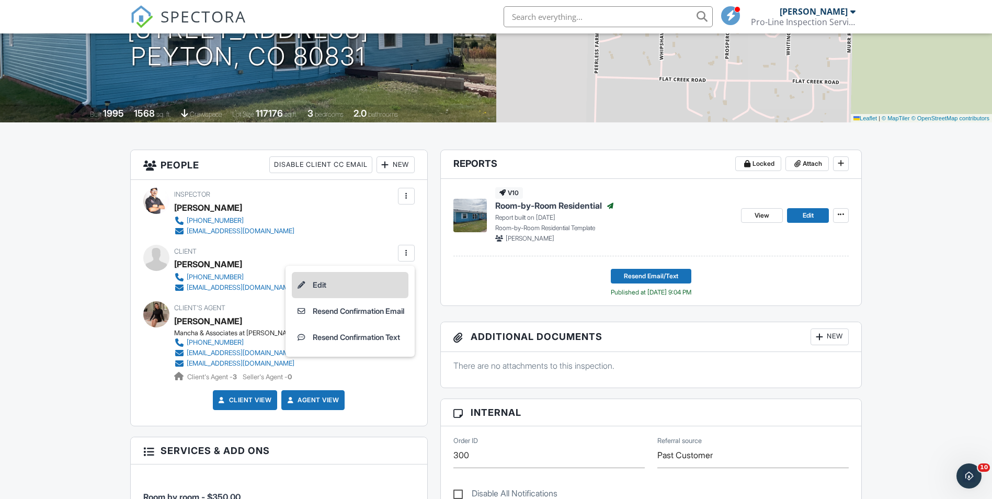
click at [352, 288] on li "Edit" at bounding box center [350, 285] width 117 height 26
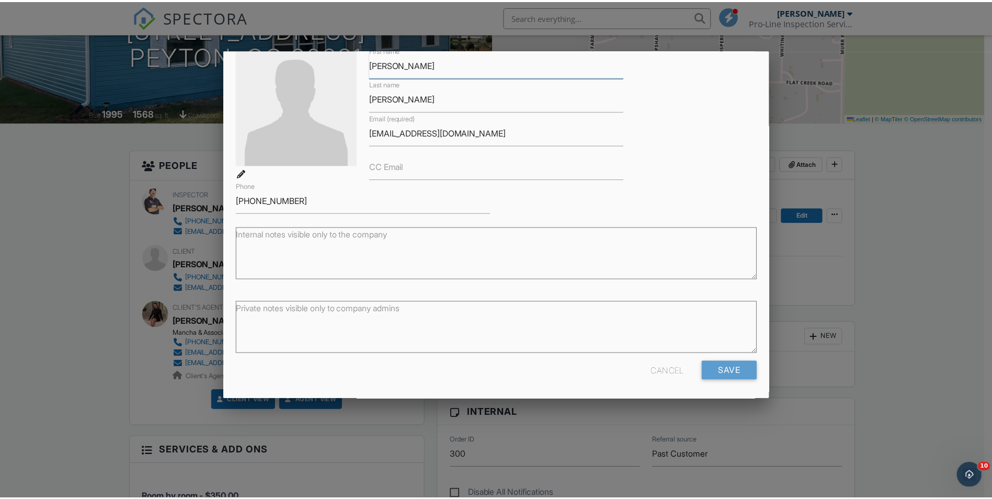
scroll to position [61, 0]
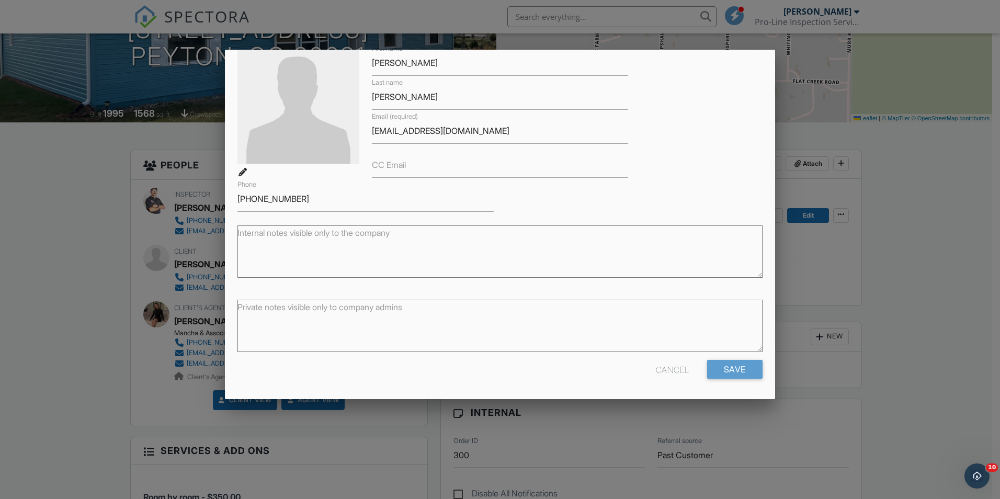
click at [840, 103] on div at bounding box center [500, 260] width 1000 height 624
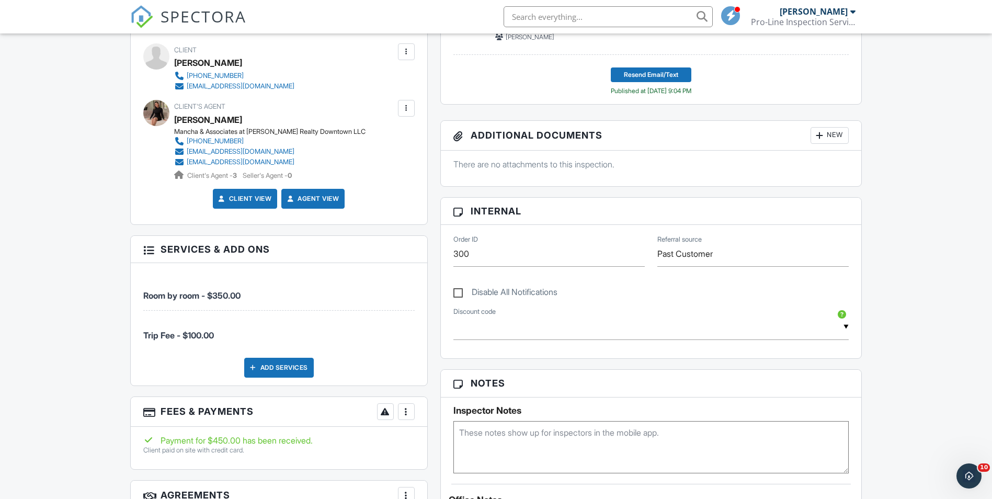
scroll to position [418, 0]
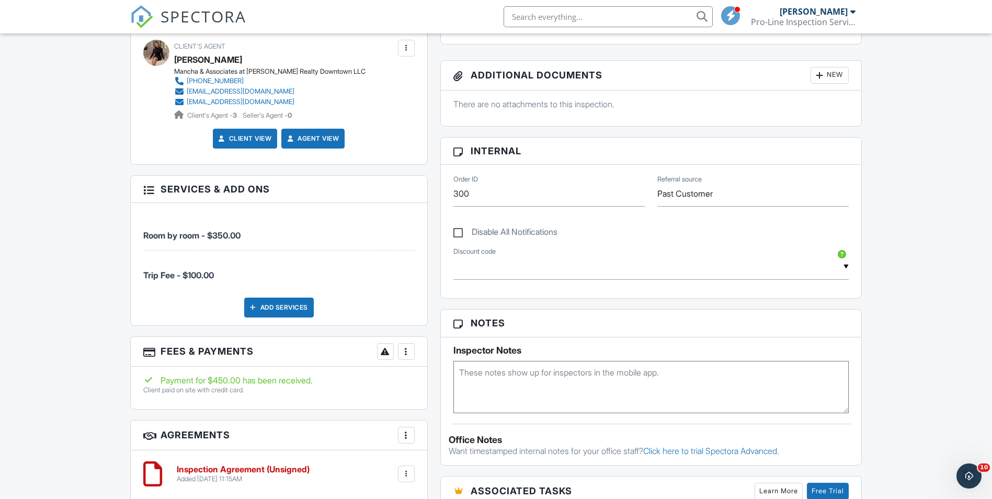
click at [146, 190] on div at bounding box center [148, 189] width 10 height 10
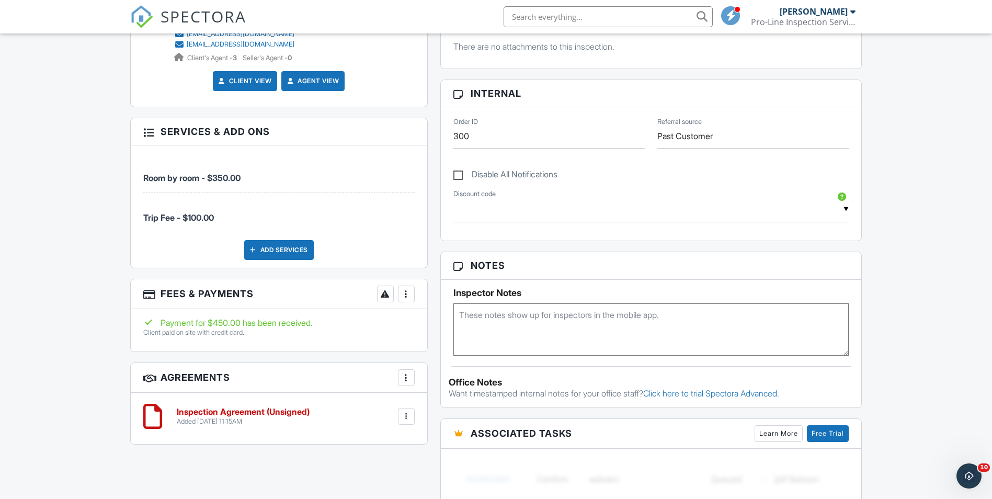
scroll to position [471, 0]
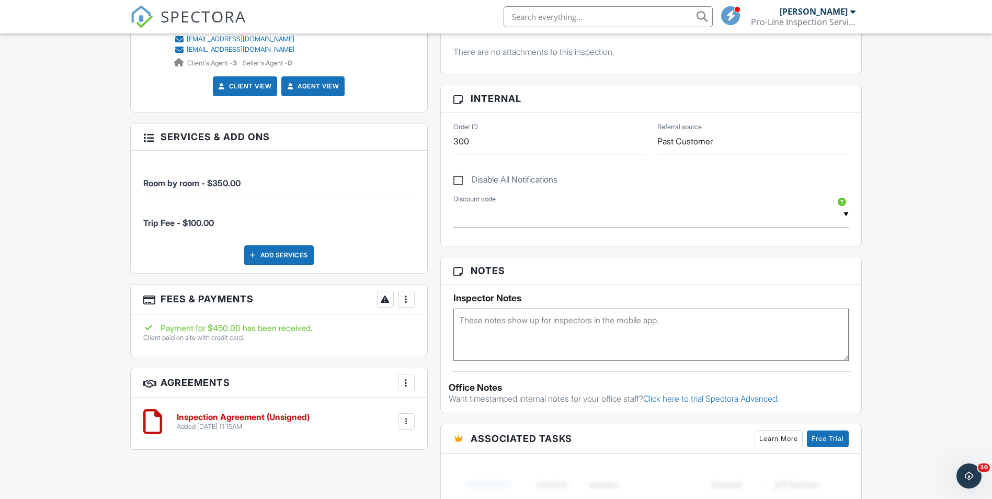
click at [281, 250] on div "Add Services" at bounding box center [279, 255] width 70 height 20
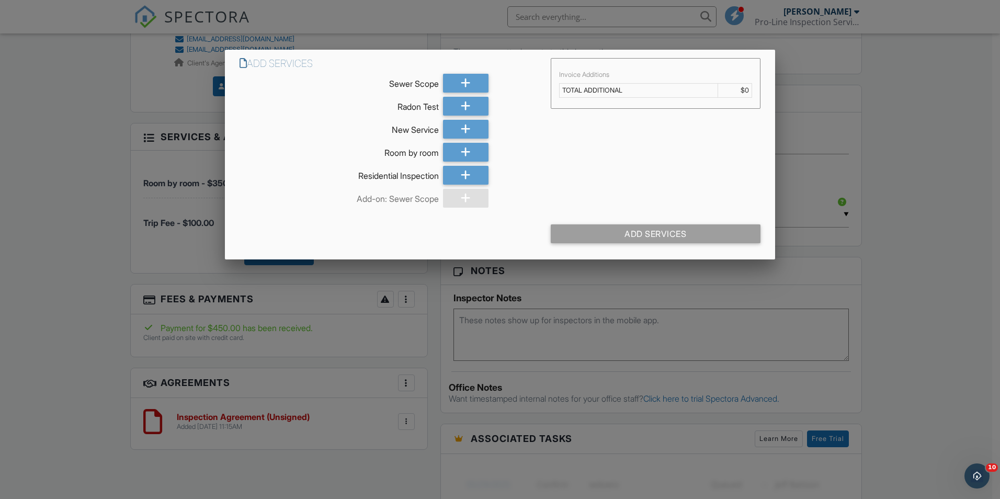
click at [845, 120] on div at bounding box center [500, 260] width 1000 height 624
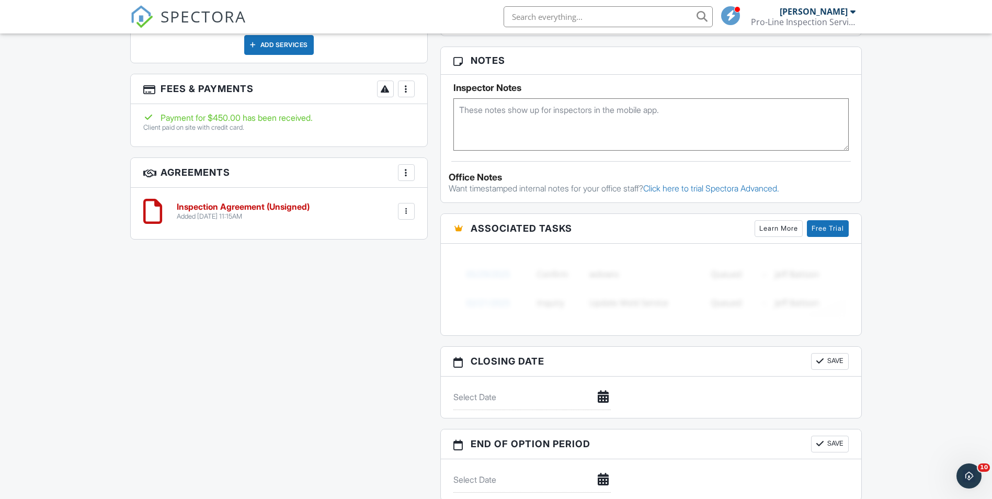
scroll to position [680, 0]
click at [727, 186] on link "Click here to trial Spectora Advanced." at bounding box center [711, 189] width 136 height 10
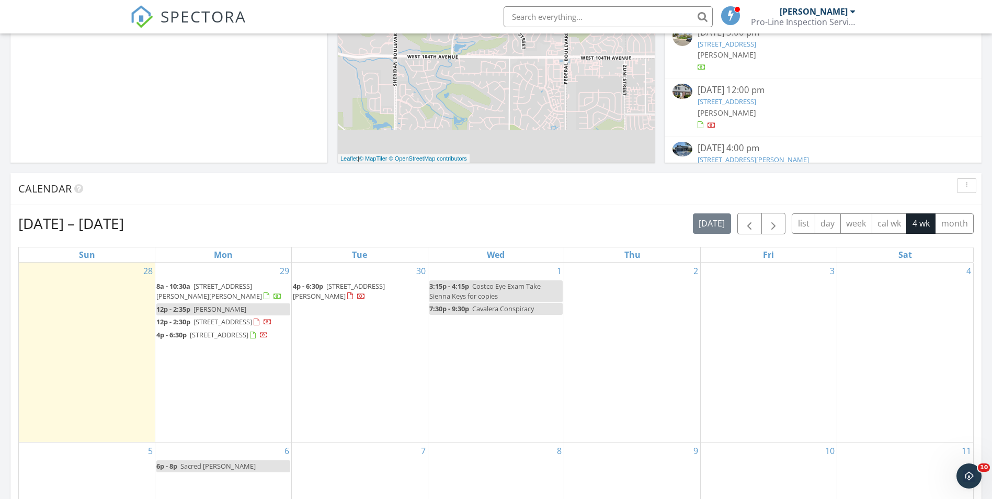
scroll to position [366, 0]
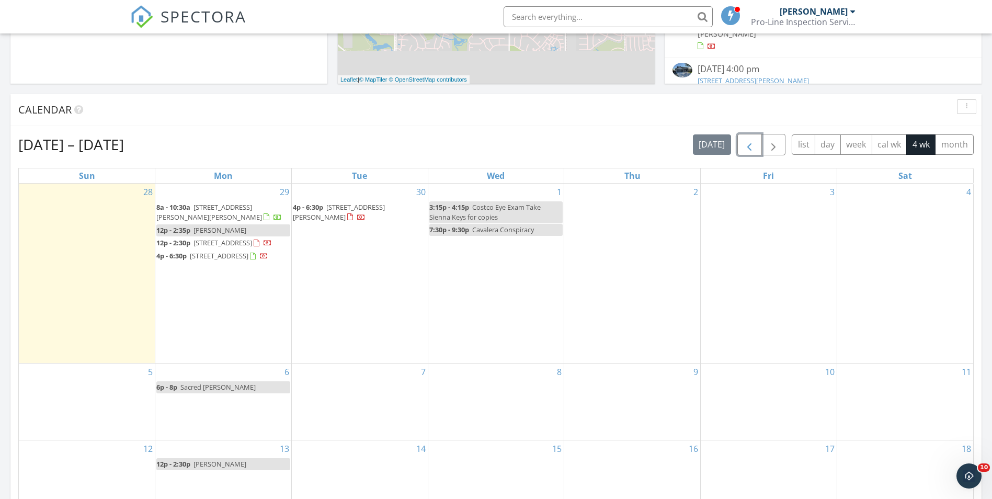
click at [752, 146] on span "button" at bounding box center [749, 145] width 13 height 13
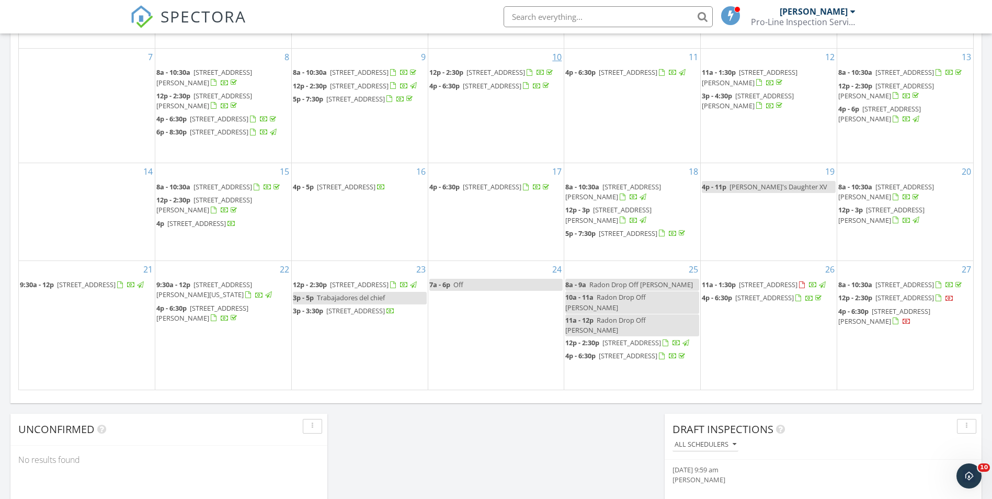
scroll to position [575, 0]
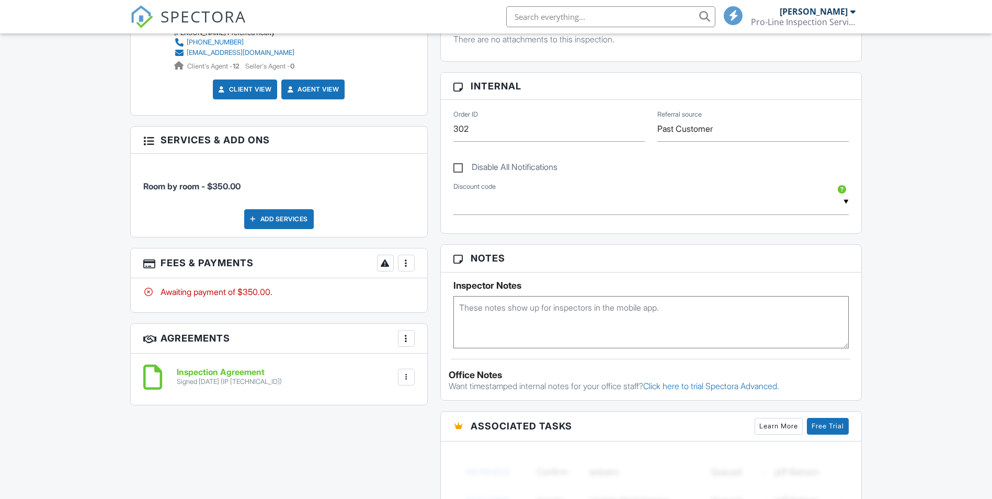
scroll to position [523, 0]
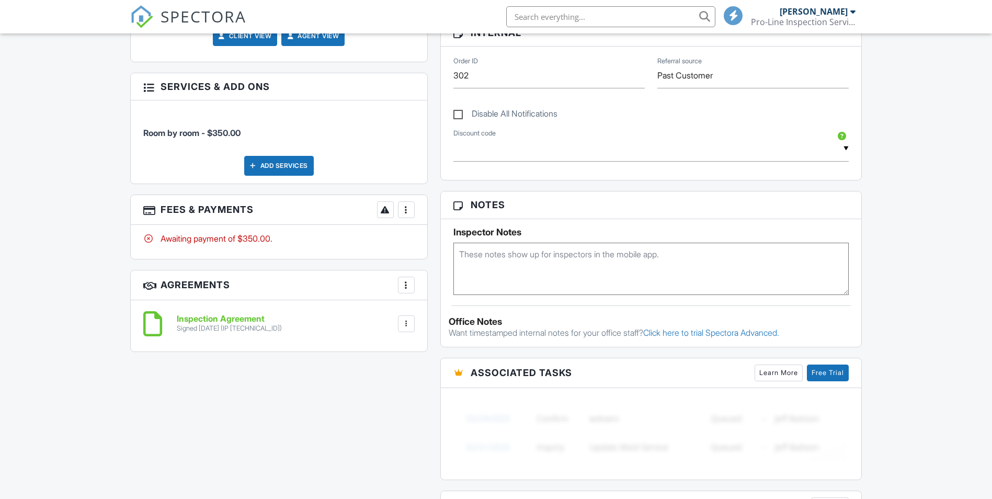
click at [407, 206] on div at bounding box center [406, 209] width 10 height 10
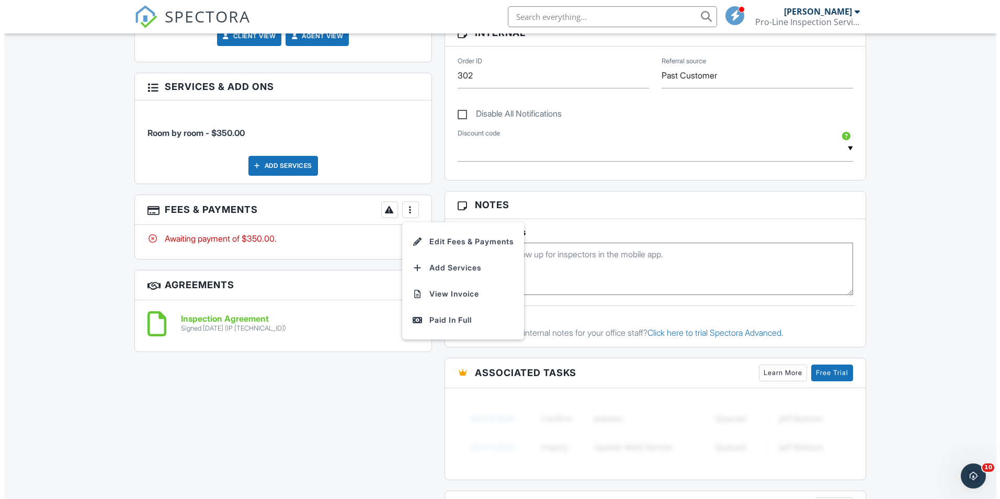
scroll to position [0, 0]
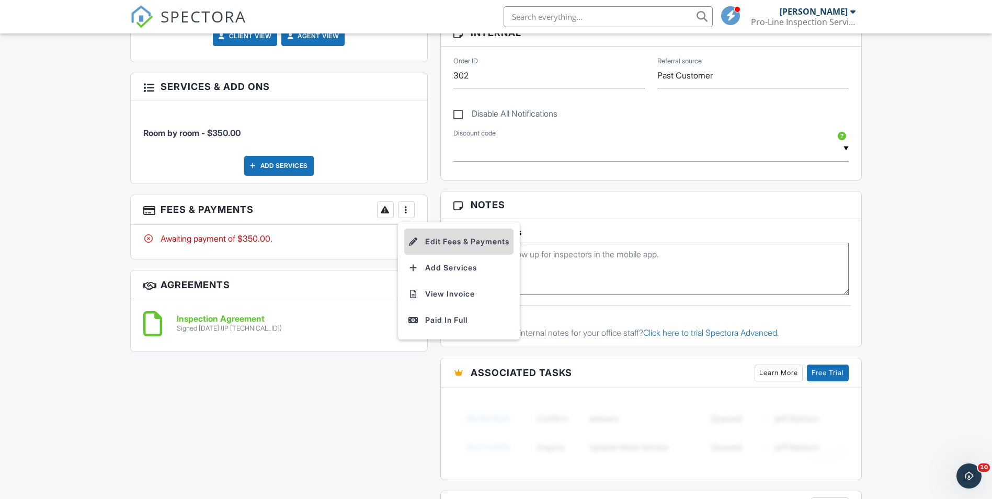
click at [454, 245] on li "Edit Fees & Payments" at bounding box center [458, 241] width 109 height 26
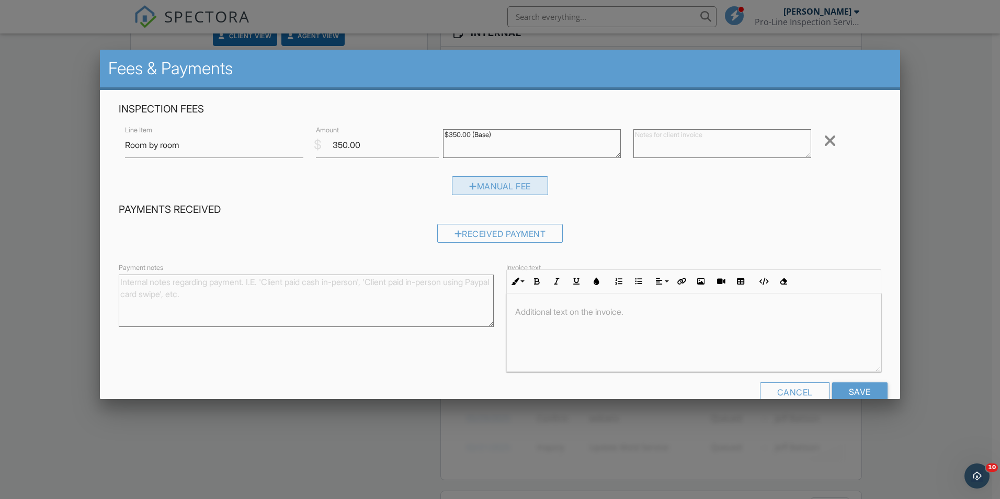
click at [488, 184] on div "Manual Fee" at bounding box center [500, 185] width 96 height 19
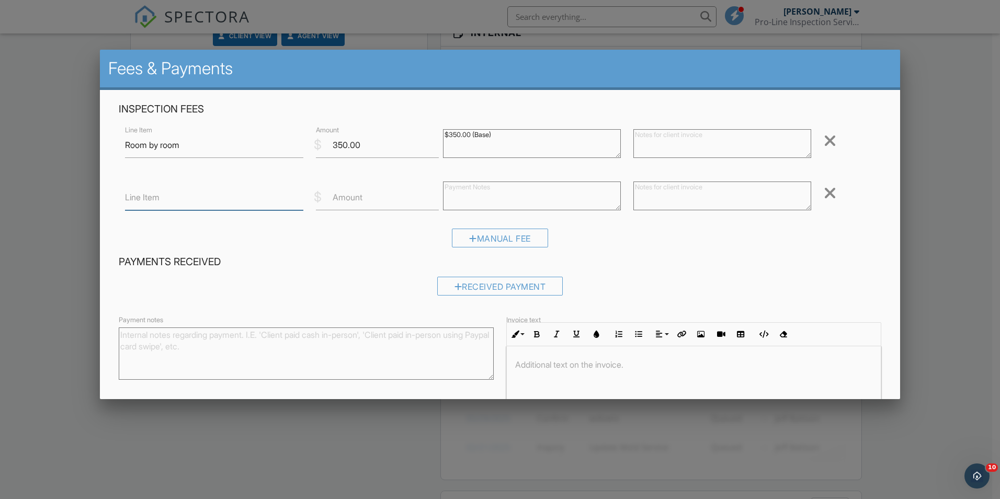
click at [287, 197] on input "Line Item" at bounding box center [214, 198] width 178 height 26
type input "Sewer Scope"
type input "100.00"
drag, startPoint x: 497, startPoint y: 135, endPoint x: 416, endPoint y: 135, distance: 81.0
click at [416, 135] on div "Line Item Room by room $ Amount 350.00 $350.00 (Base) Remove" at bounding box center [500, 145] width 762 height 42
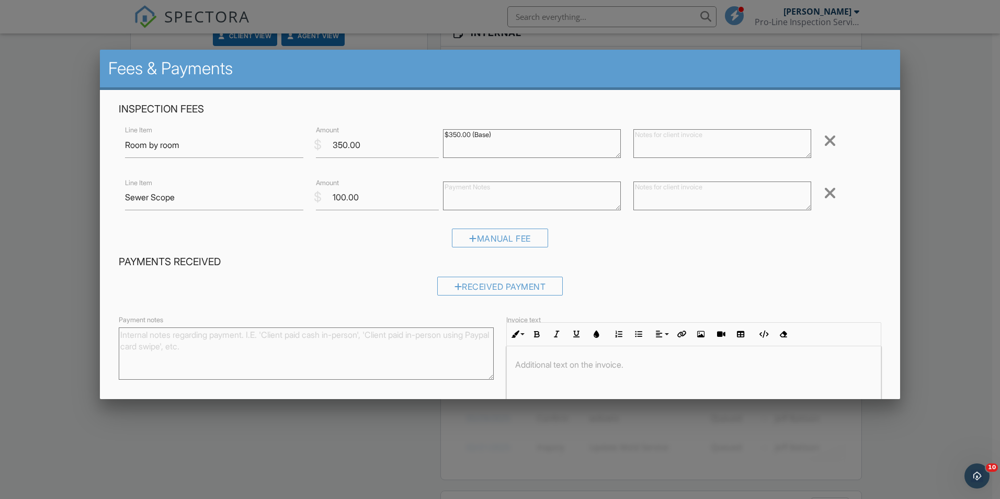
click at [453, 192] on textarea at bounding box center [532, 195] width 178 height 29
paste textarea "$350.00 (Base)"
click at [453, 186] on textarea "$350.00 (Base)" at bounding box center [532, 195] width 178 height 29
type textarea "$350.00 (Base)"
click at [823, 193] on div at bounding box center [829, 193] width 13 height 17
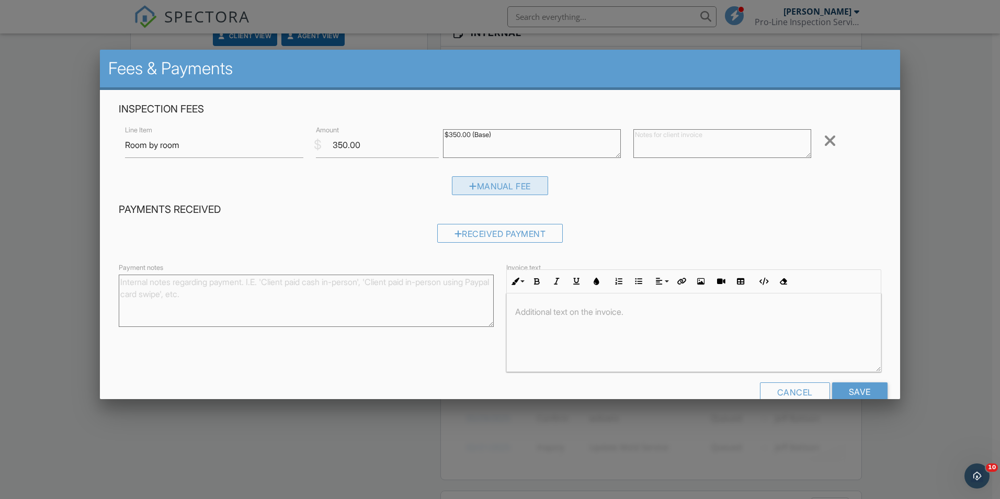
click at [496, 183] on div "Manual Fee" at bounding box center [500, 185] width 96 height 19
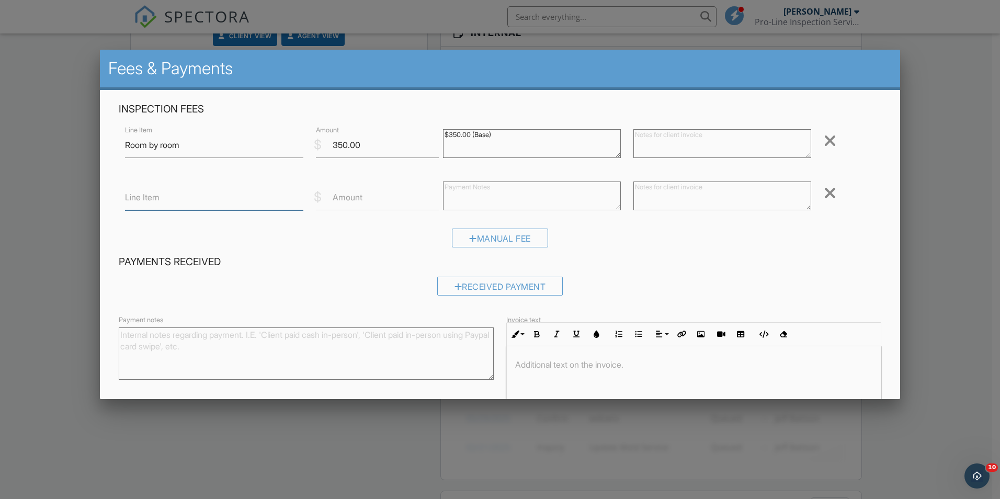
click at [284, 196] on input "Line Item" at bounding box center [214, 198] width 178 height 26
type input "Radon Test"
type textarea "Client paid on site with credit card."
type input "650.00"
type textarea "$150.00 (Base)"
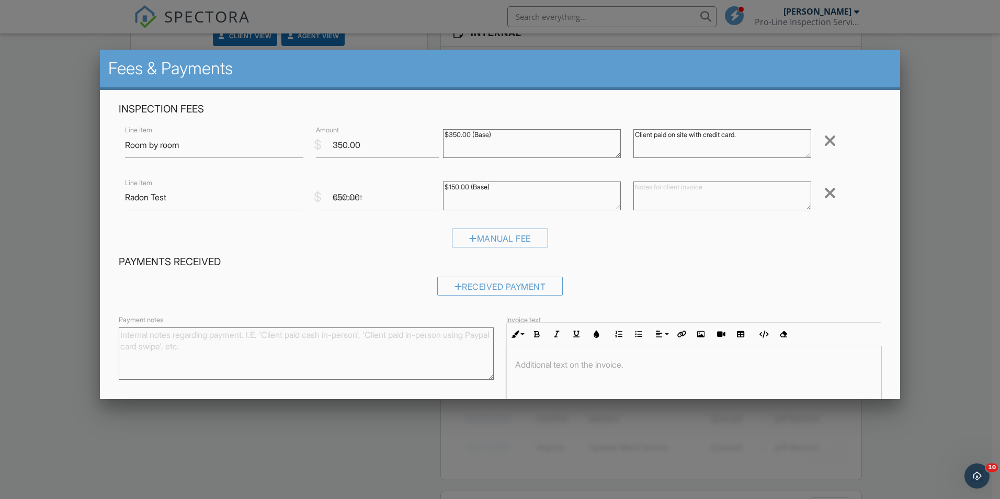
type textarea "Client paid on site with credit card."
click at [364, 196] on input "650.00" at bounding box center [377, 198] width 123 height 26
type input "6"
type input "150.00"
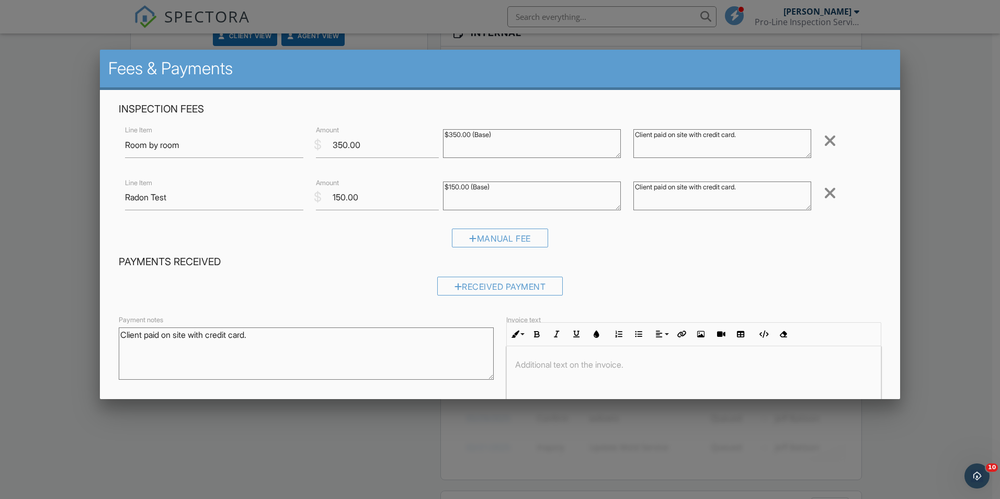
click at [345, 267] on div "Payments Received Received Payment" at bounding box center [499, 279] width 775 height 48
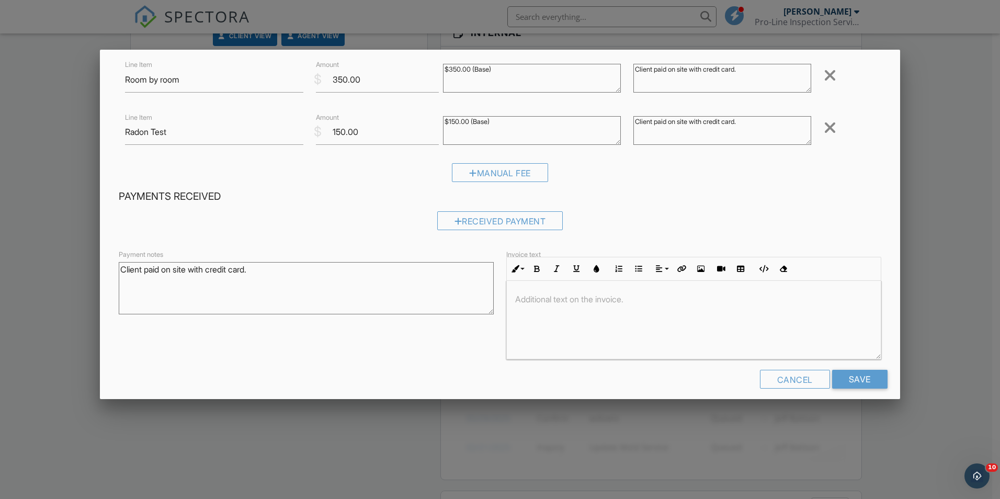
scroll to position [75, 0]
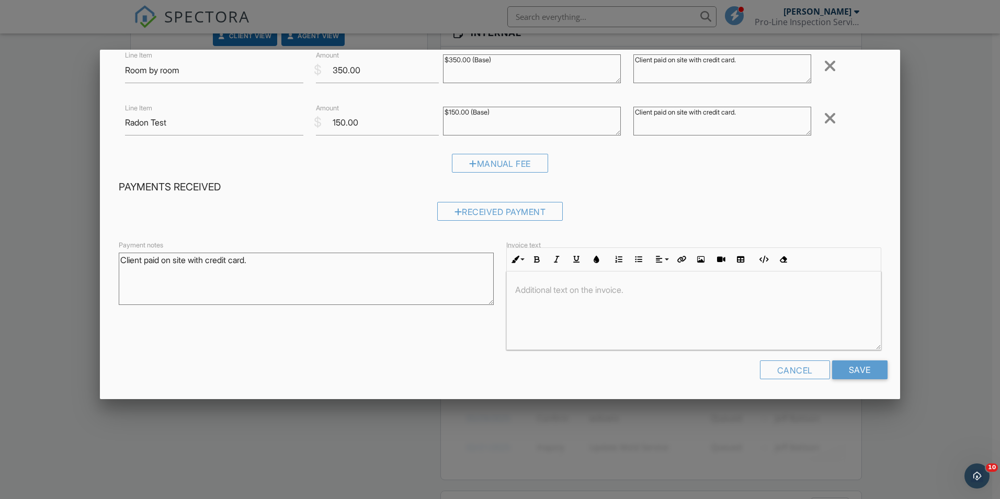
click at [537, 296] on div at bounding box center [694, 310] width 374 height 78
click at [405, 322] on div "Payment notes Client paid on site with credit card. Invoice text Inline Style X…" at bounding box center [499, 294] width 775 height 111
drag, startPoint x: 612, startPoint y: 290, endPoint x: 444, endPoint y: 291, distance: 167.8
click at [444, 291] on div "Payment notes Client paid on site with credit card. Invoice text Inline Style X…" at bounding box center [499, 294] width 775 height 111
copy p "Thank you for your payment."
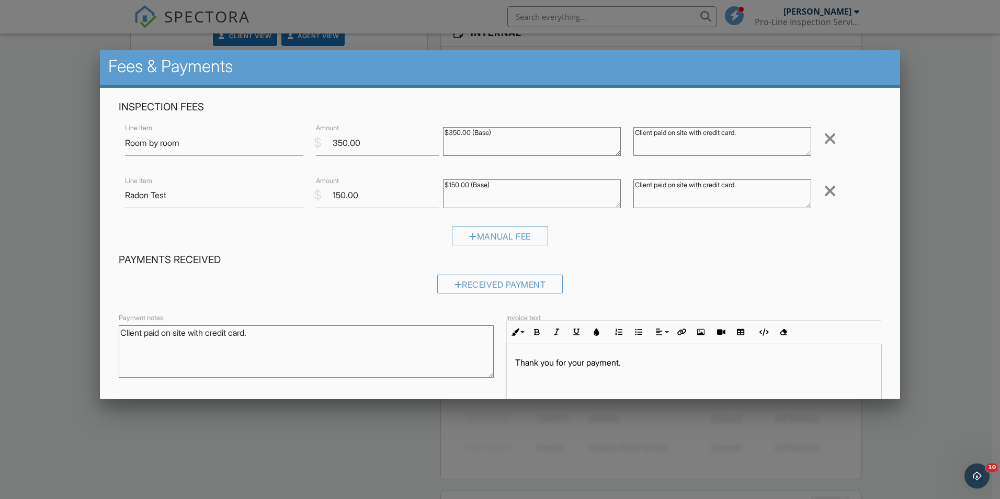
scroll to position [0, 0]
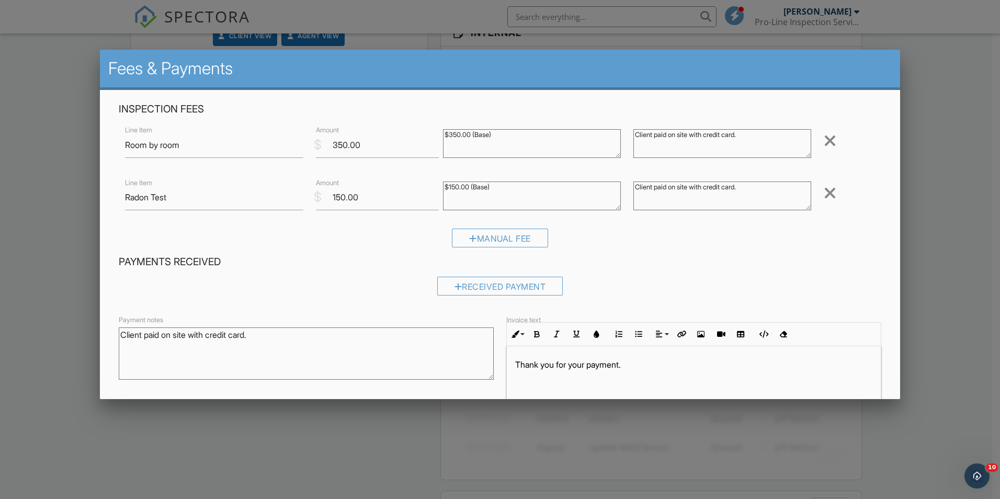
drag, startPoint x: 760, startPoint y: 186, endPoint x: 535, endPoint y: 187, distance: 225.3
click at [535, 187] on div "Line Item Radon Test $ Amount 150.00 $150.00 (Base) Client paid on site with cr…" at bounding box center [500, 197] width 762 height 42
drag, startPoint x: 762, startPoint y: 133, endPoint x: 581, endPoint y: 151, distance: 181.8
click at [581, 151] on div "Line Item Room by room $ Amount 350.00 $350.00 (Base) Client paid on site with …" at bounding box center [500, 145] width 762 height 42
paste textarea "Thank you for your payment."
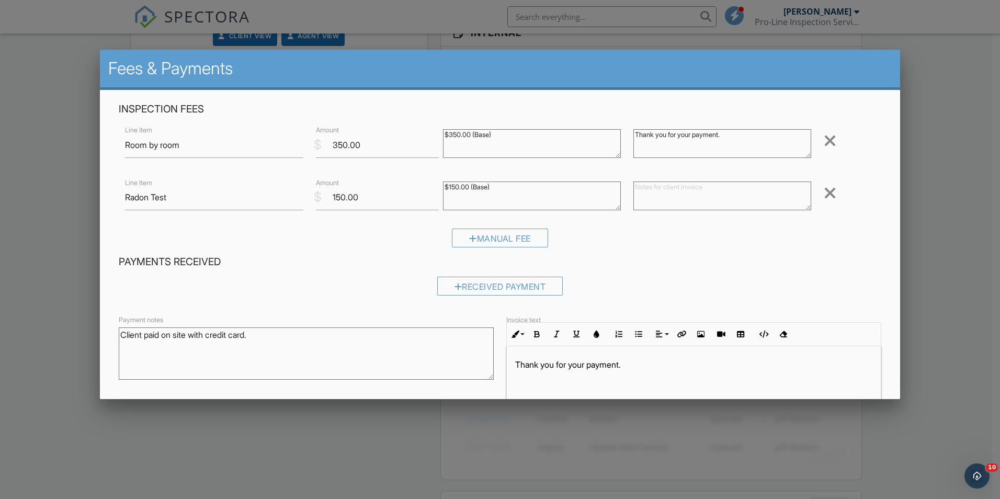
type textarea "Thank you for your payment."
click at [657, 193] on textarea at bounding box center [722, 195] width 178 height 29
paste textarea "Thank you for your payment."
type textarea "Thank you for your payment."
click at [612, 240] on div "Manual Fee" at bounding box center [500, 241] width 762 height 27
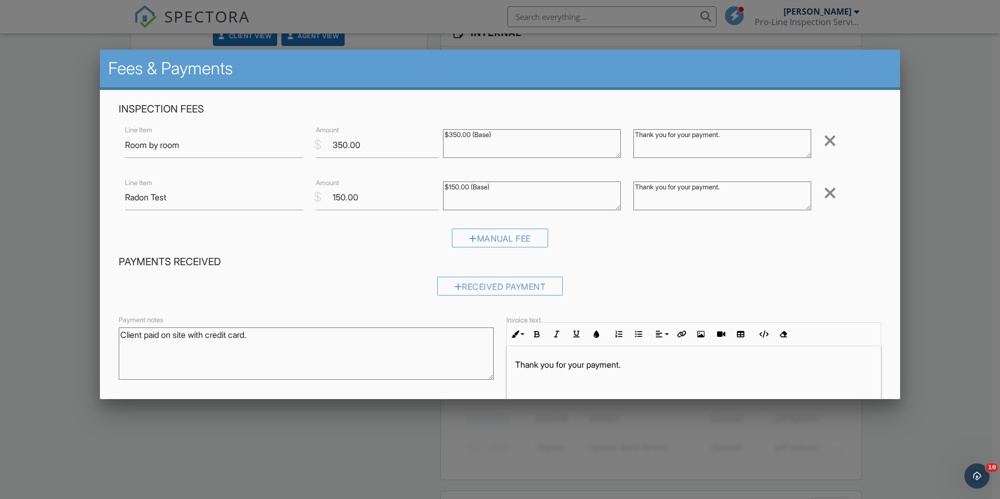
click at [306, 264] on h4 "Payments Received" at bounding box center [500, 262] width 762 height 14
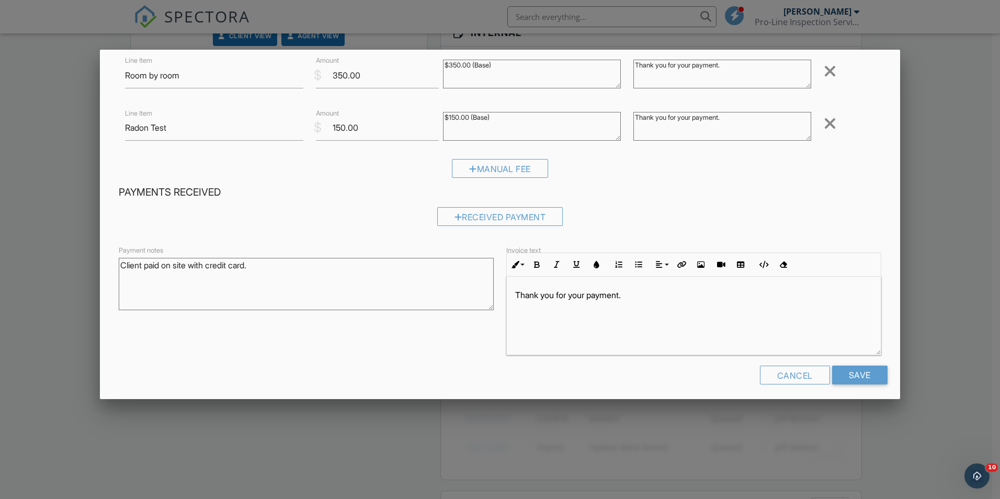
scroll to position [75, 0]
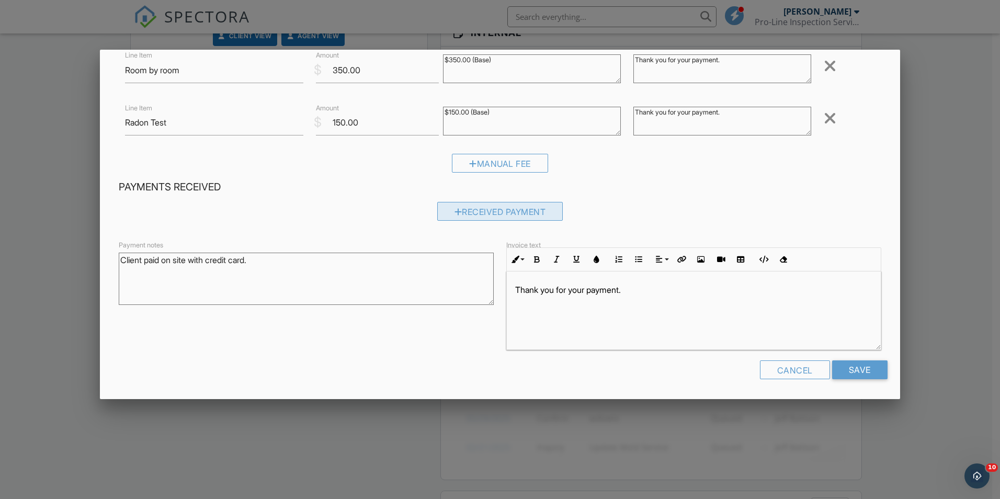
click at [499, 216] on div "Received Payment" at bounding box center [500, 211] width 126 height 19
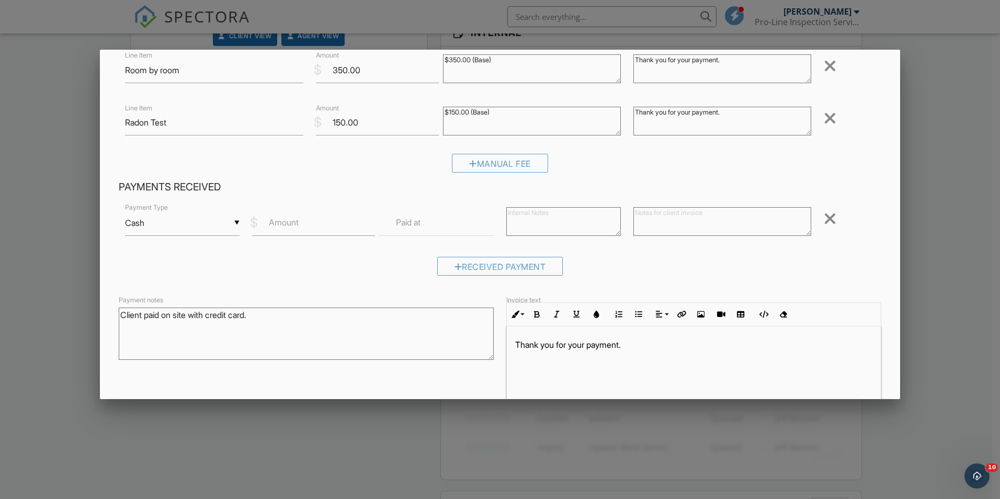
click at [236, 222] on div "▼ Cash Cash Check On-Site Card Other Cash Check On-Site Card Other" at bounding box center [182, 223] width 114 height 26
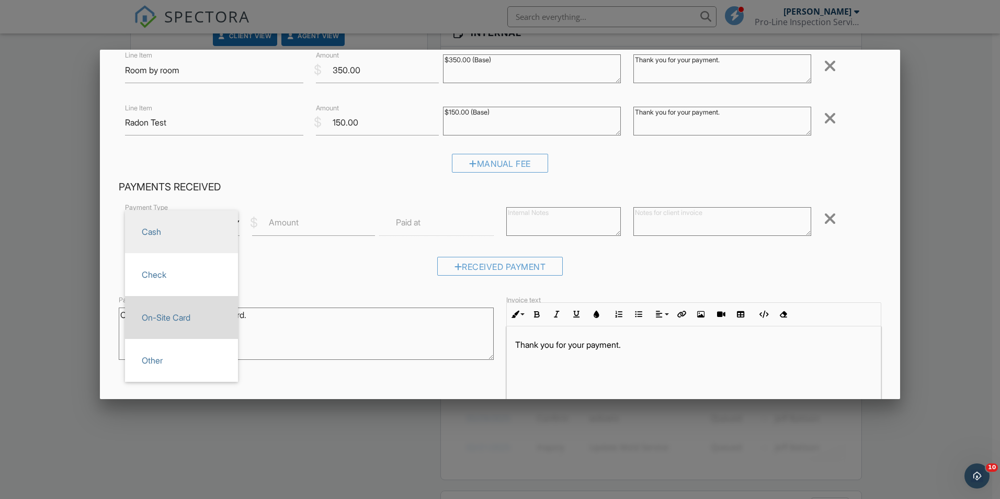
click at [205, 318] on span "On-Site Card" at bounding box center [181, 317] width 96 height 26
type input "On-Site Card"
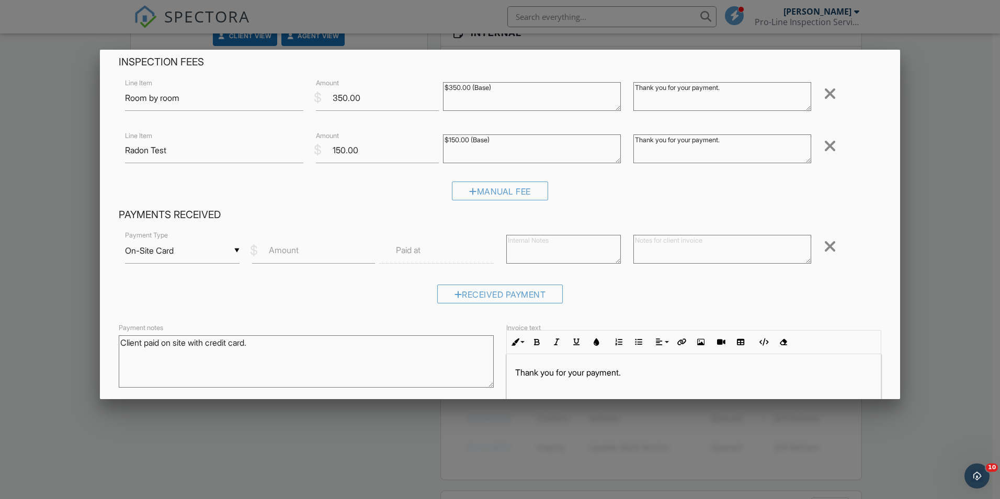
scroll to position [22, 0]
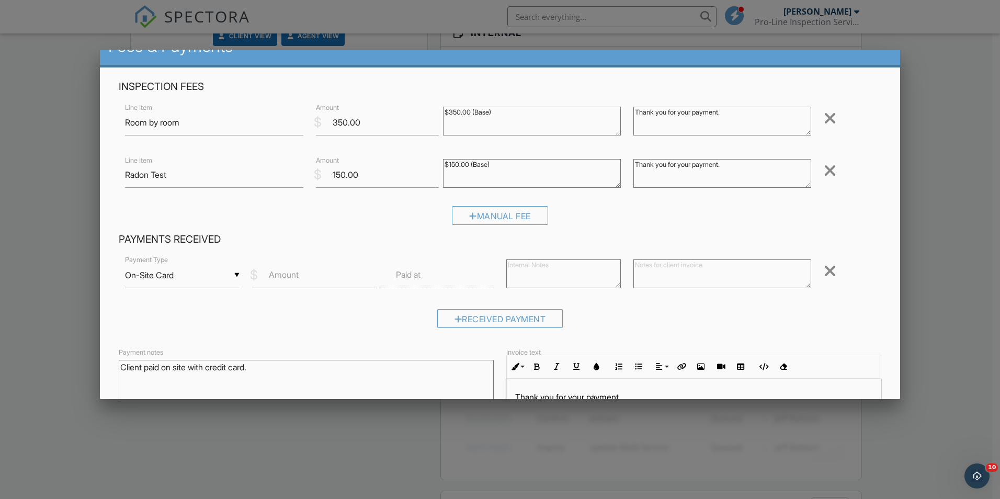
click at [297, 274] on label "Amount" at bounding box center [284, 275] width 30 height 12
click at [297, 274] on input "Amount" at bounding box center [313, 275] width 123 height 26
type input "500.00"
drag, startPoint x: 431, startPoint y: 291, endPoint x: 435, endPoint y: 282, distance: 9.6
click at [432, 290] on div "▼ On-Site Card Cash Check On-Site Card Other Cash Check On-Site Card Other Paym…" at bounding box center [500, 276] width 762 height 44
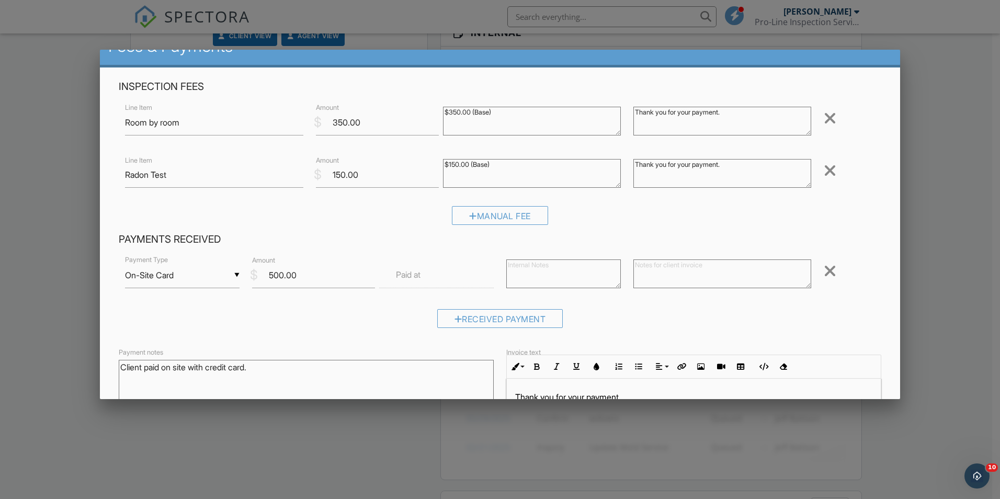
click at [435, 282] on input "text" at bounding box center [436, 275] width 114 height 26
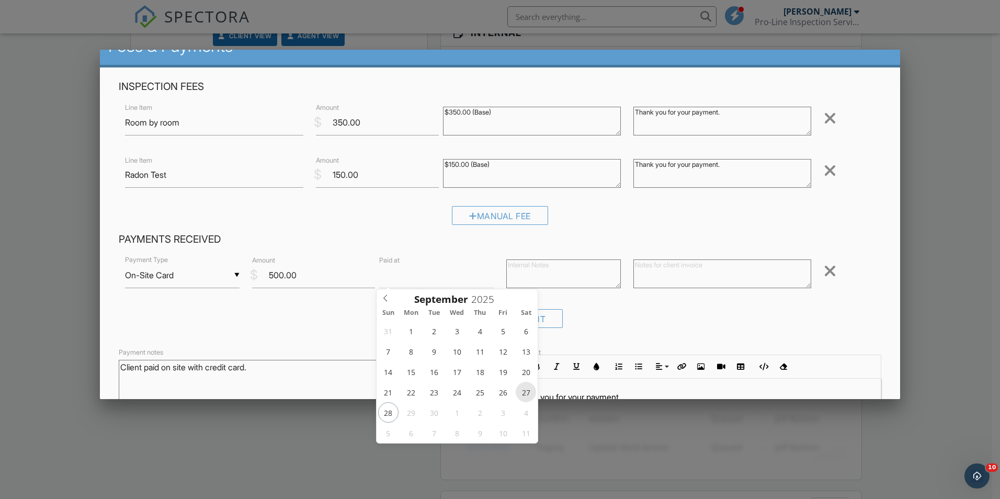
type input "09/27/2025 12:00 PM"
type input "01"
type input "09/27/2025 1:00 PM"
click at [438, 445] on span at bounding box center [436, 448] width 7 height 10
type input "02"
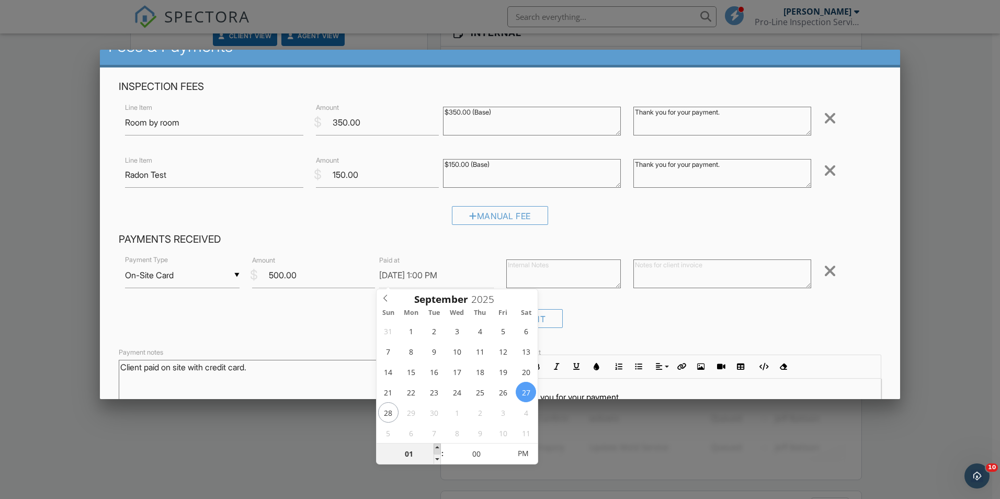
type input "09/27/2025 2:00 PM"
click at [438, 445] on span at bounding box center [436, 448] width 7 height 10
click at [320, 324] on div "Received Payment" at bounding box center [500, 322] width 762 height 27
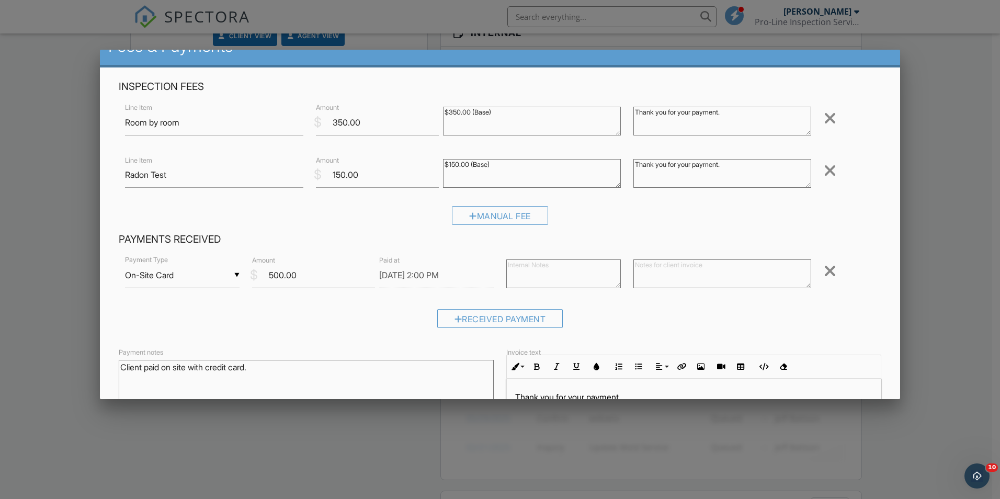
drag, startPoint x: 276, startPoint y: 368, endPoint x: -2, endPoint y: 351, distance: 278.6
click at [0, 351] on html "SPECTORA Martin E Martinez Pro-Line Inspection Services. Role: Inspector Dashbo…" at bounding box center [500, 188] width 1000 height 1423
click at [532, 278] on textarea at bounding box center [563, 273] width 114 height 29
paste textarea "Client paid on site with credit card."
type textarea "Client paid on site with credit card."
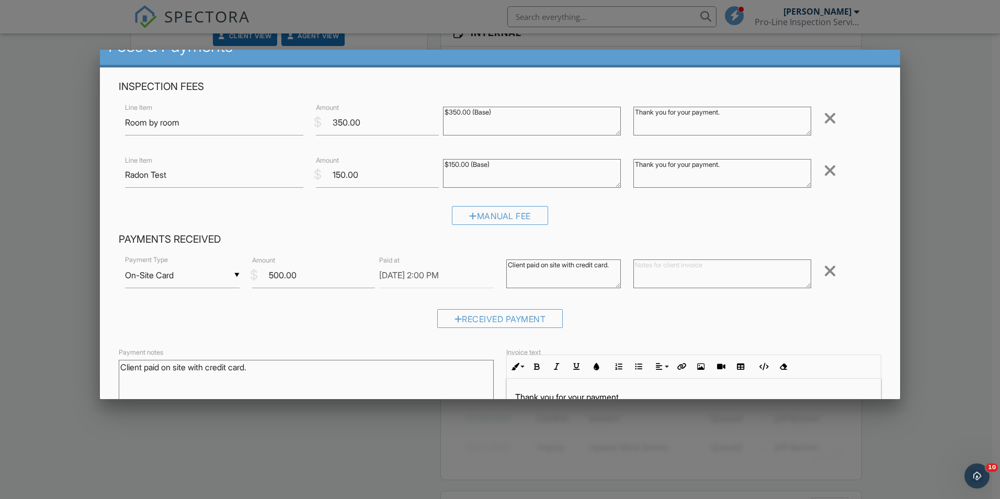
click at [662, 266] on textarea at bounding box center [722, 273] width 178 height 29
paste textarea "Client paid on site with credit card."
type textarea "Client paid on site with credit card."
click at [654, 310] on div "Received Payment" at bounding box center [500, 322] width 762 height 27
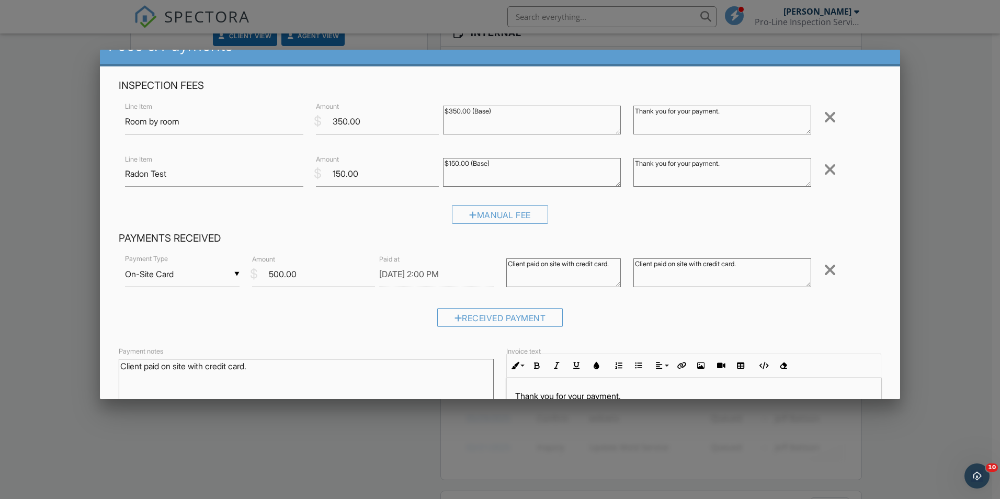
scroll to position [0, 0]
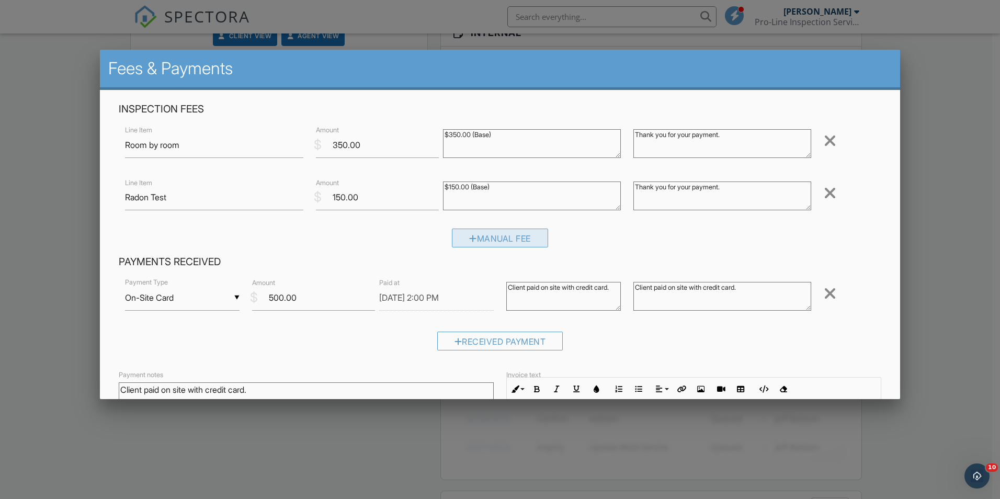
click at [492, 237] on div "Manual Fee" at bounding box center [500, 237] width 96 height 19
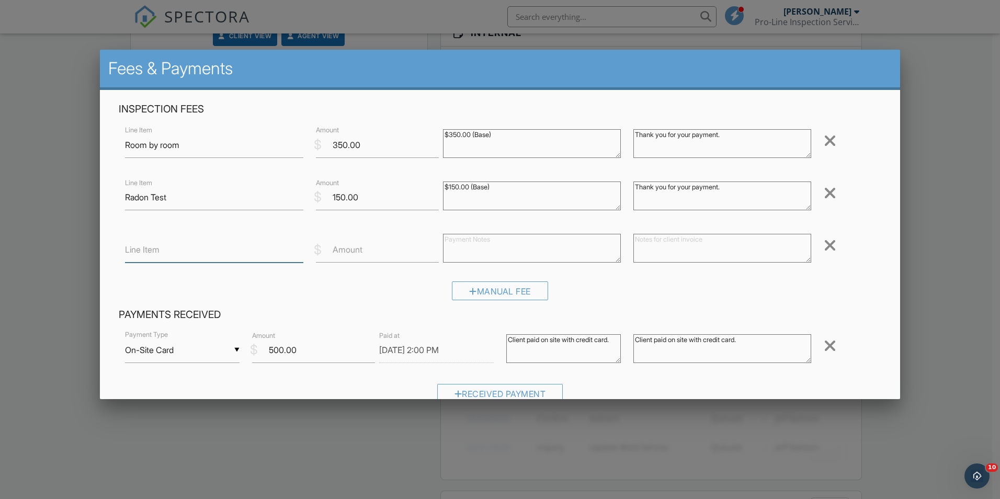
click at [212, 261] on input "Line Item" at bounding box center [214, 250] width 178 height 26
type input "Sewer Scope"
click at [333, 251] on label "Amount" at bounding box center [348, 250] width 30 height 12
click at [333, 251] on input "Amount" at bounding box center [377, 250] width 123 height 26
type input "0.00"
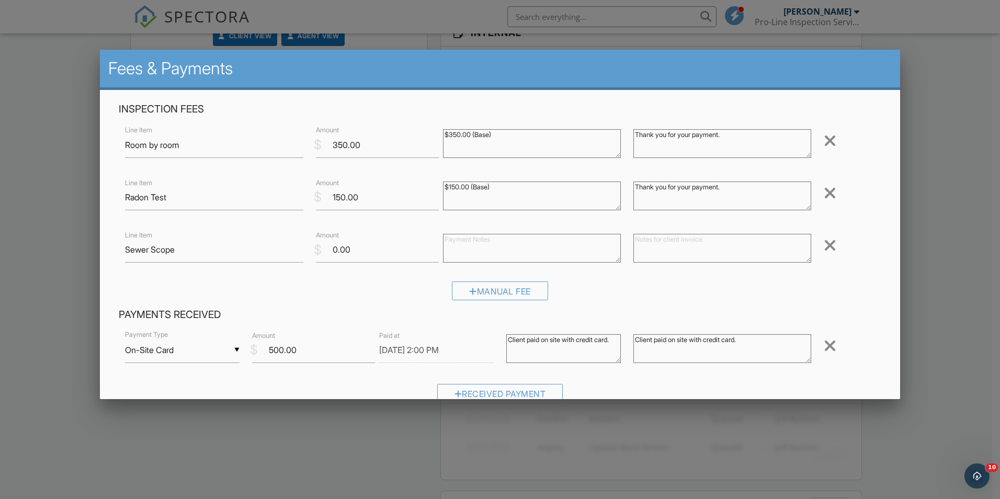
click at [472, 248] on textarea at bounding box center [532, 248] width 178 height 29
drag, startPoint x: 502, startPoint y: 185, endPoint x: 428, endPoint y: 183, distance: 74.3
click at [428, 183] on div "Line Item Radon Test $ Amount 150.00 $150.00 (Base) Thank you for your payment.…" at bounding box center [500, 197] width 762 height 42
click at [481, 240] on textarea at bounding box center [532, 248] width 178 height 29
paste textarea "$150.00 (Base)"
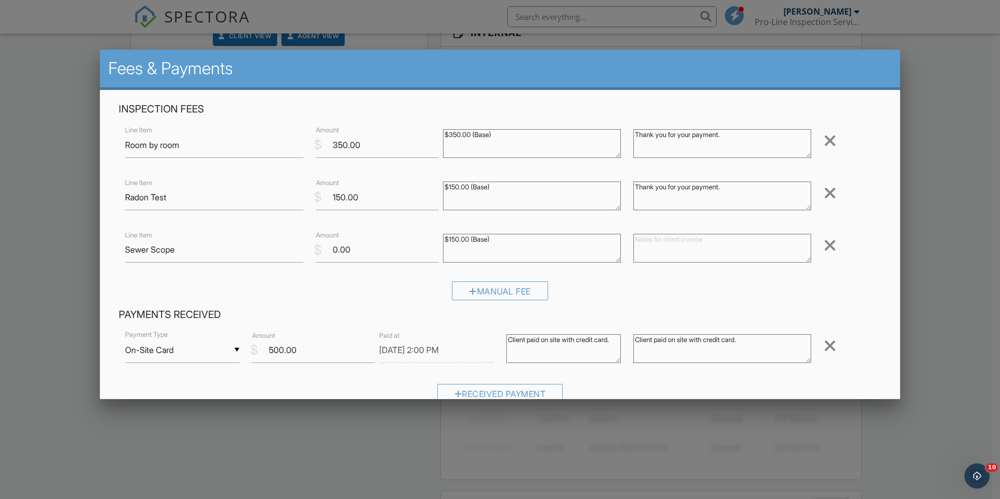
click at [451, 240] on textarea "$150.00 (Base)" at bounding box center [532, 248] width 178 height 29
type textarea "$0.00 (Base)"
click at [323, 299] on div "Manual Fee" at bounding box center [500, 294] width 762 height 27
click at [667, 244] on textarea at bounding box center [722, 248] width 178 height 29
type textarea "Courtesy Service"
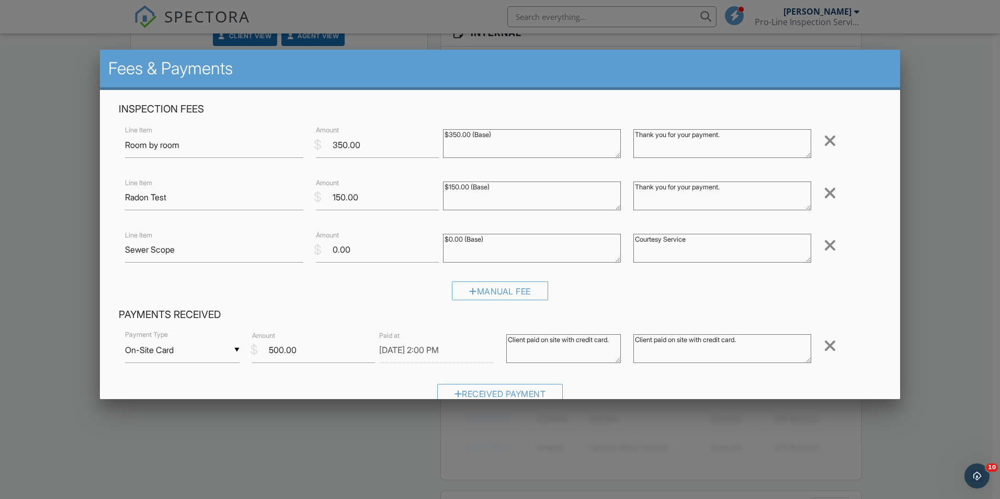
click at [601, 283] on div "Manual Fee" at bounding box center [500, 294] width 762 height 27
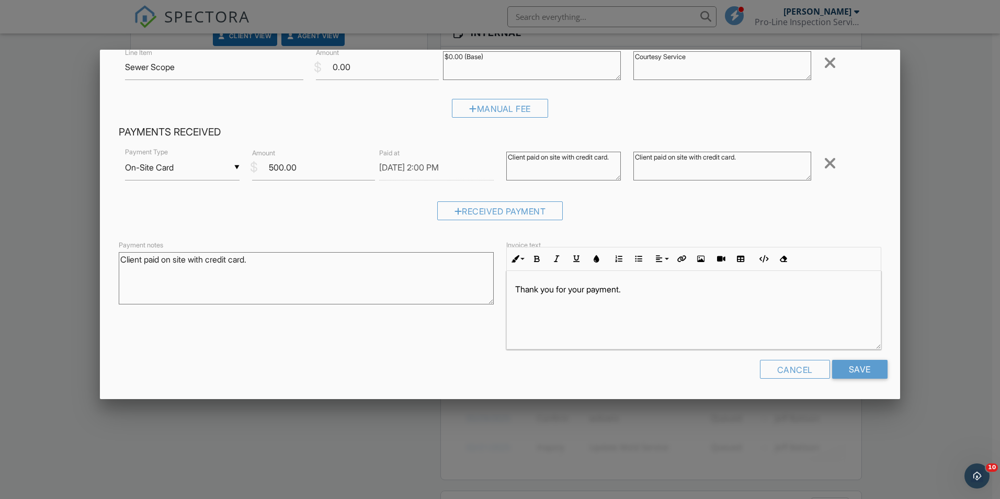
scroll to position [1, 0]
click at [850, 364] on input "Save" at bounding box center [859, 369] width 55 height 19
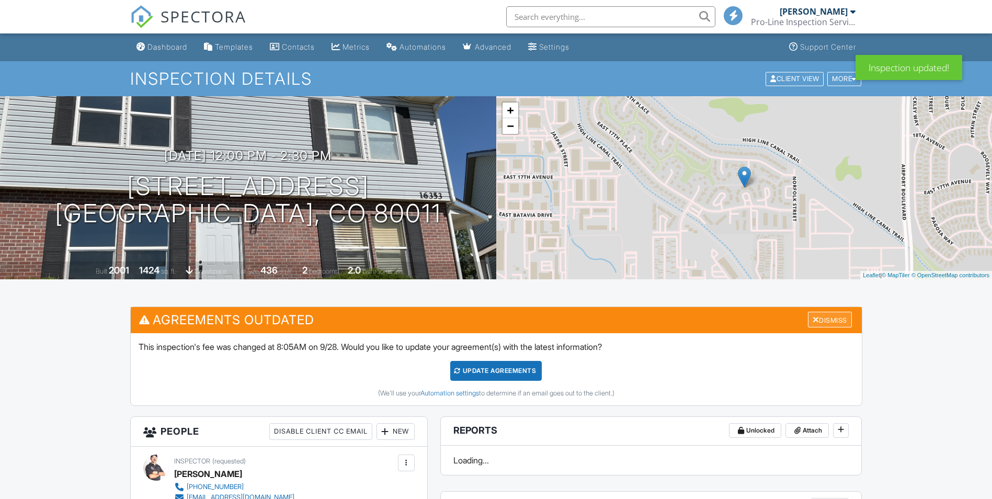
click at [816, 317] on div "Dismiss" at bounding box center [830, 320] width 44 height 16
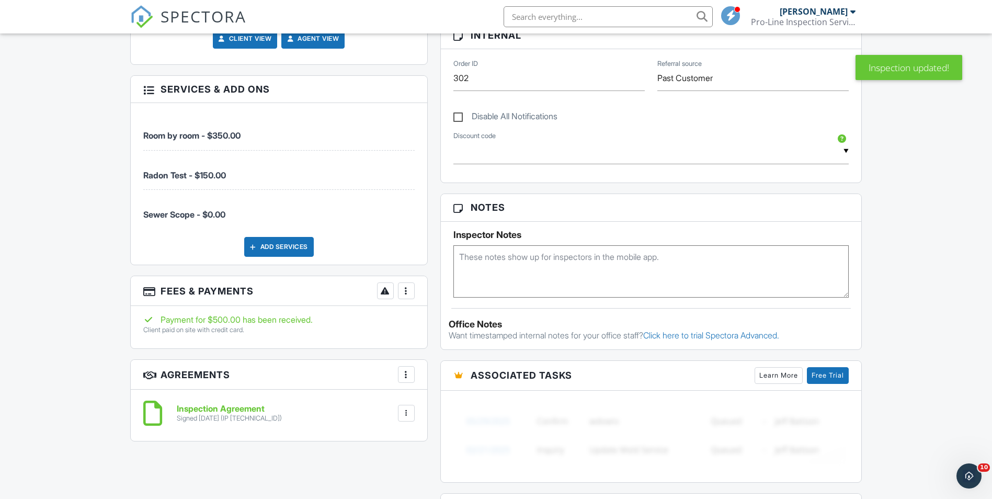
scroll to position [523, 0]
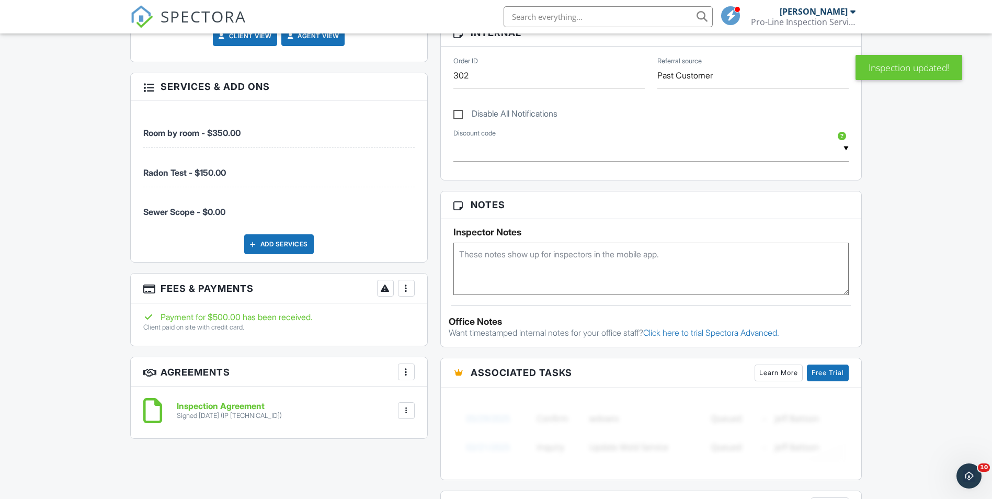
click at [406, 287] on div at bounding box center [406, 288] width 10 height 10
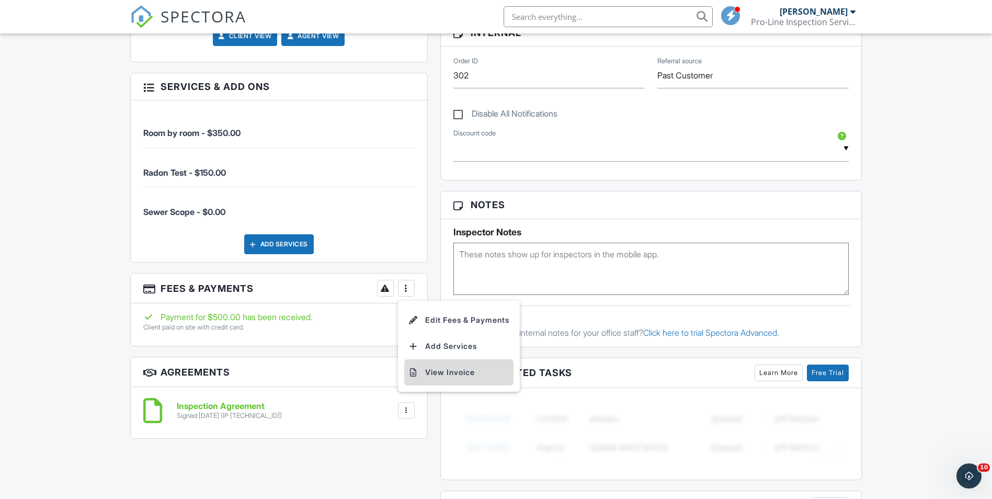
click at [466, 374] on li "View Invoice" at bounding box center [458, 372] width 109 height 26
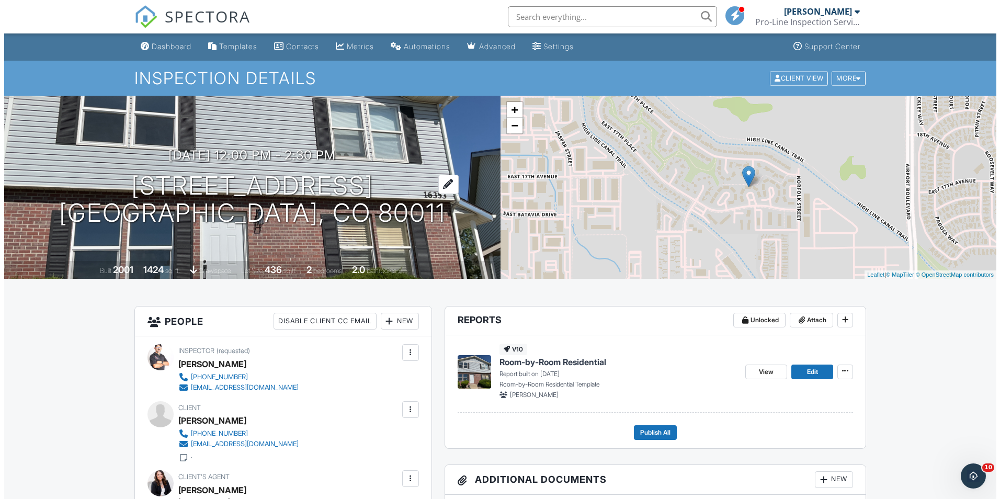
scroll to position [0, 0]
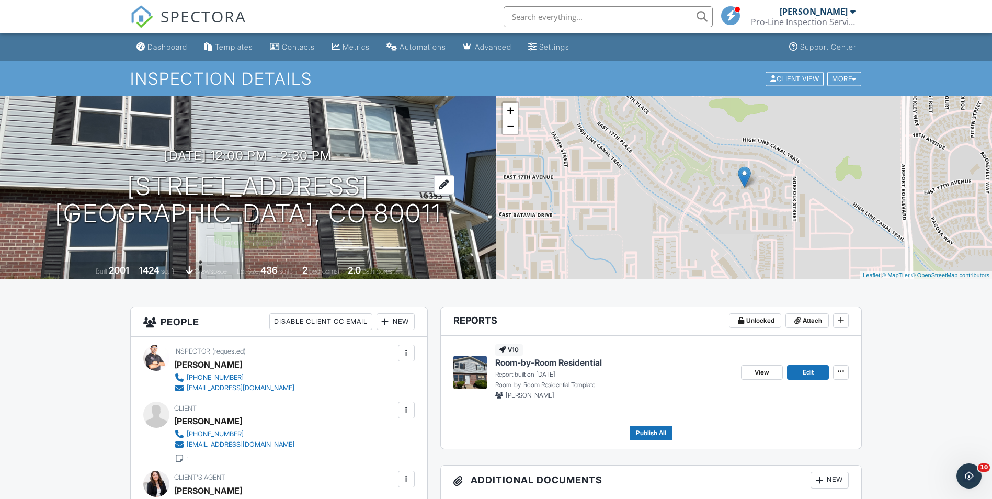
click at [247, 183] on h1 "[STREET_ADDRESS] [GEOGRAPHIC_DATA], CO 80011" at bounding box center [248, 200] width 386 height 55
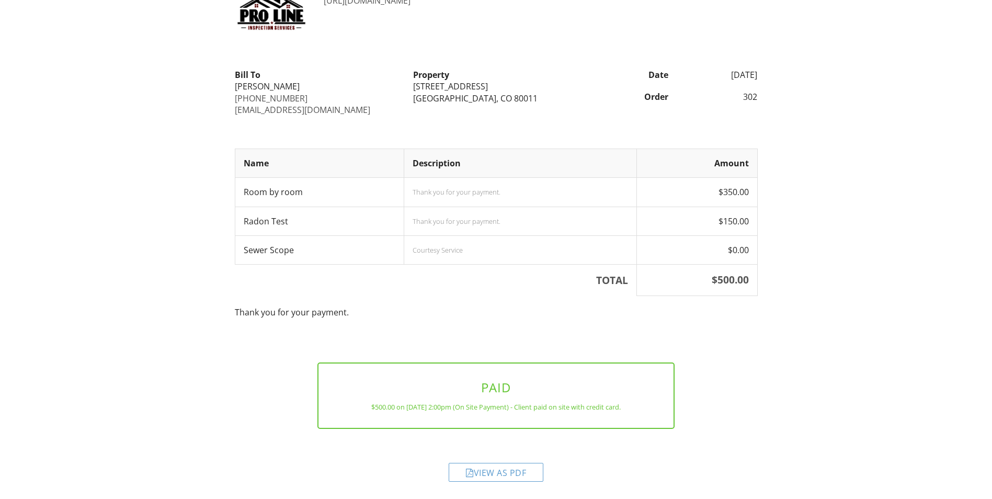
scroll to position [77, 0]
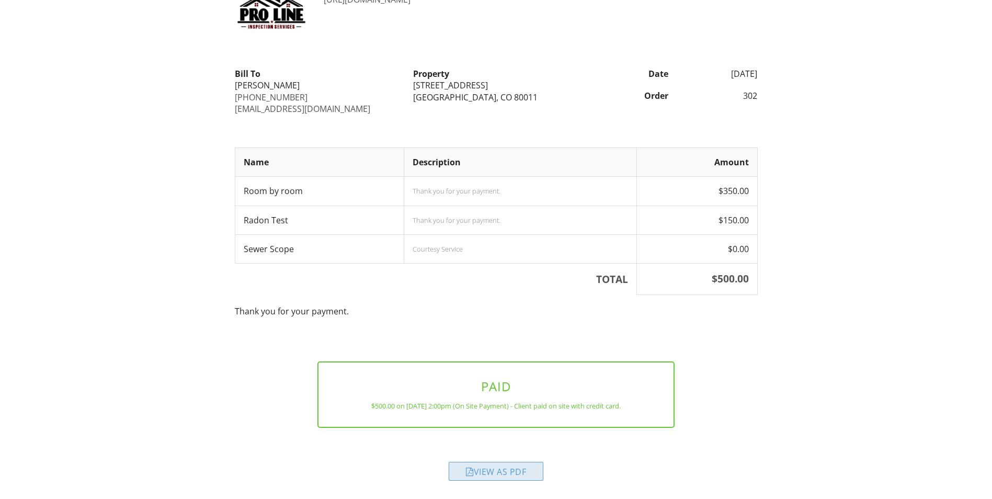
click at [492, 466] on div "View as PDF" at bounding box center [496, 471] width 95 height 19
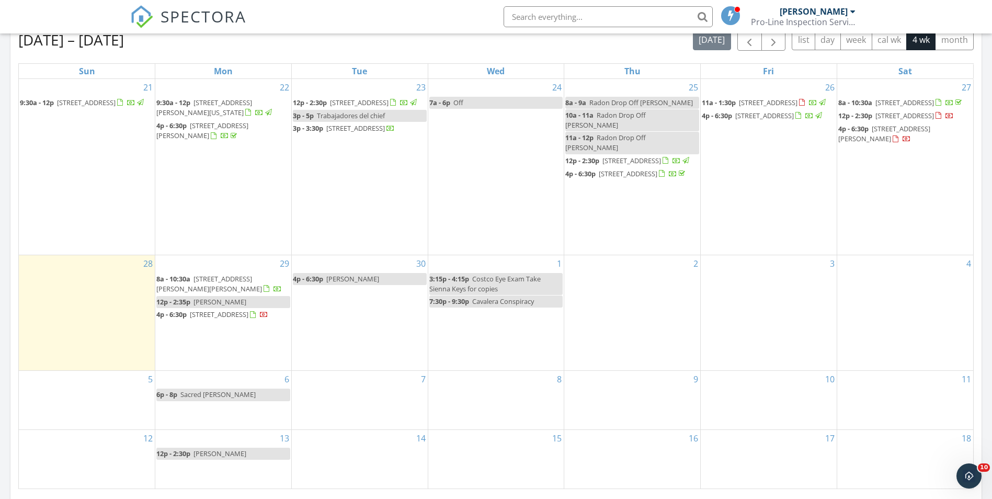
scroll to position [968, 1008]
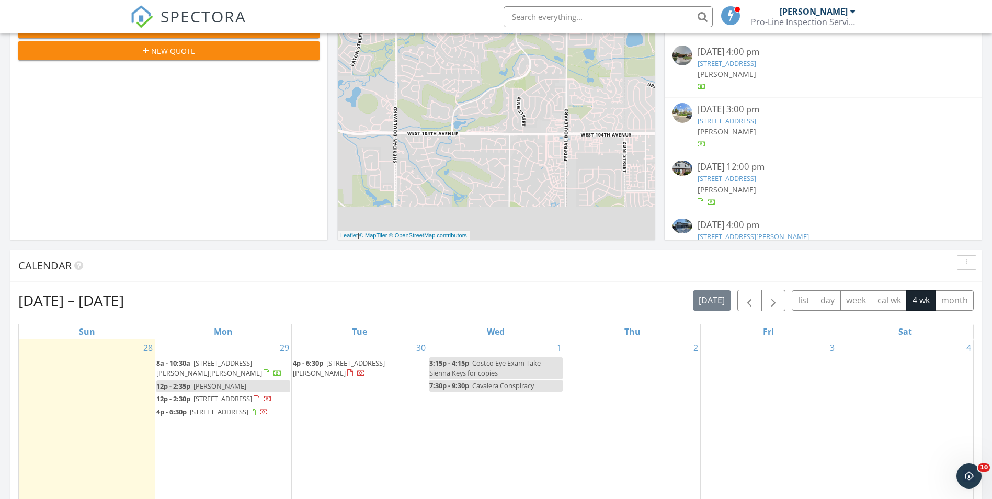
scroll to position [209, 0]
click at [736, 167] on div "09/27/25 12:00 pm" at bounding box center [822, 168] width 251 height 13
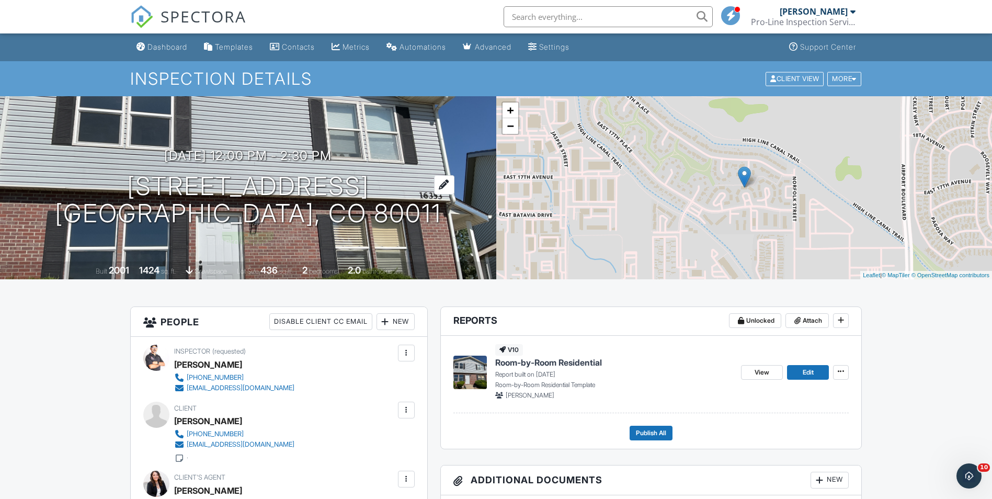
click at [220, 178] on h1 "[STREET_ADDRESS] [GEOGRAPHIC_DATA], CO 80011" at bounding box center [248, 200] width 386 height 55
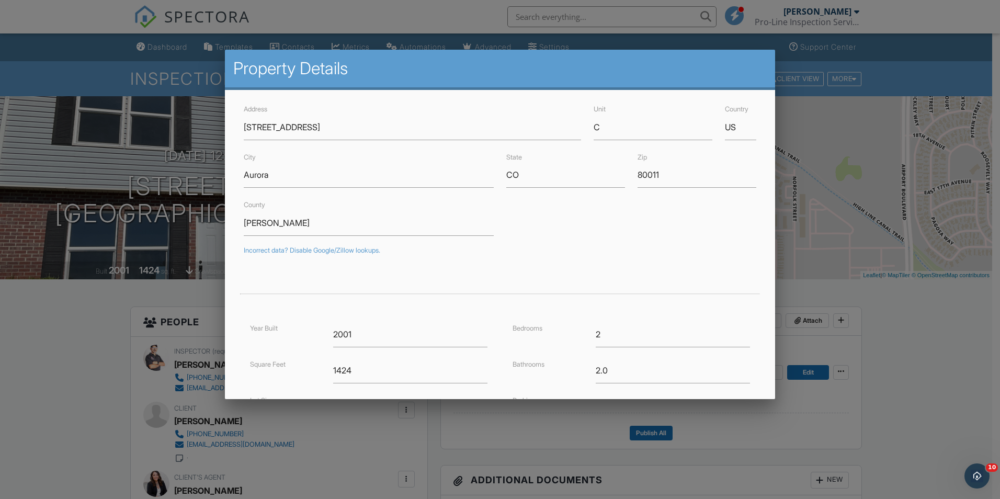
click at [191, 208] on div at bounding box center [500, 260] width 1000 height 624
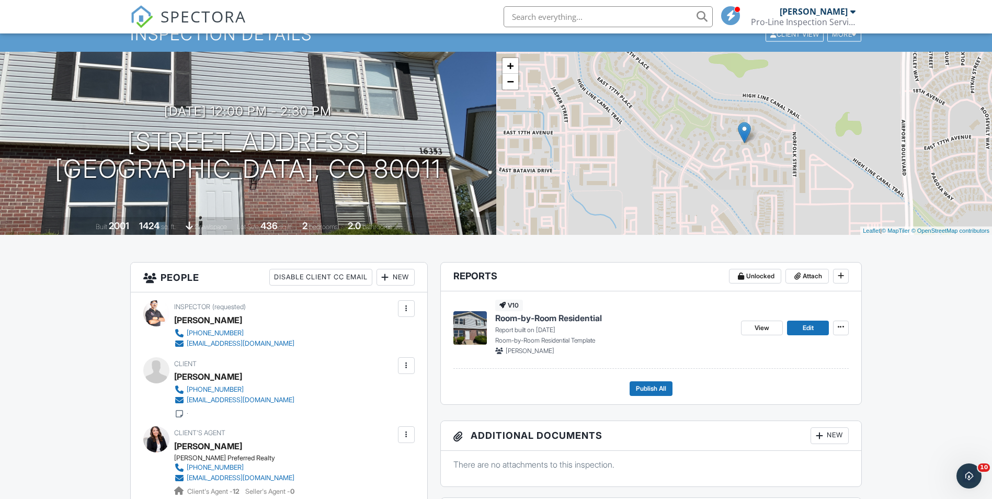
scroll to position [105, 0]
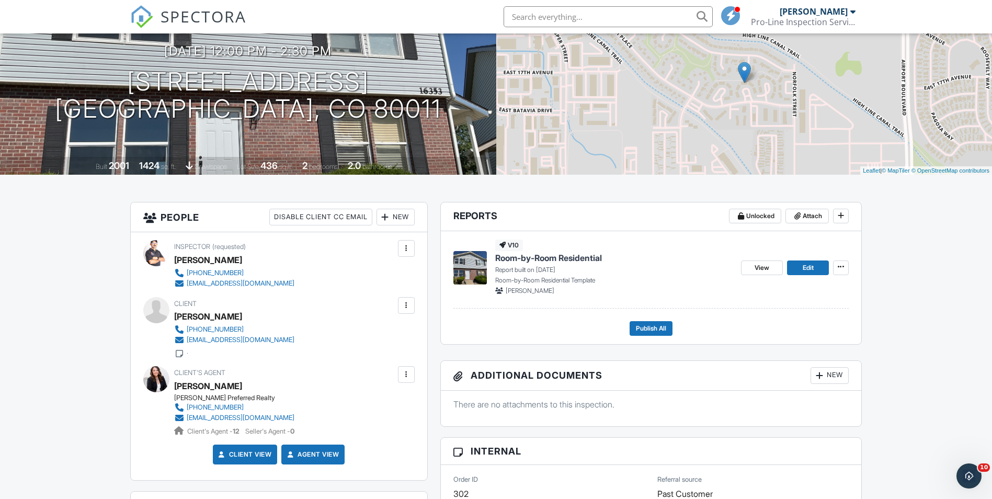
click at [568, 257] on span "Room-by-Room Residential" at bounding box center [548, 258] width 107 height 12
